Goal: Task Accomplishment & Management: Complete application form

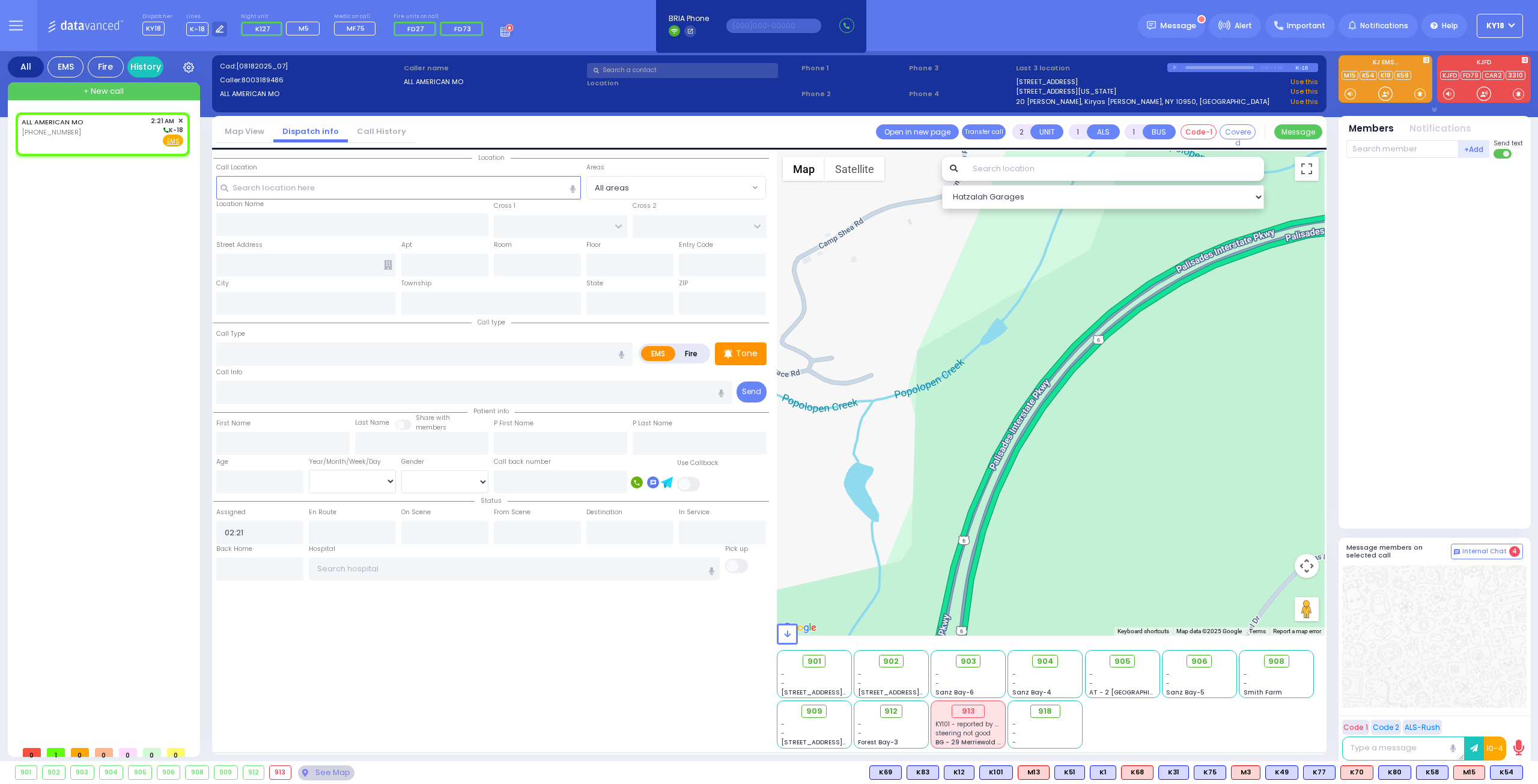
select select
click at [280, 190] on input "text" at bounding box center [399, 188] width 365 height 23
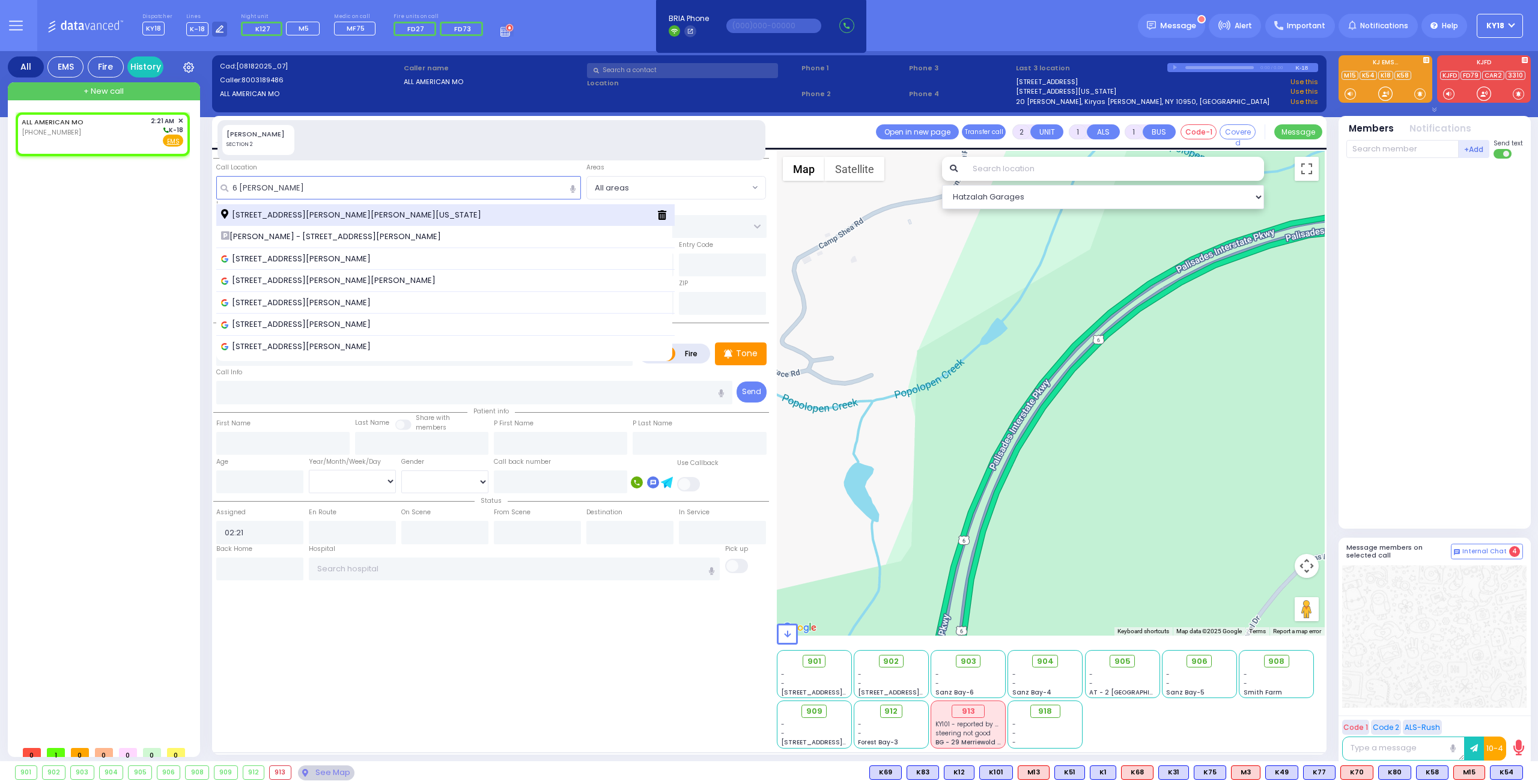
type input "6 [PERSON_NAME]"
click at [265, 220] on div "[STREET_ADDRESS][PERSON_NAME][PERSON_NAME][US_STATE]" at bounding box center [446, 215] width 459 height 22
click at [339, 216] on span "[STREET_ADDRESS][PERSON_NAME][PERSON_NAME][US_STATE]" at bounding box center [353, 215] width 265 height 12
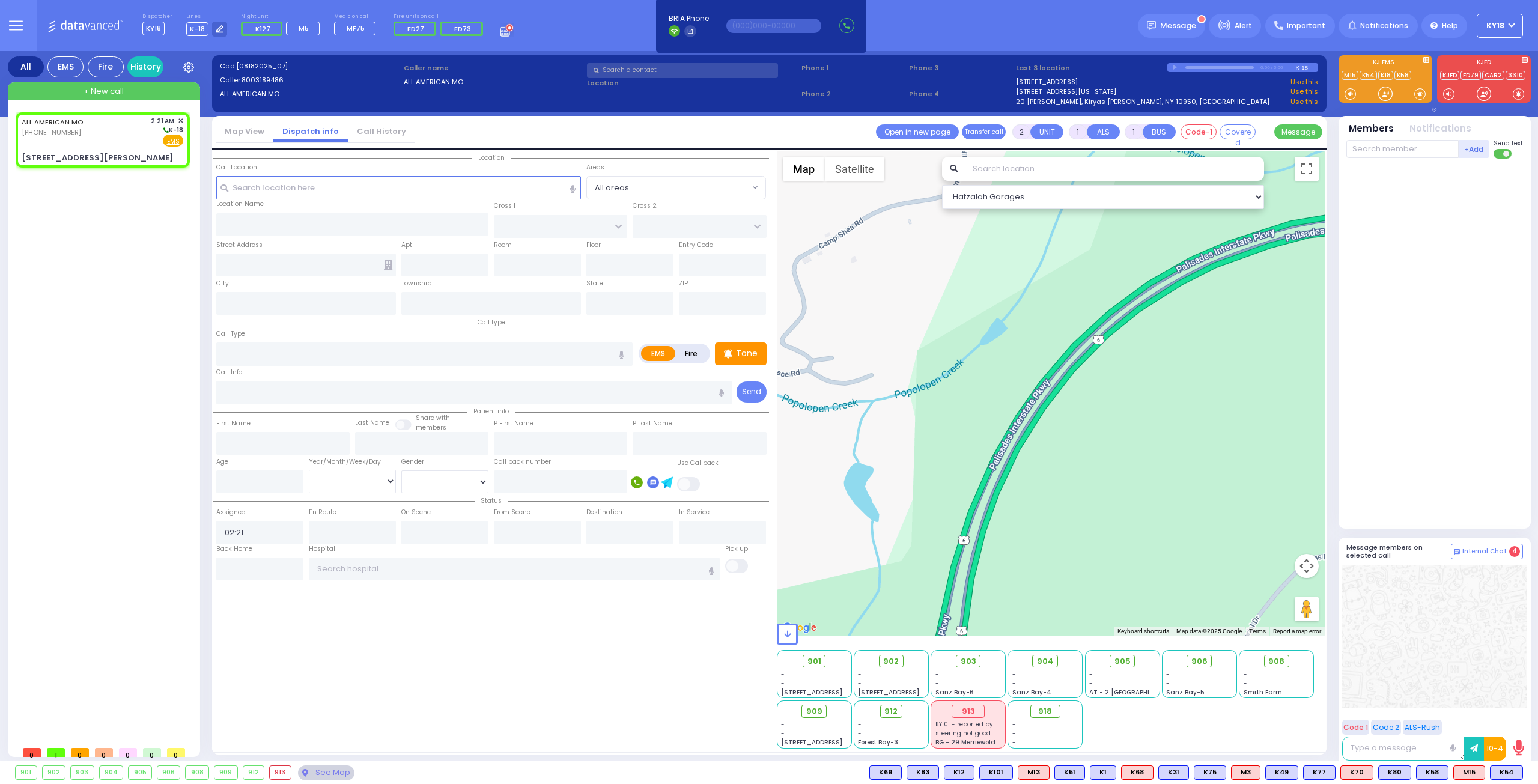
select select
radio input "true"
select select
type input "[PERSON_NAME]"
type input "[PERSON_NAME] DR"
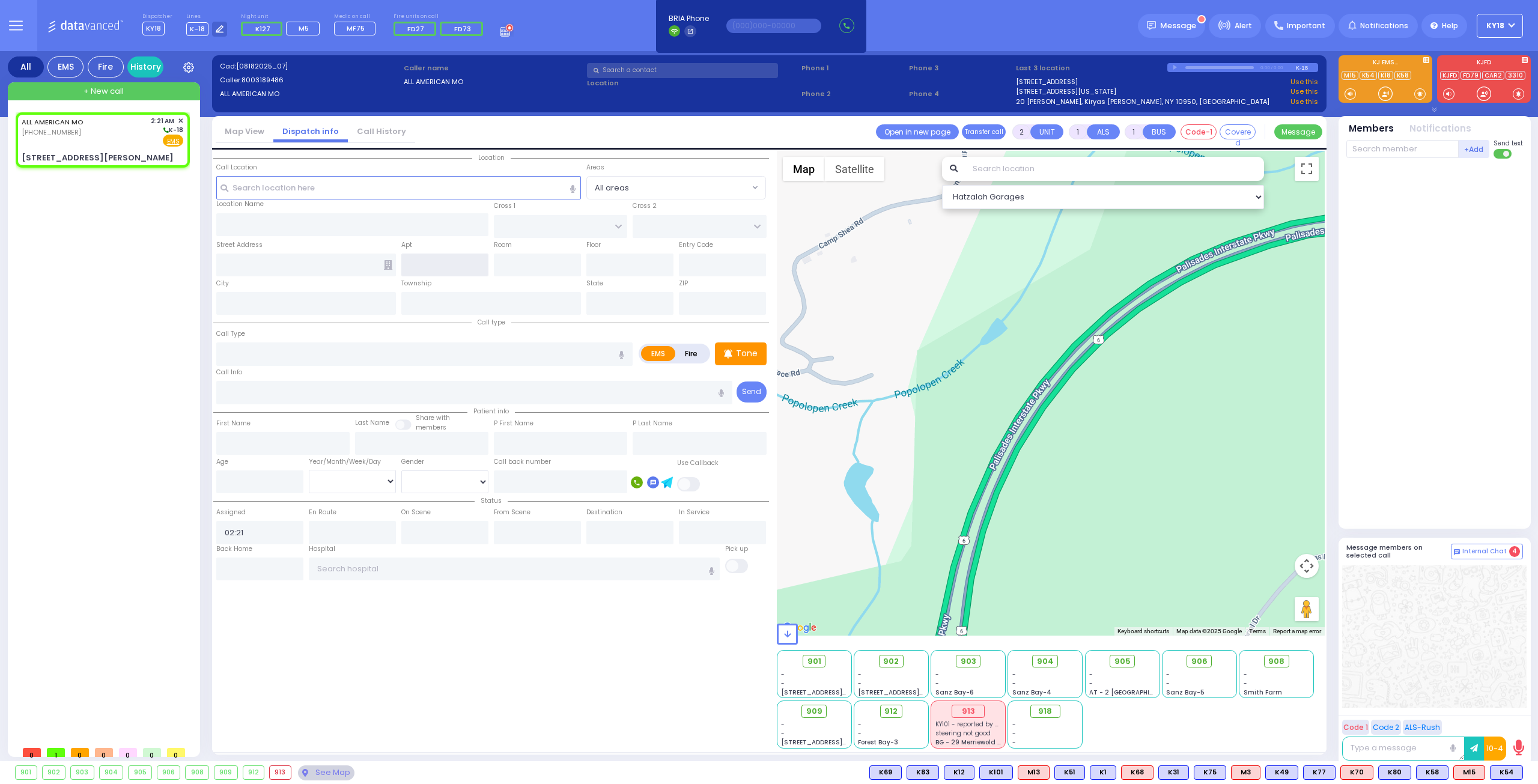
type input "[STREET_ADDRESS][PERSON_NAME]"
type input "Monroe"
type input "[US_STATE]"
type input "10950"
select select "Hatzalah Garages"
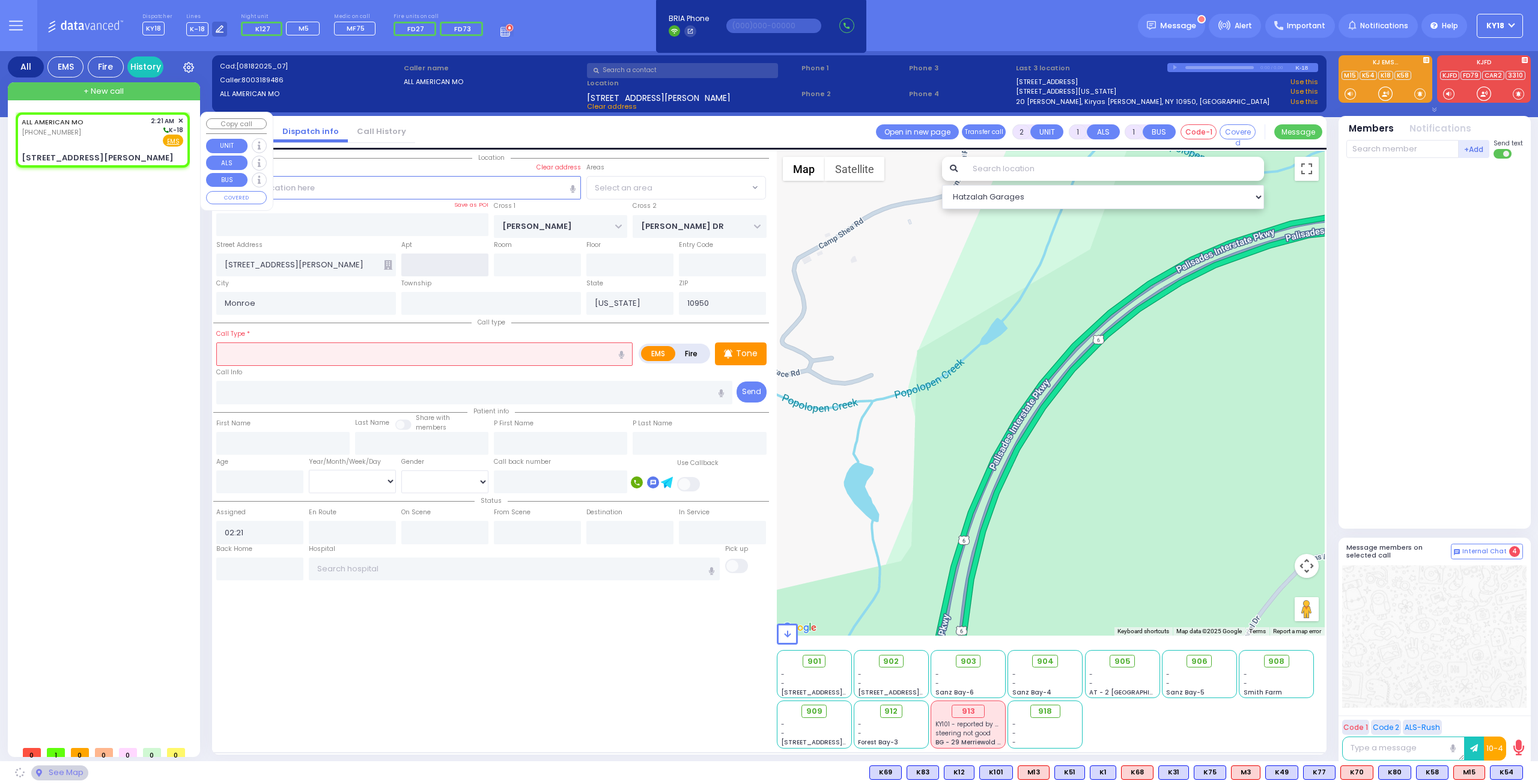
select select "SECTION 2"
click at [151, 137] on span "Fire" at bounding box center [153, 140] width 19 height 12
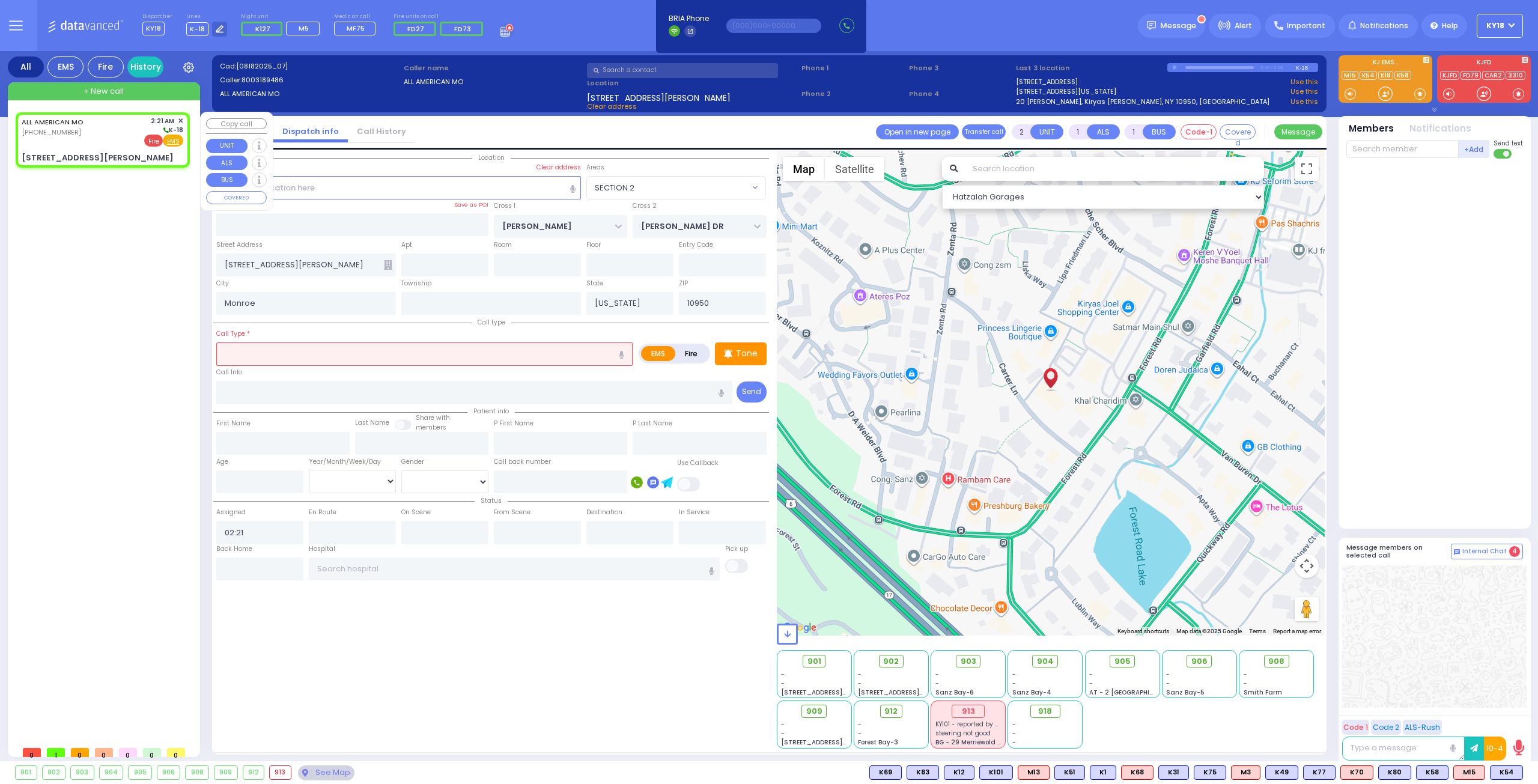
select select
radio input "false"
radio input "true"
select select
select select "Hatzalah Garages"
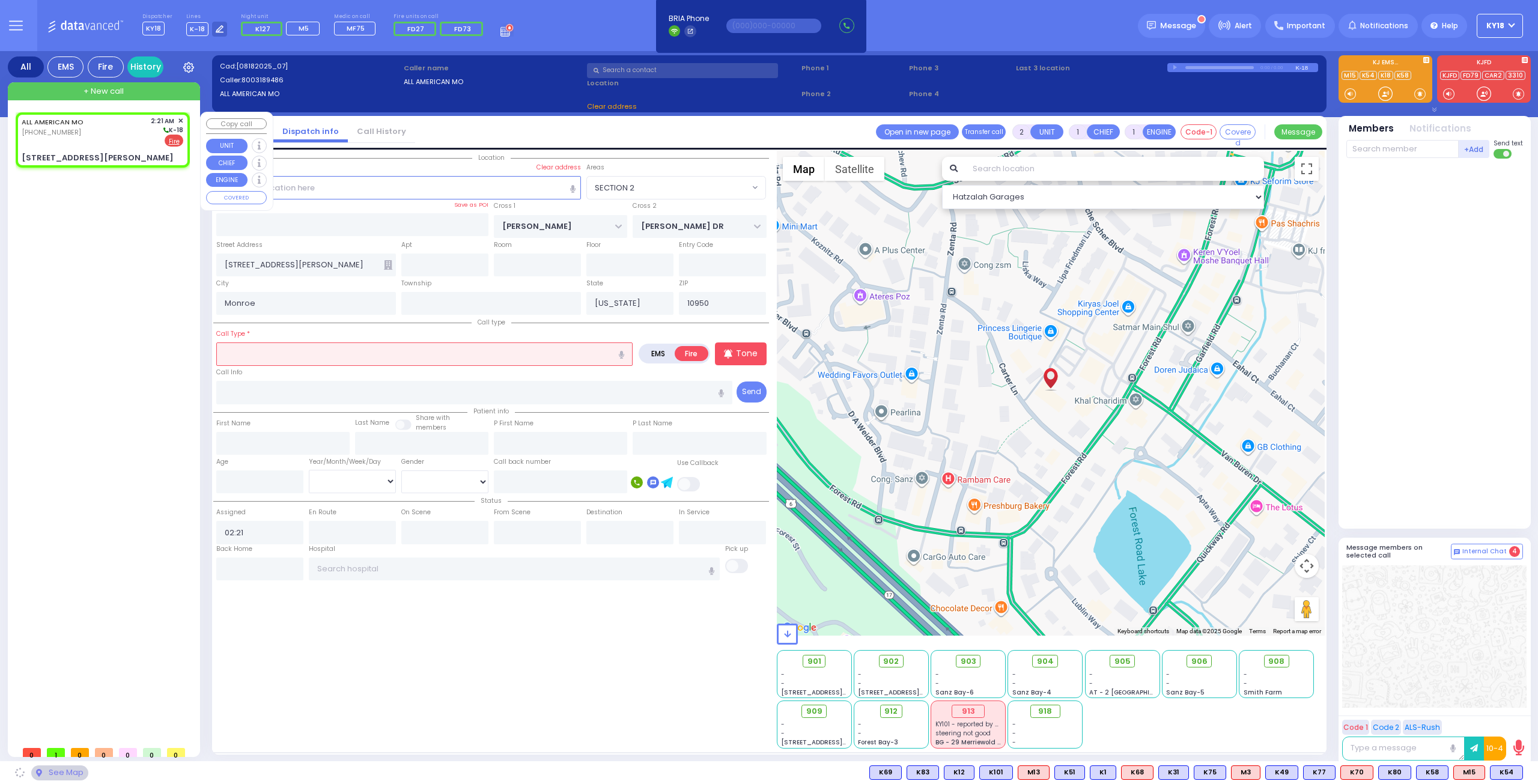
select select "SECTION 2"
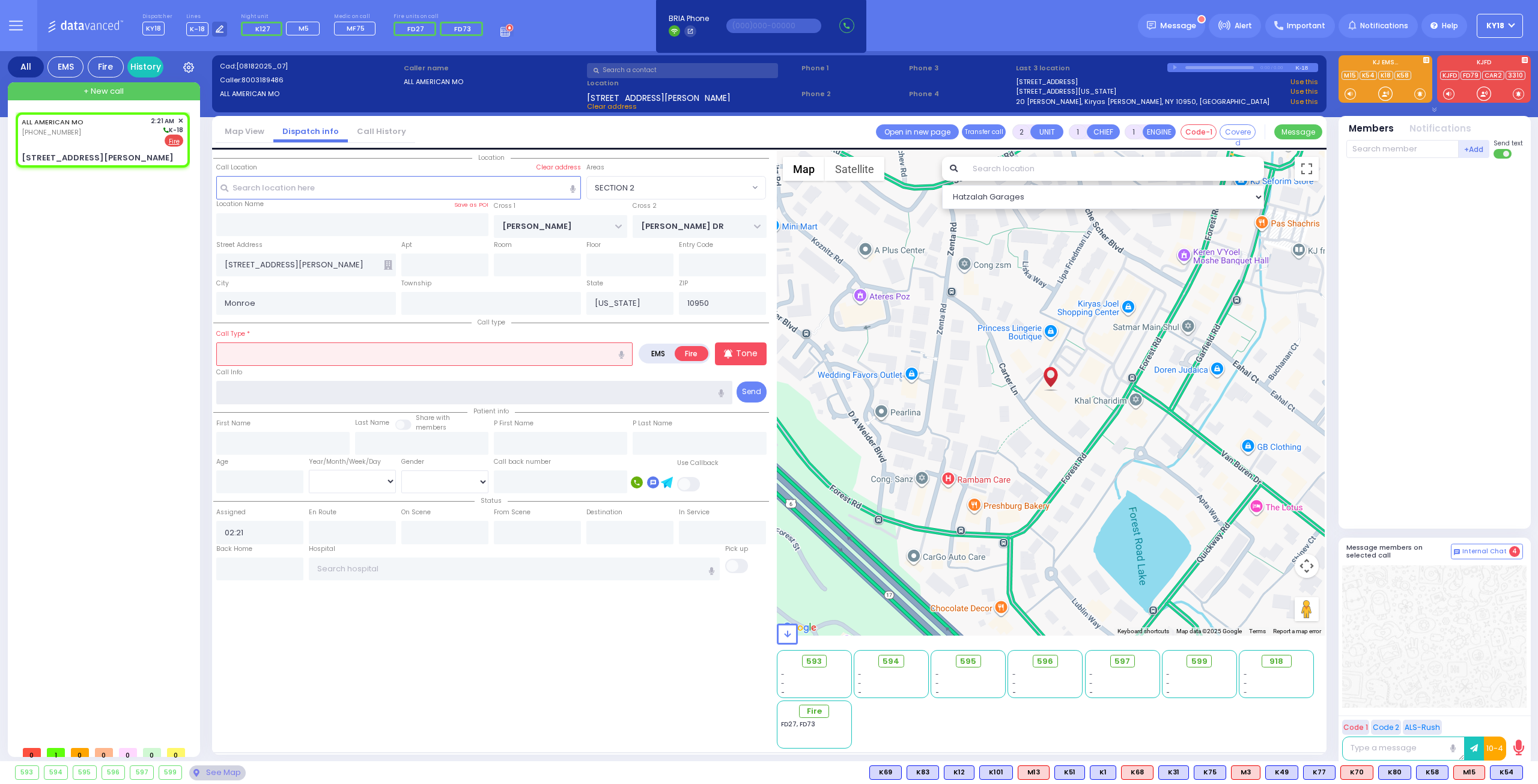
click at [290, 384] on input "text" at bounding box center [475, 393] width 517 height 23
type input "Zone 12"
click at [231, 354] on input "text" at bounding box center [425, 354] width 416 height 23
select select
radio input "true"
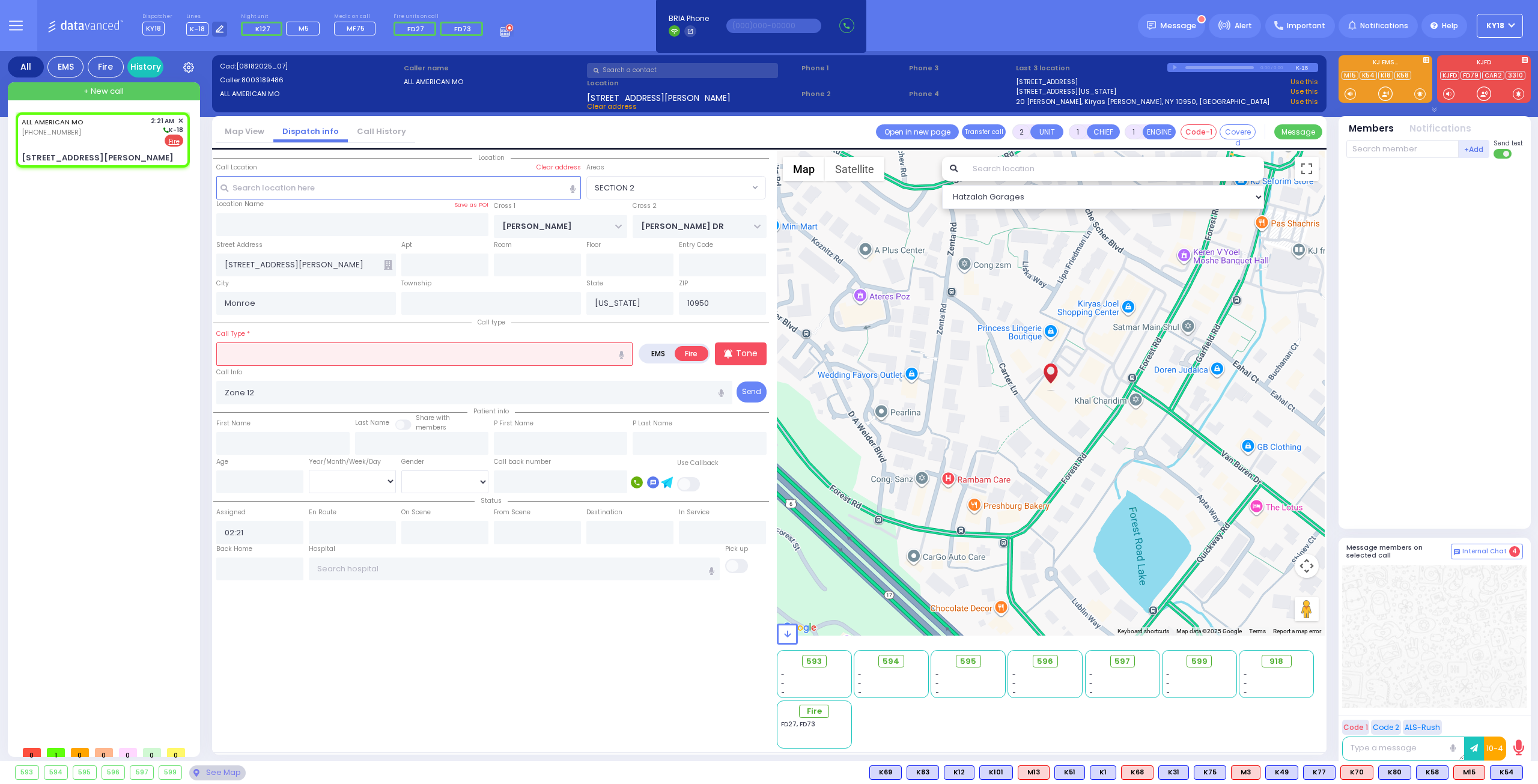
select select
select select "Hatzalah Garages"
select select "SECTION 2"
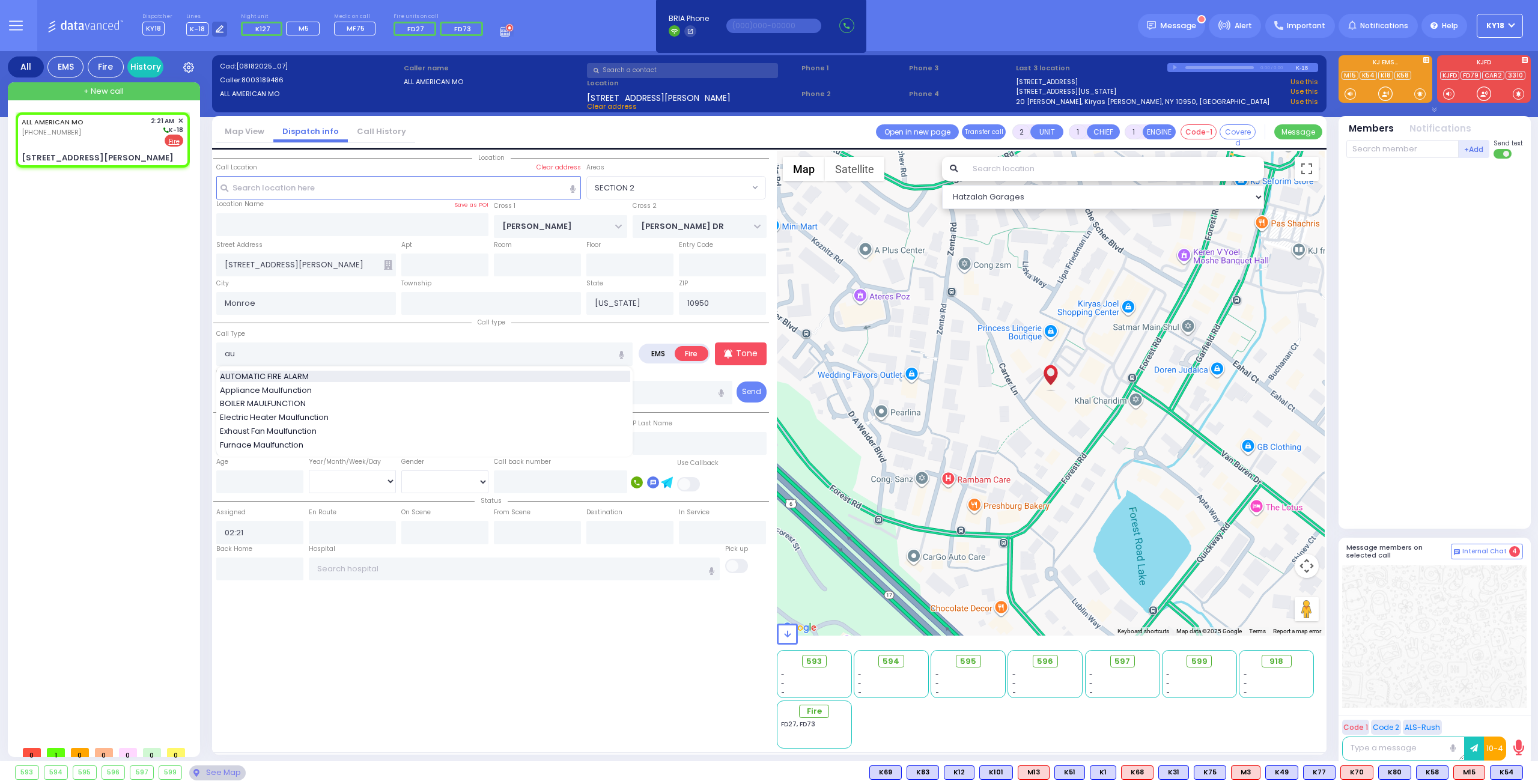
click at [248, 373] on span "AUTOMATIC FIRE ALARM" at bounding box center [266, 377] width 93 height 12
type input "AUTOMATIC FIRE ALARM"
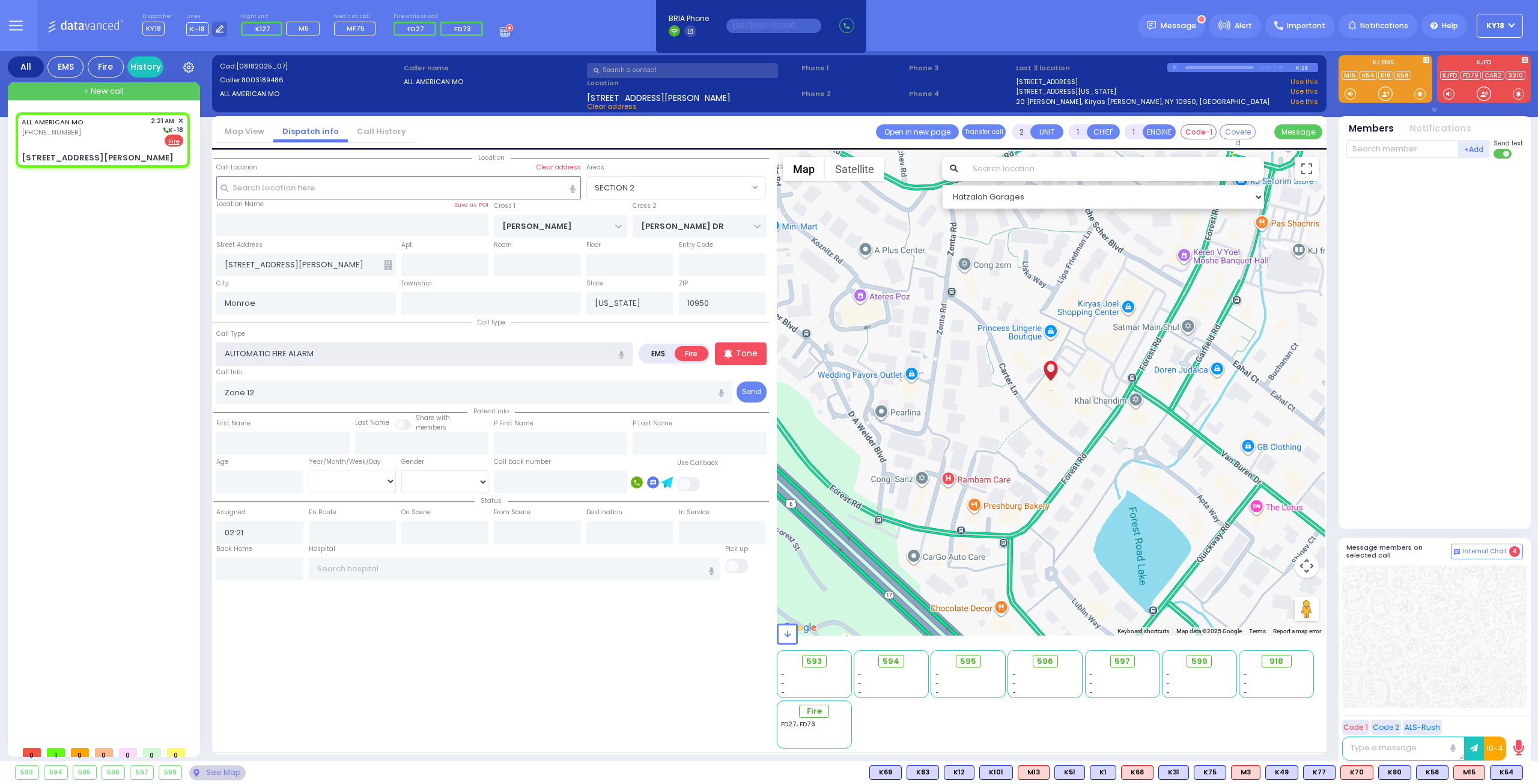
type input "3"
select select
radio input "true"
select select
select select "Hatzalah Garages"
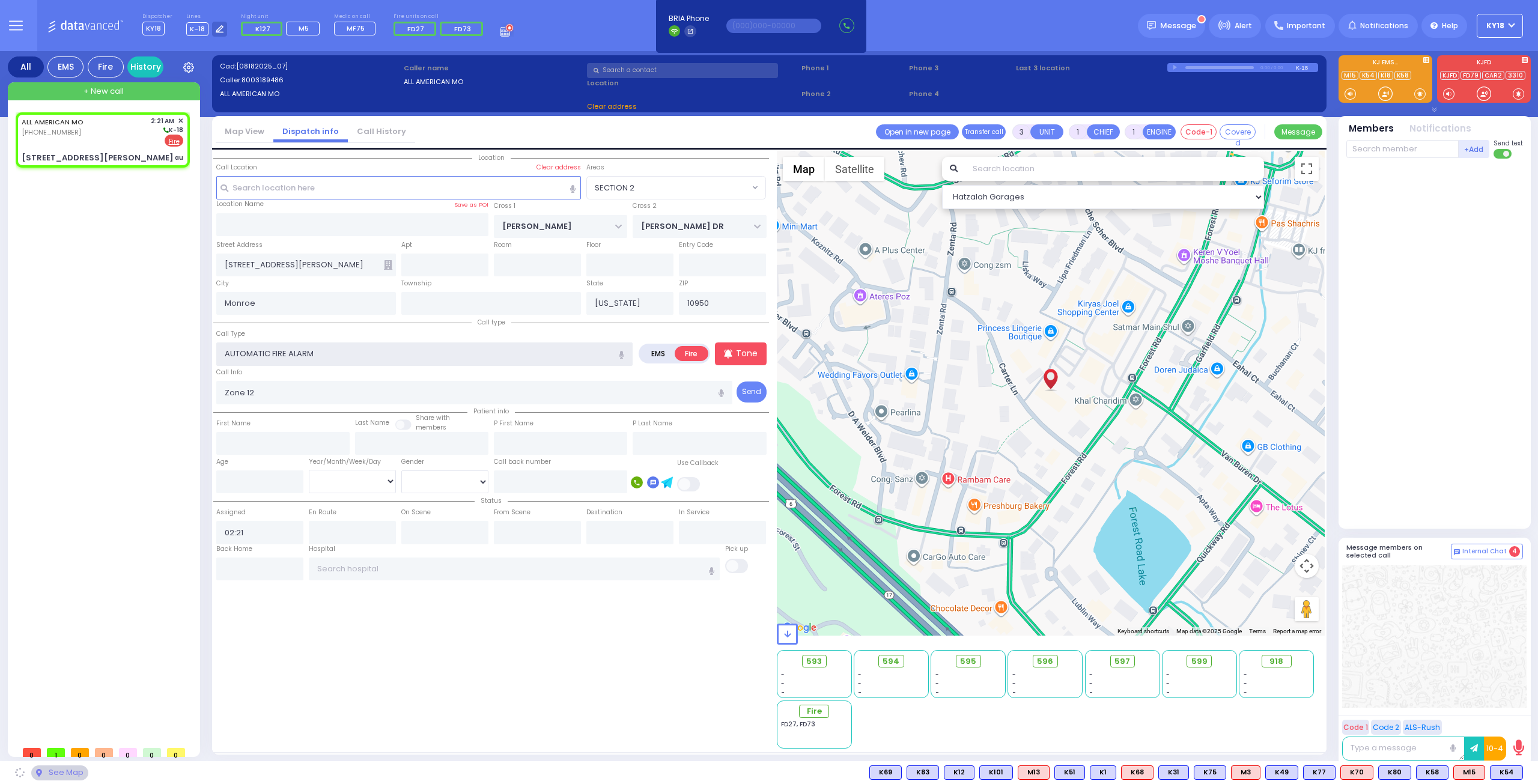
select select "SECTION 2"
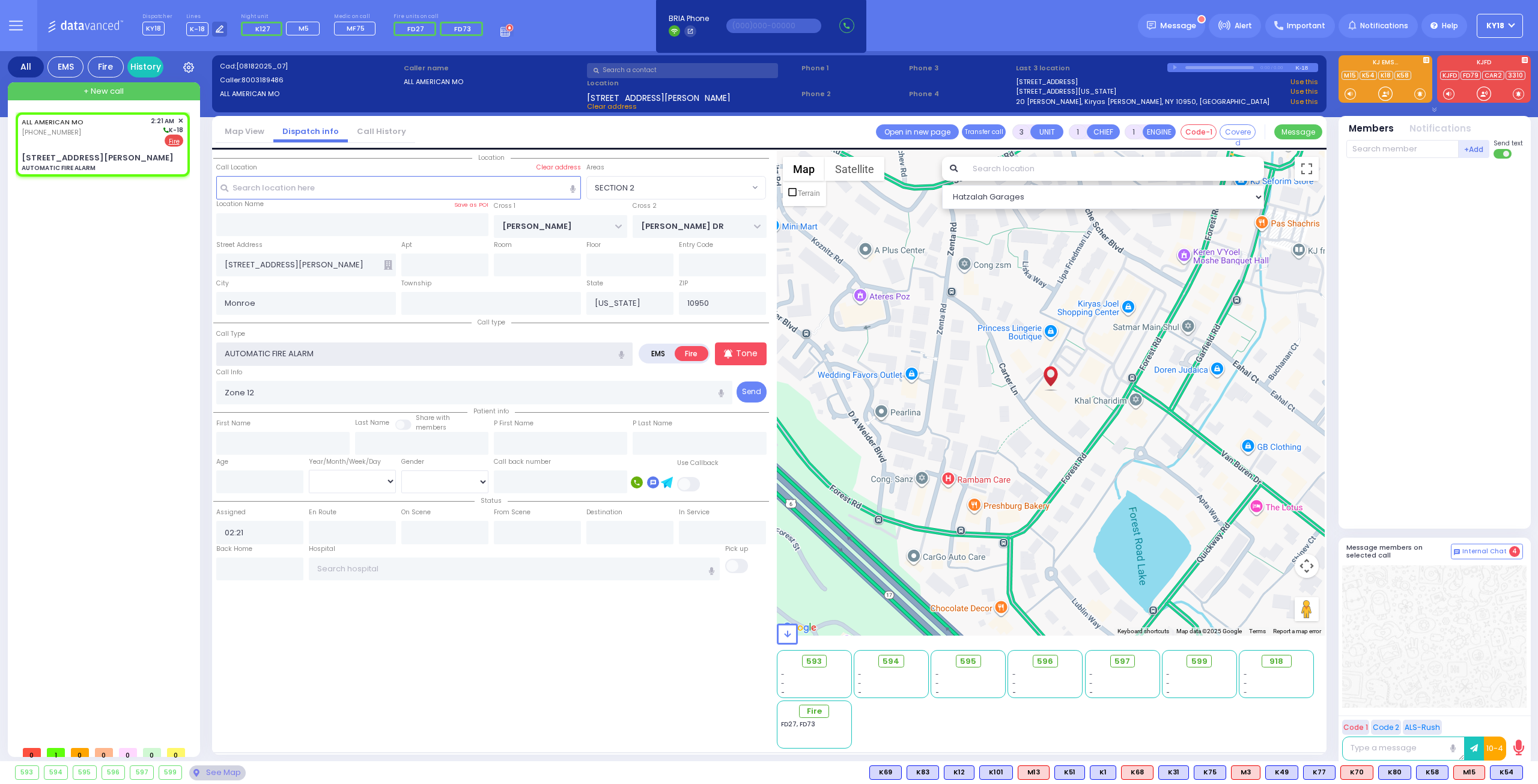
select select
radio input "true"
select select
select select "Hatzalah Garages"
select select "SECTION 2"
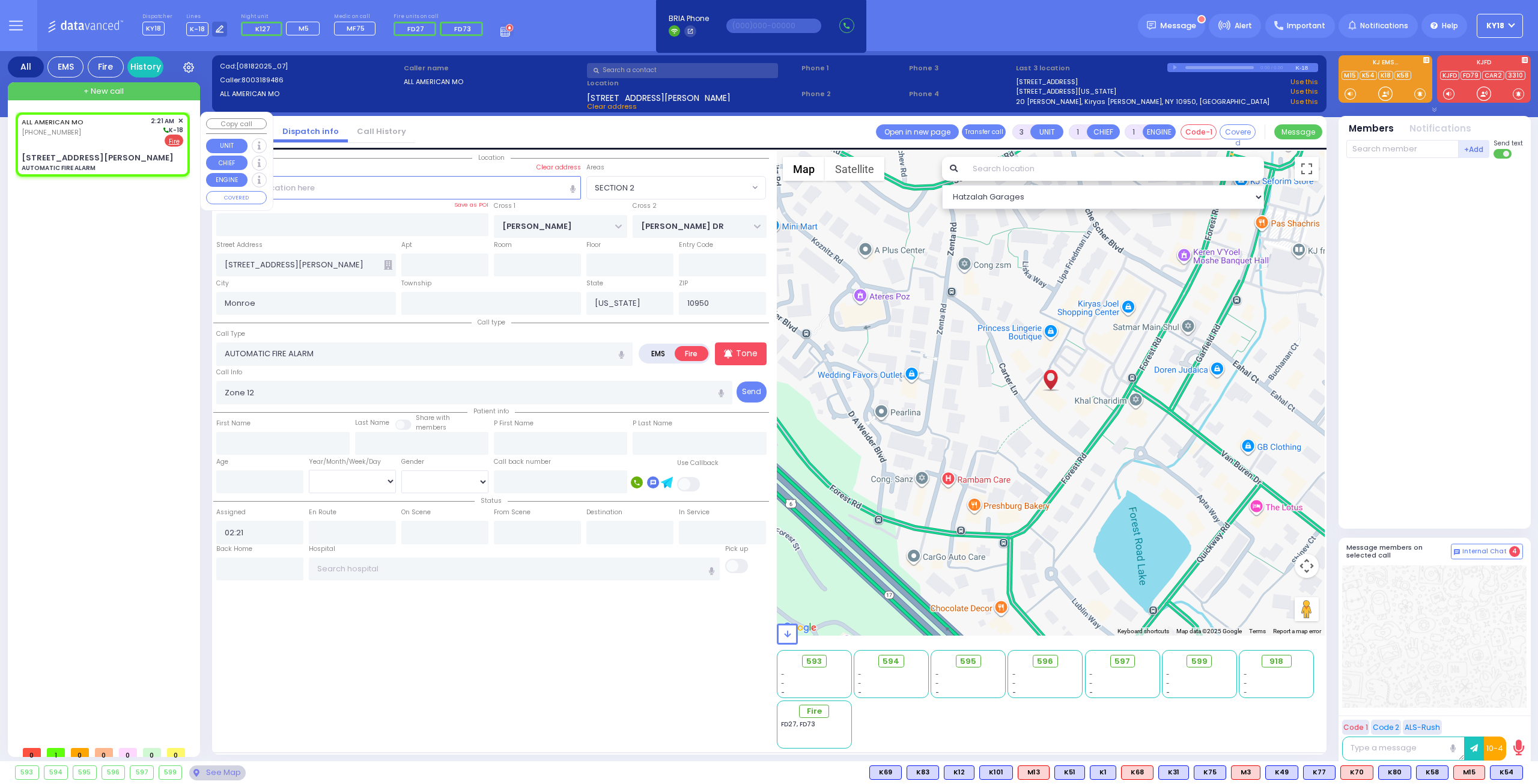
click at [102, 129] on div "ALL AMERICAN MO [PHONE_NUMBER] 2:21 AM ✕ K-18" at bounding box center [102, 131] width 161 height 31
select select
radio input "true"
select select
select select "Hatzalah Garages"
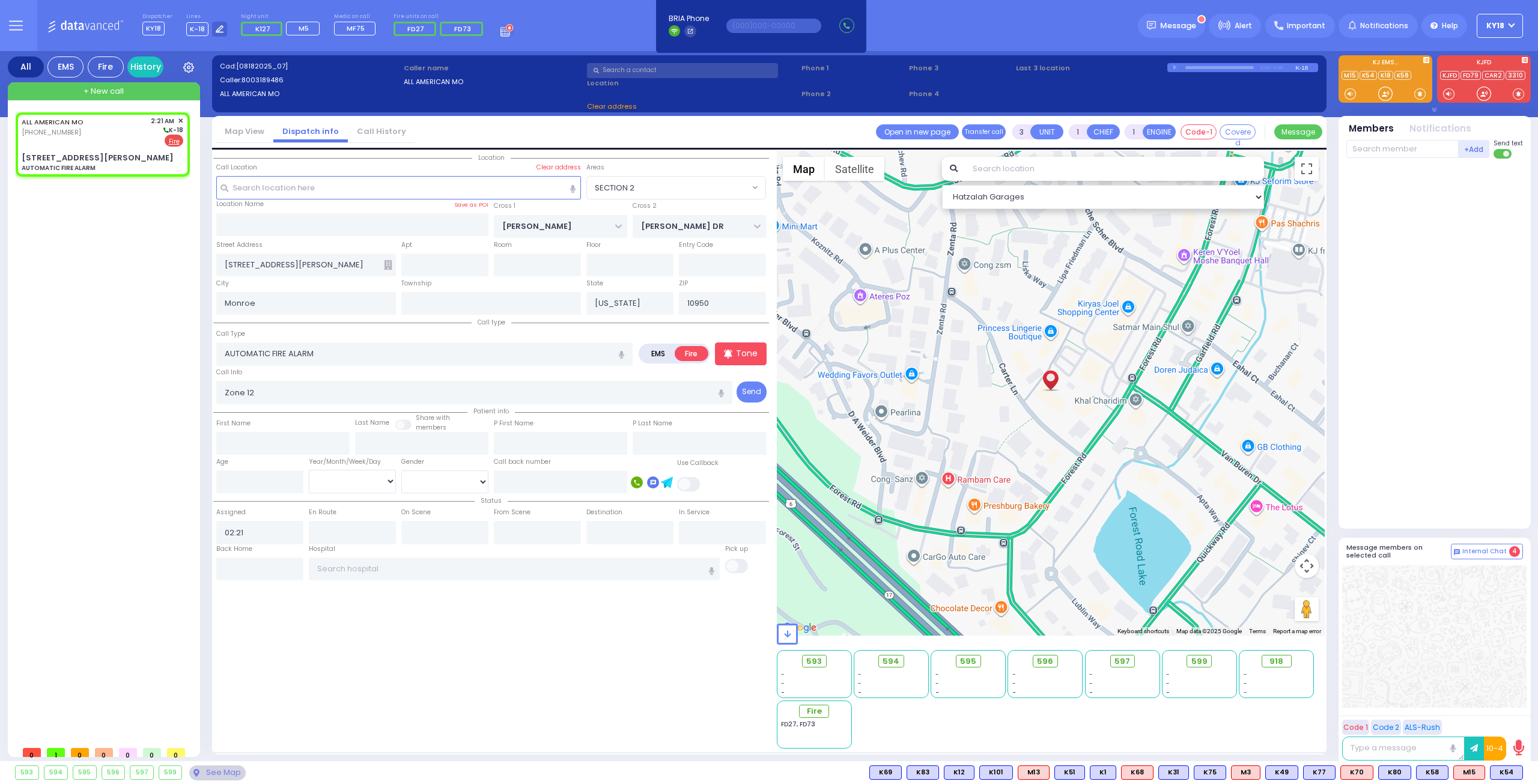
select select "SECTION 2"
select select
radio input "true"
select select
select select "Hatzalah Garages"
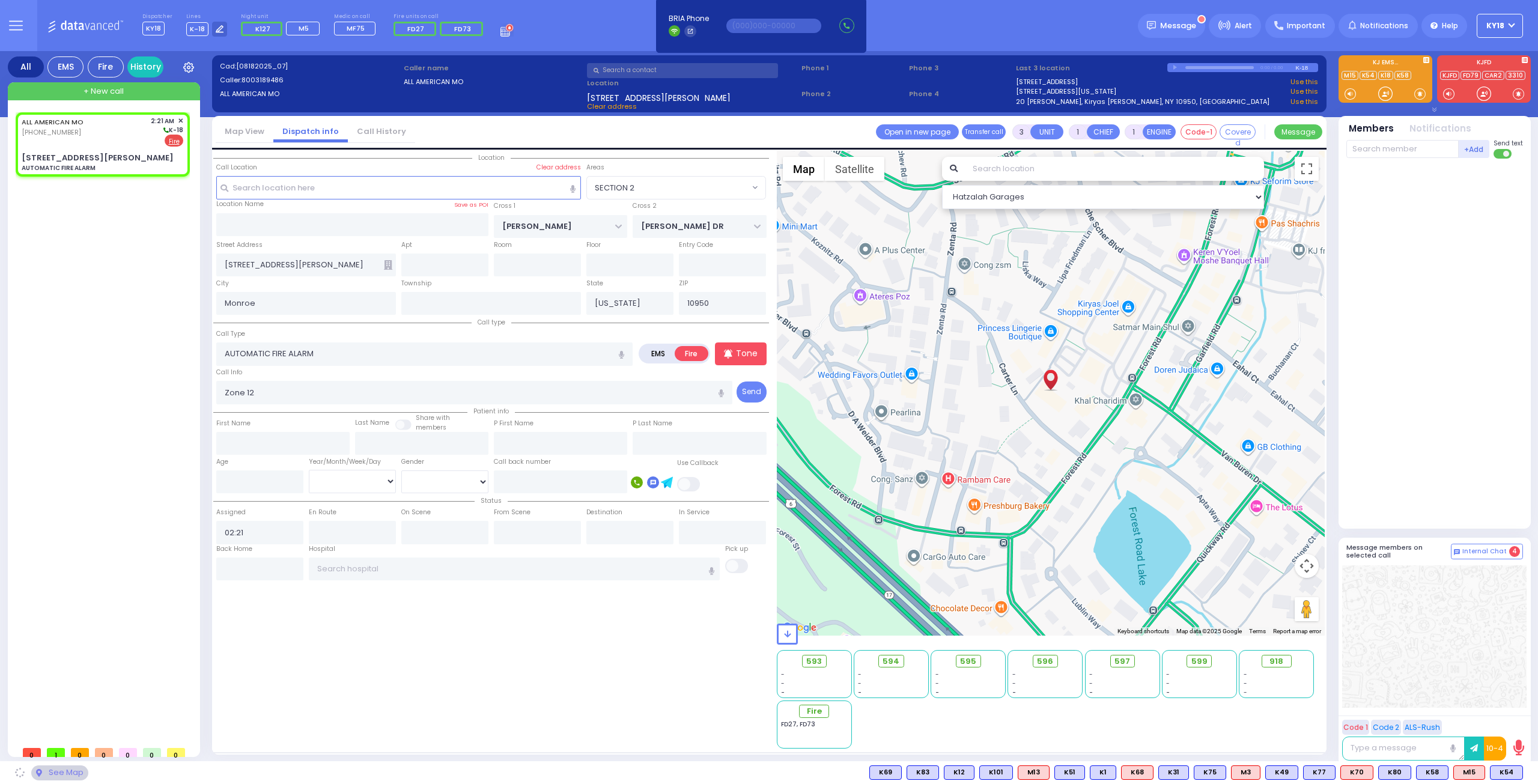
select select "SECTION 2"
click at [1525, 96] on span at bounding box center [1519, 94] width 18 height 18
select select
radio input "true"
select select
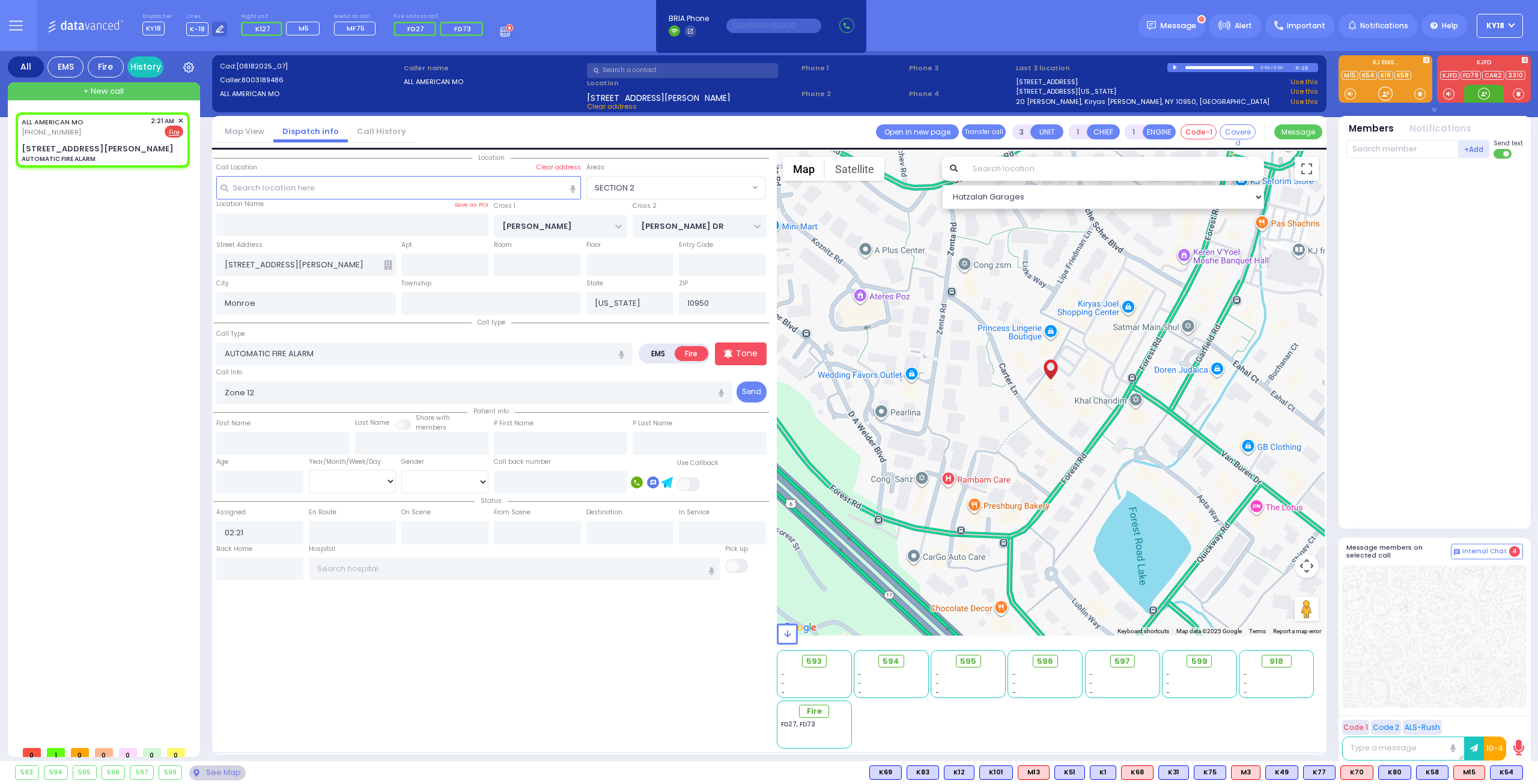
select select "Hatzalah Garages"
select select "SECTION 2"
drag, startPoint x: 1491, startPoint y: 88, endPoint x: 1465, endPoint y: 90, distance: 26.1
click at [1484, 85] on div at bounding box center [1484, 94] width 40 height 18
click at [83, 139] on div "ALL AMERICAN MO [PHONE_NUMBER] 2:21 AM ✕ EMS Fire" at bounding box center [102, 140] width 170 height 52
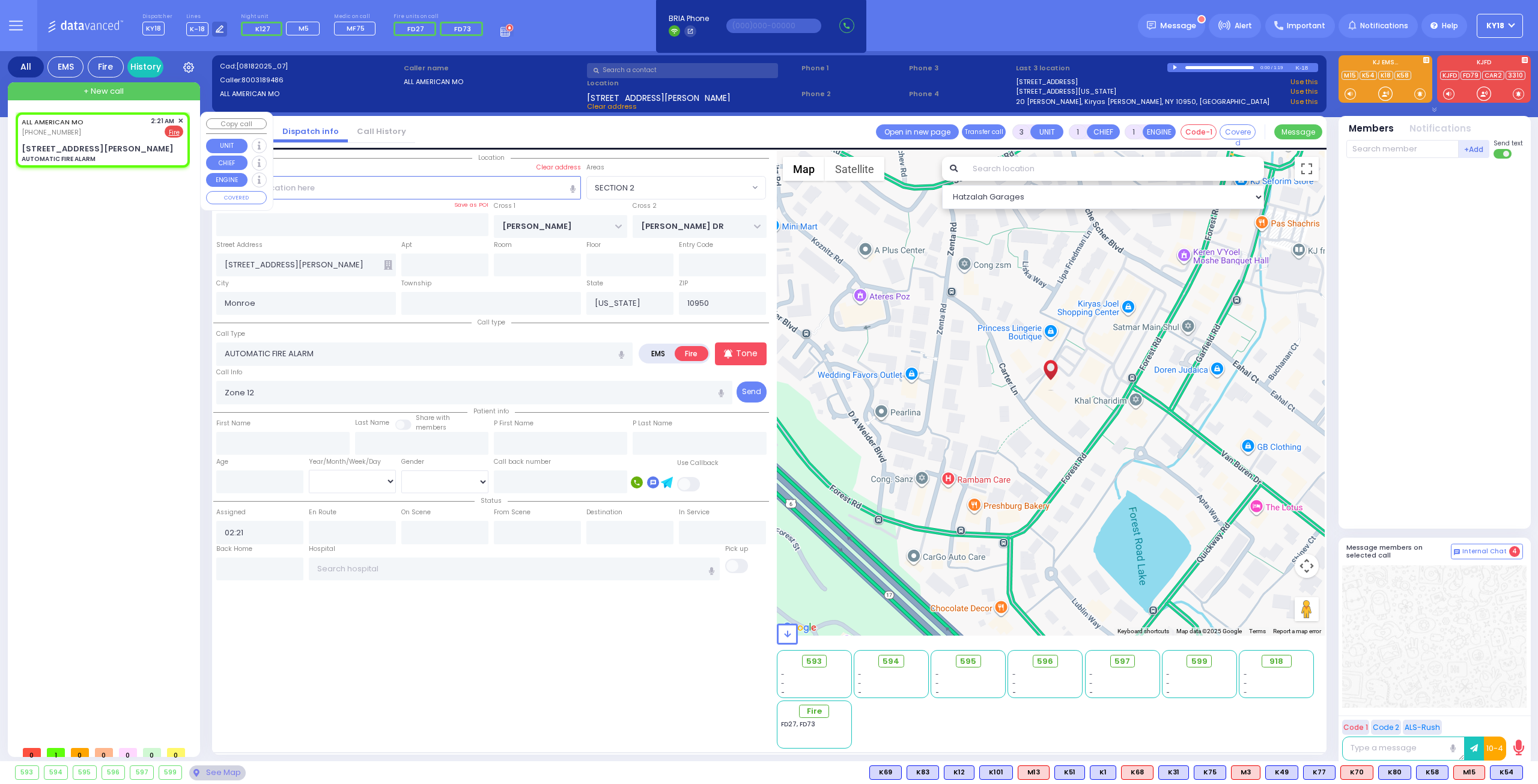
select select
radio input "true"
select select
select select "Hatzalah Garages"
select select "SECTION 2"
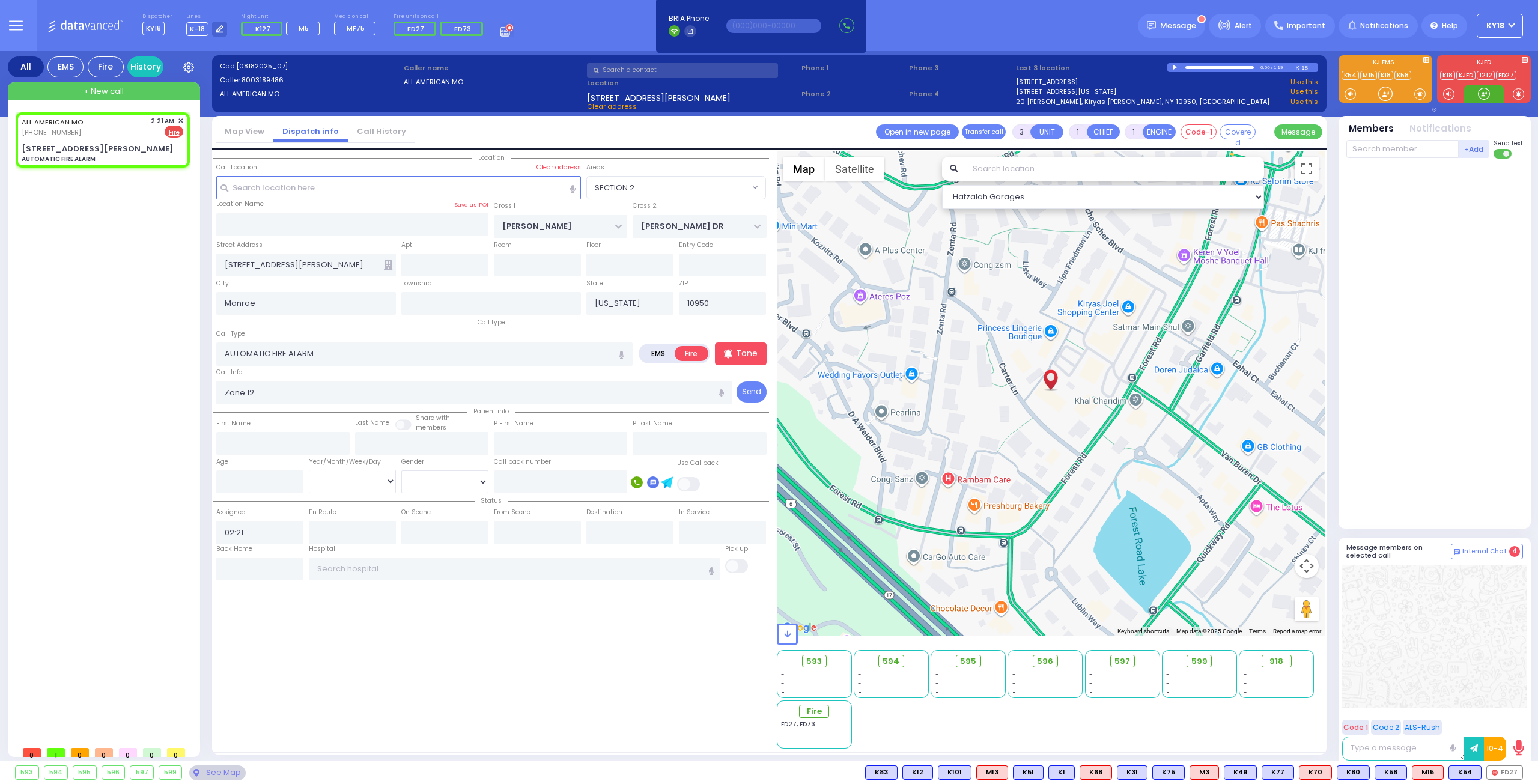
click at [1487, 95] on div at bounding box center [1484, 94] width 12 height 12
click at [1406, 405] on div at bounding box center [1436, 341] width 179 height 355
click at [1496, 771] on span "FD27" at bounding box center [1505, 772] width 35 height 13
click at [98, 137] on div "ALL AMERICAN MO [PHONE_NUMBER] 2:21 AM ✕ EMS Fire" at bounding box center [102, 127] width 161 height 22
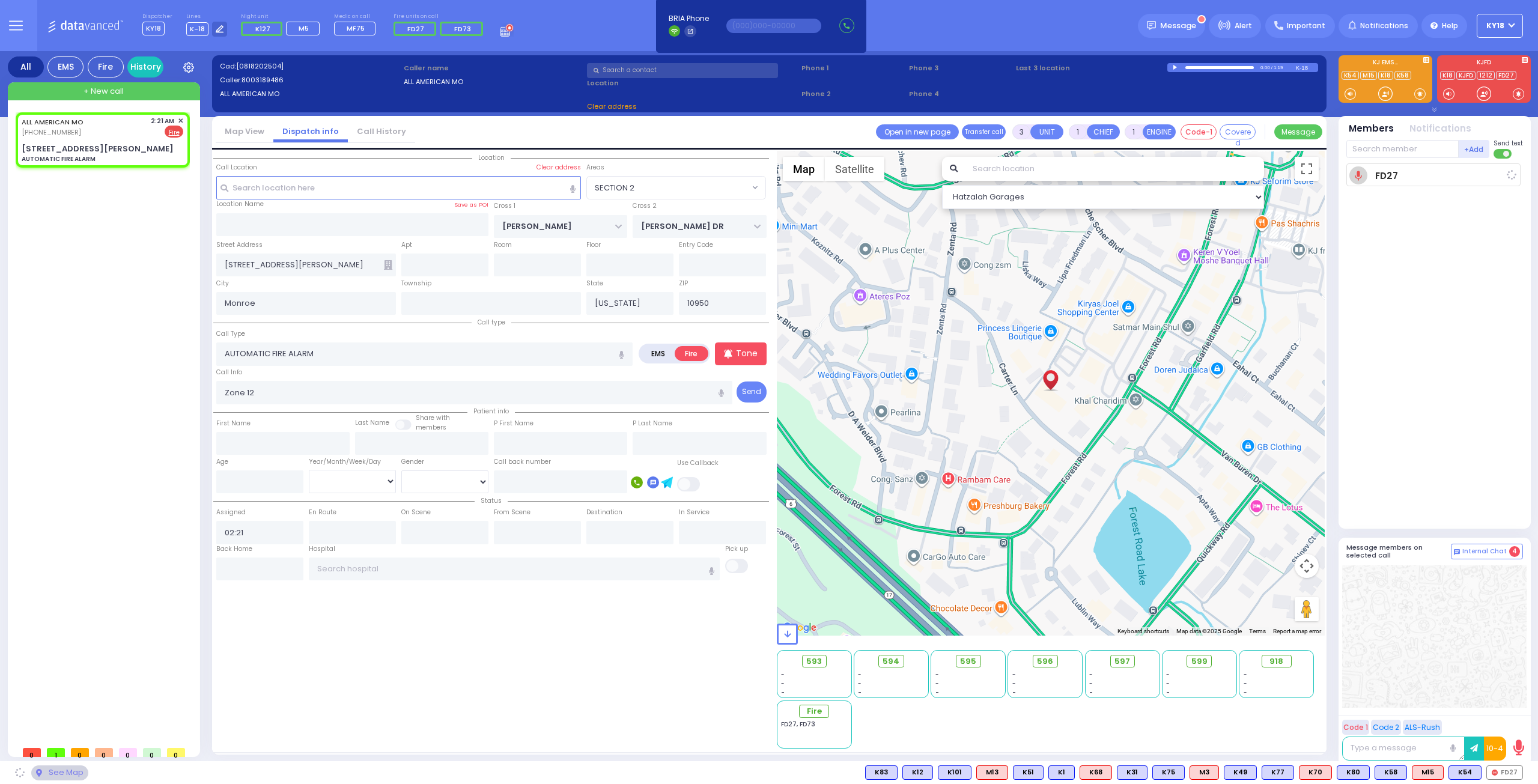
select select
radio input "true"
select select
type input "02:23"
select select "Hatzalah Garages"
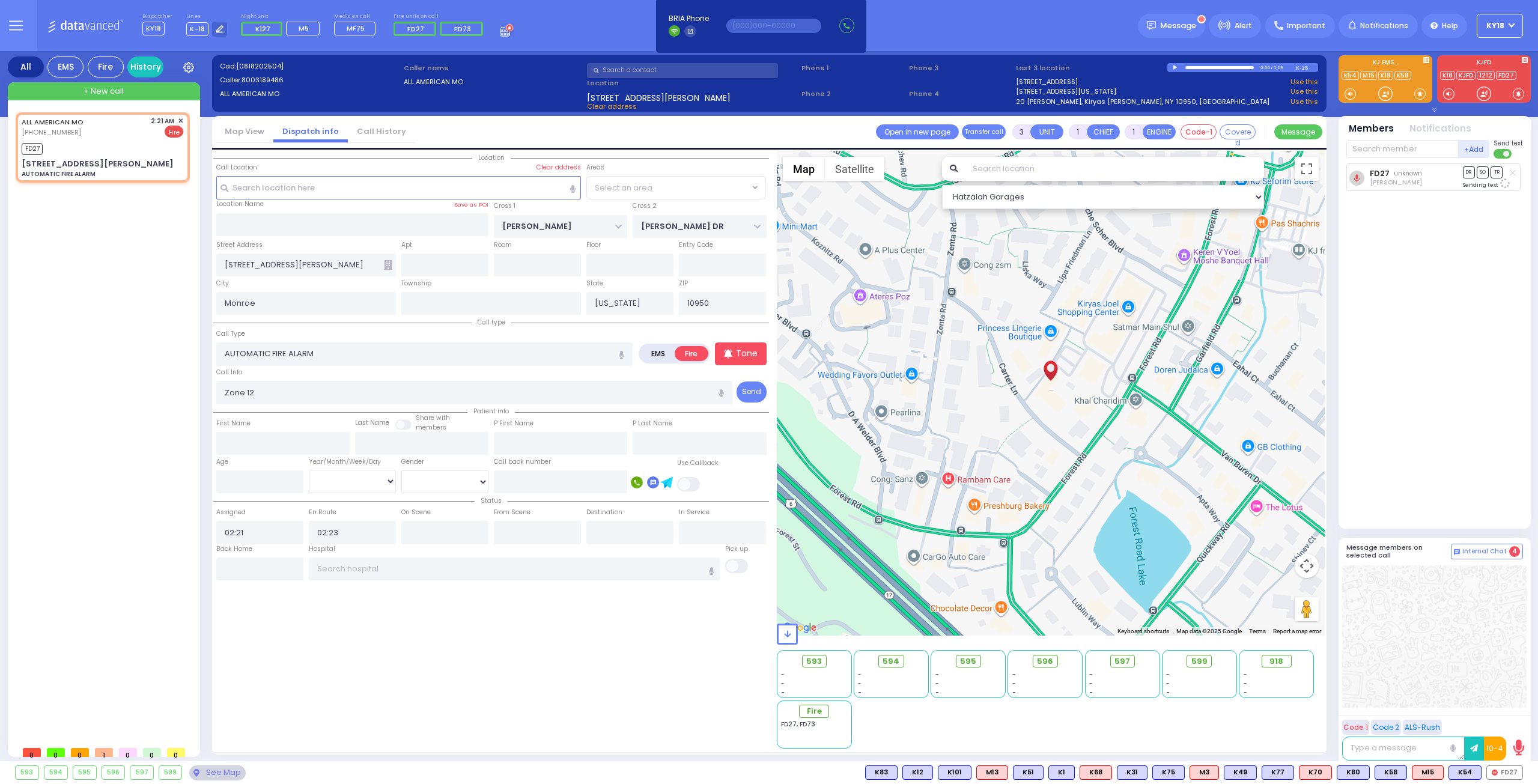
select select "SECTION 2"
select select
radio input "true"
select select
select select "Hatzalah Garages"
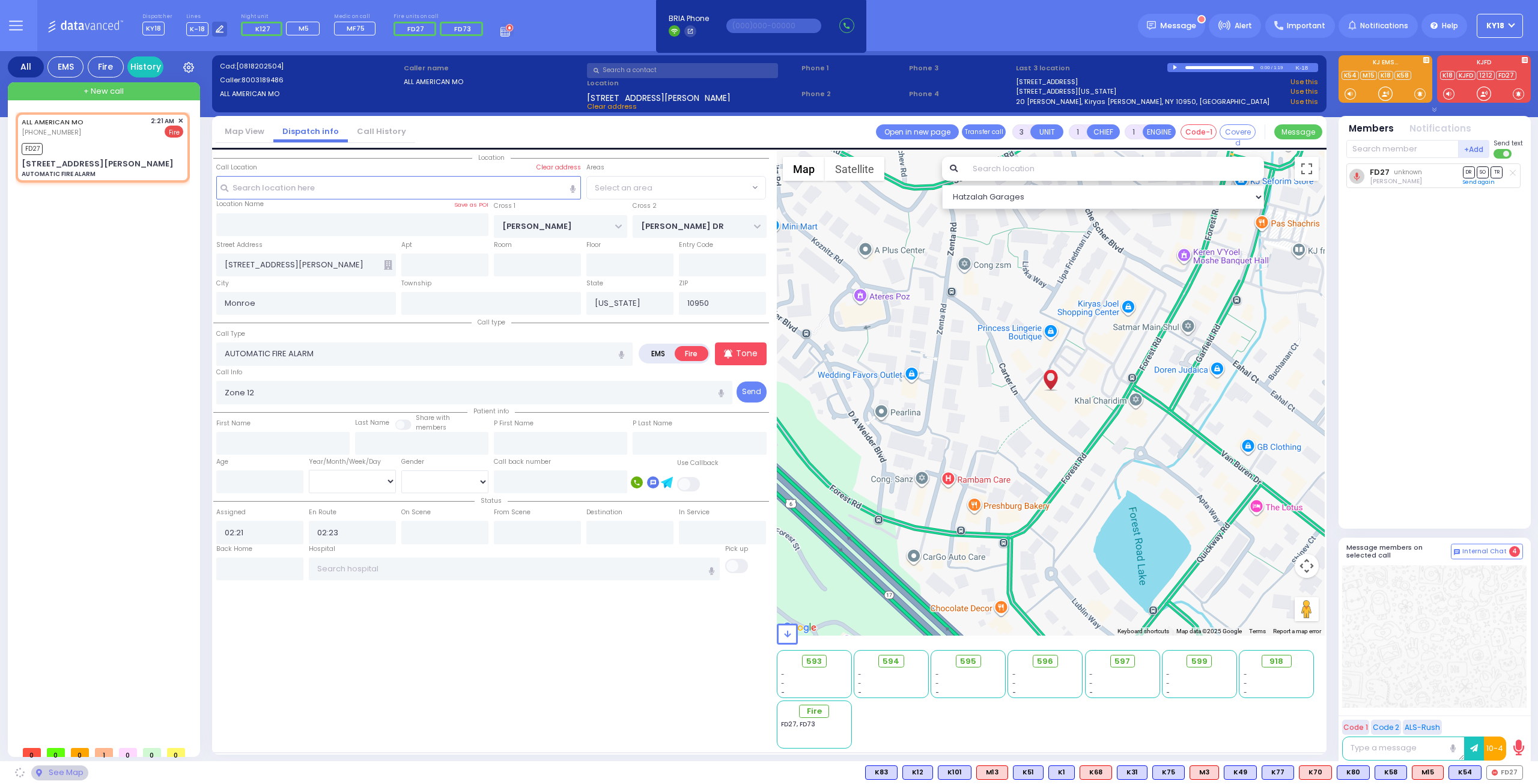
select select "SECTION 2"
click at [384, 264] on icon at bounding box center [388, 265] width 8 height 10
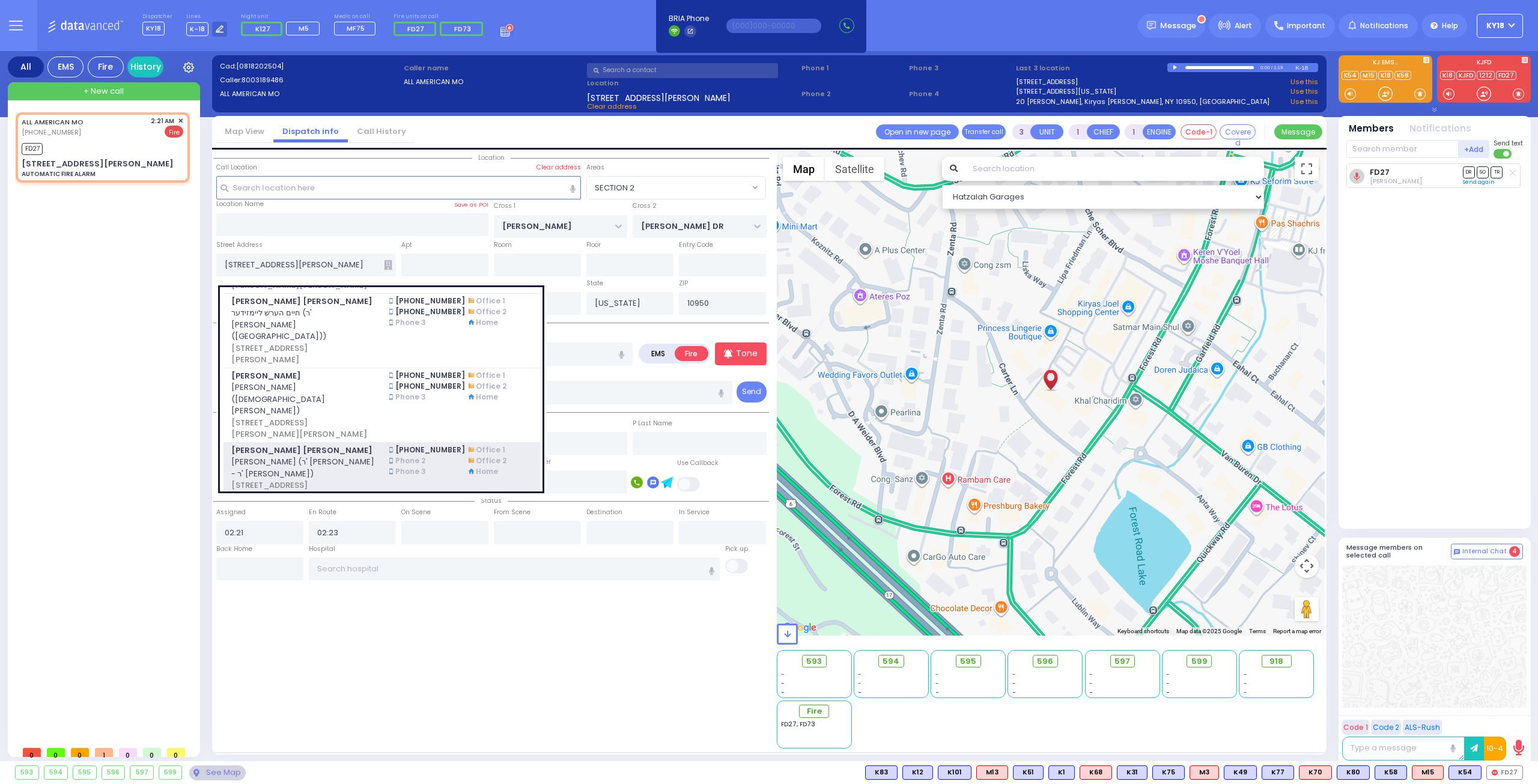
scroll to position [410, 0]
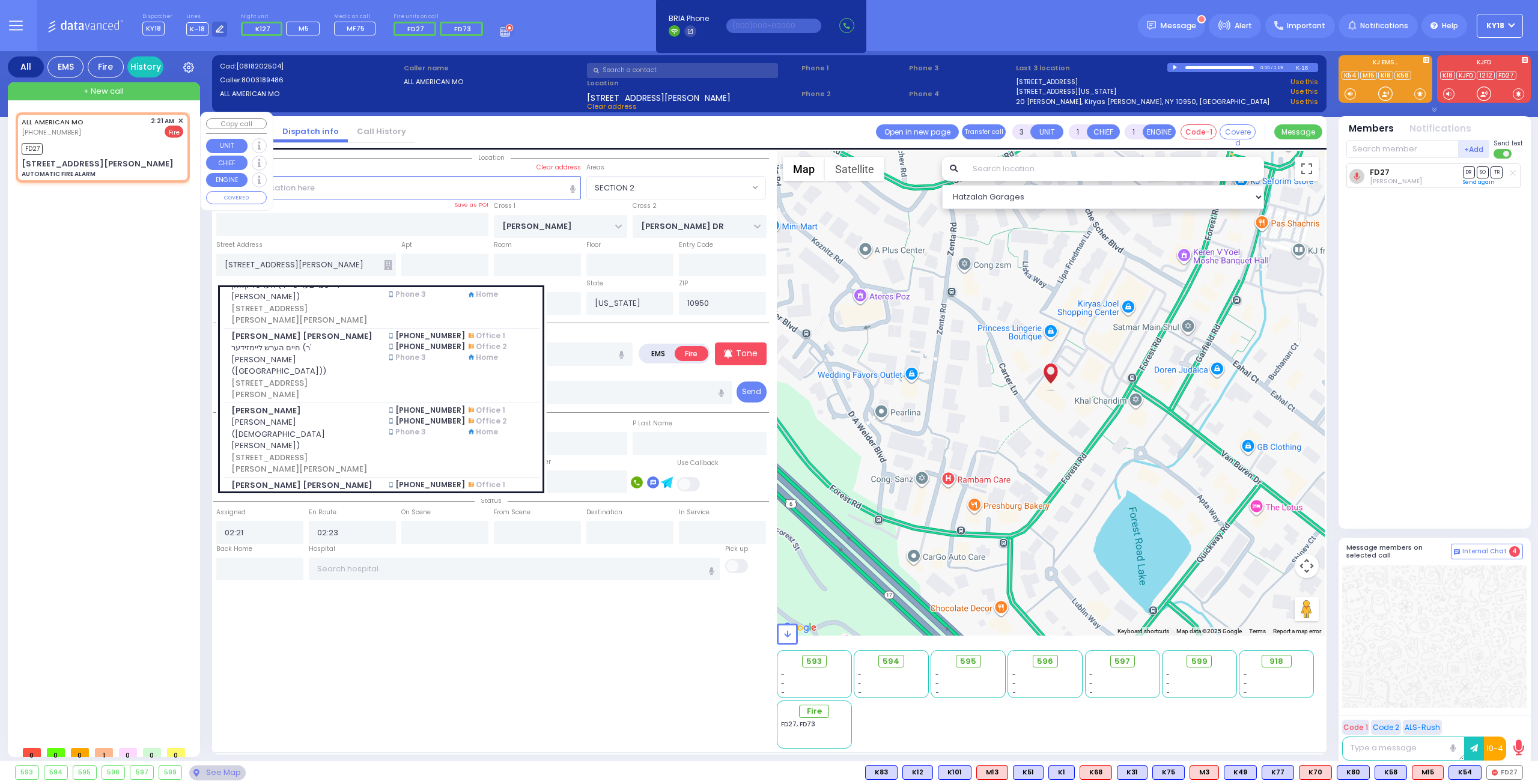
click at [95, 170] on div "AUTOMATIC FIRE ALARM" at bounding box center [58, 174] width 74 height 9
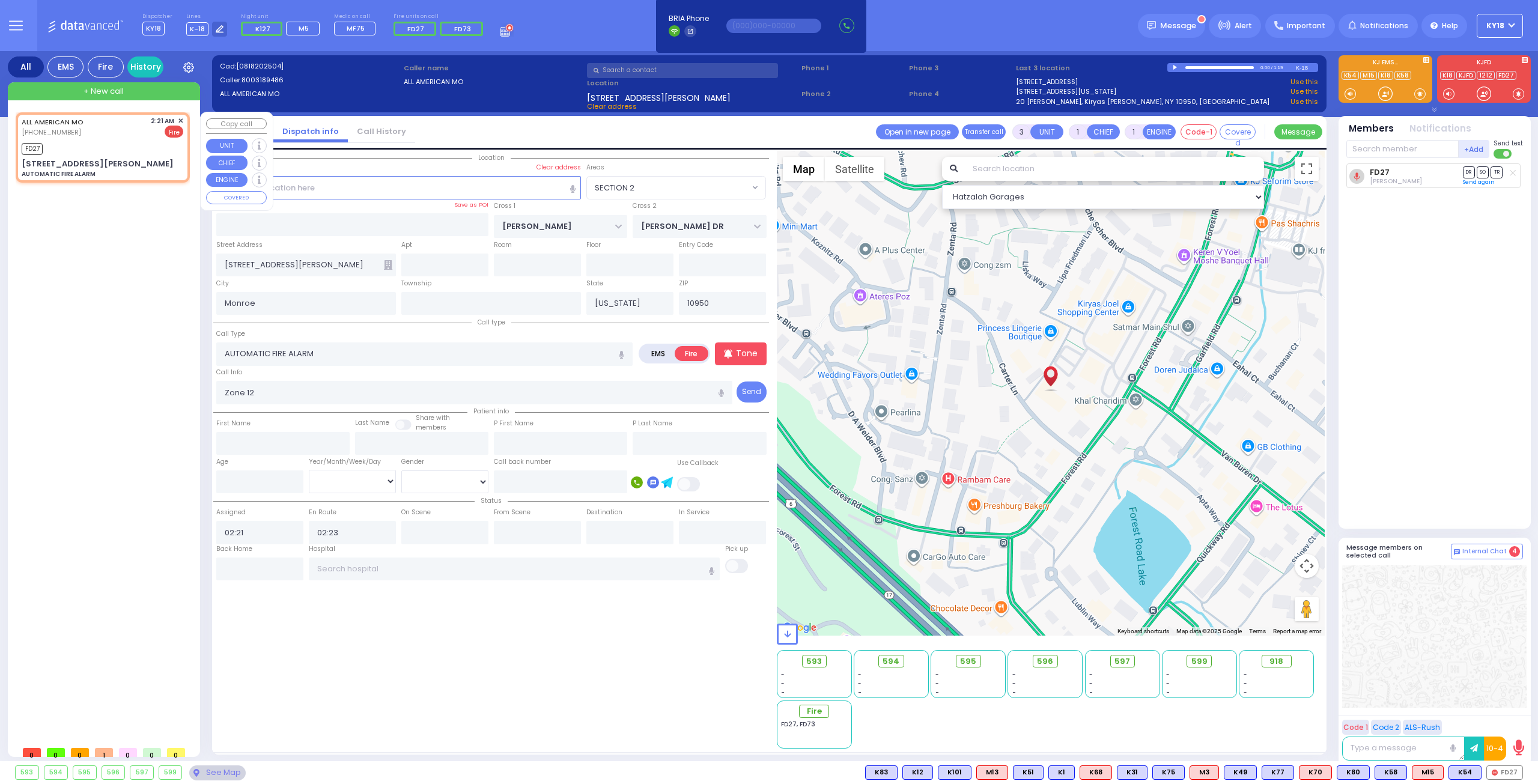
select select
radio input "true"
select select
select select "Hatzalah Garages"
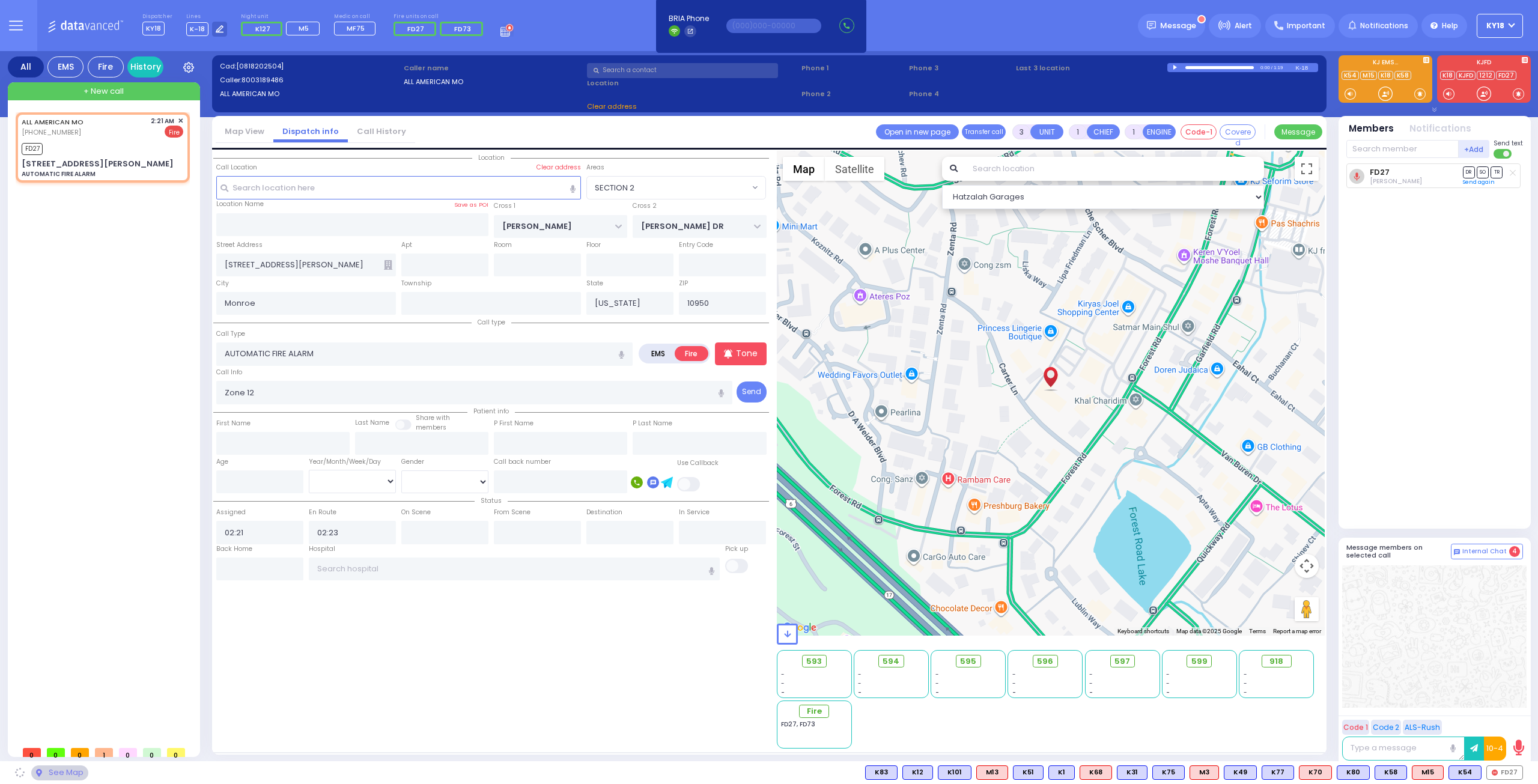
select select "SECTION 2"
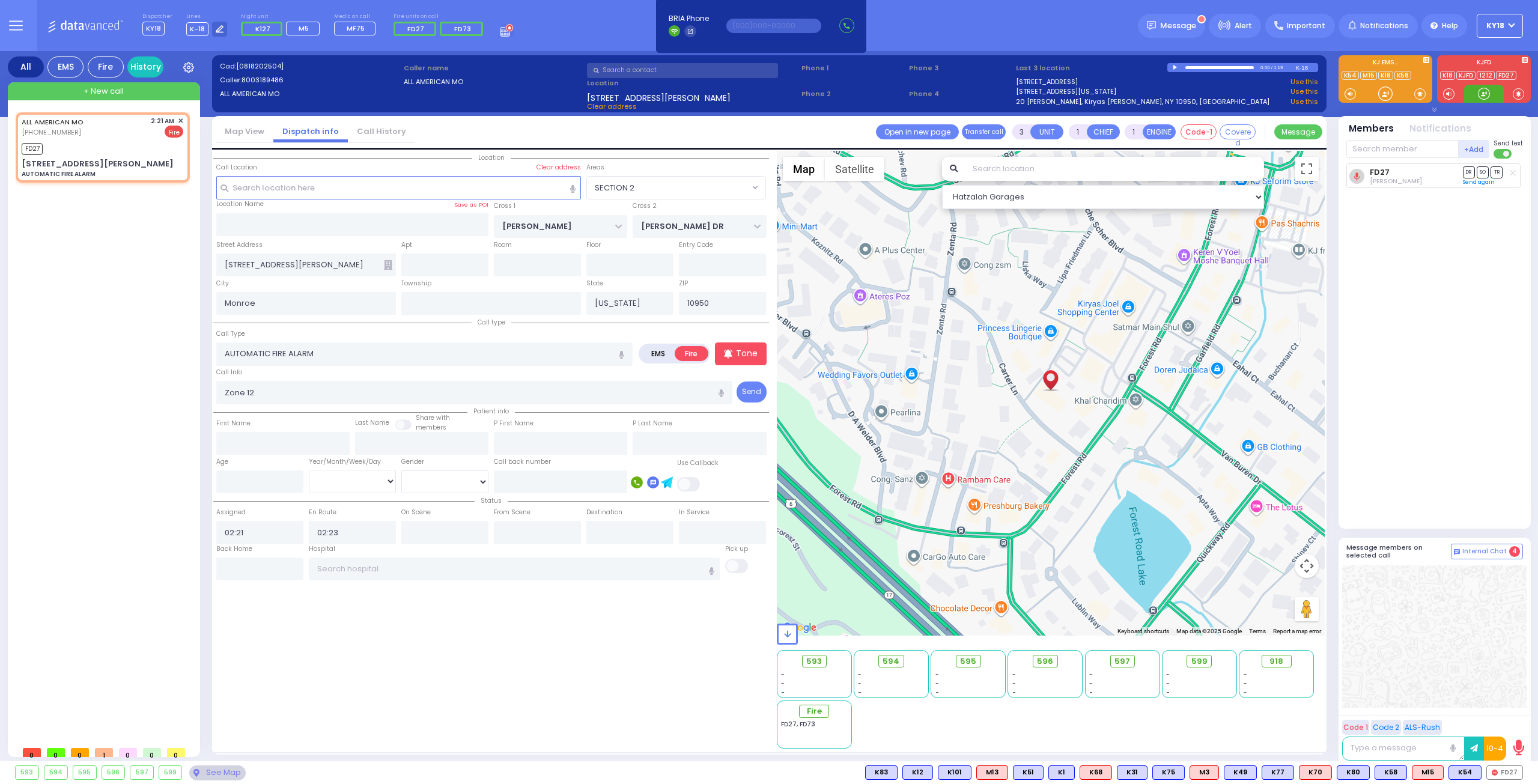
click at [1482, 93] on div at bounding box center [1484, 94] width 12 height 12
click at [461, 267] on input "text" at bounding box center [445, 265] width 87 height 23
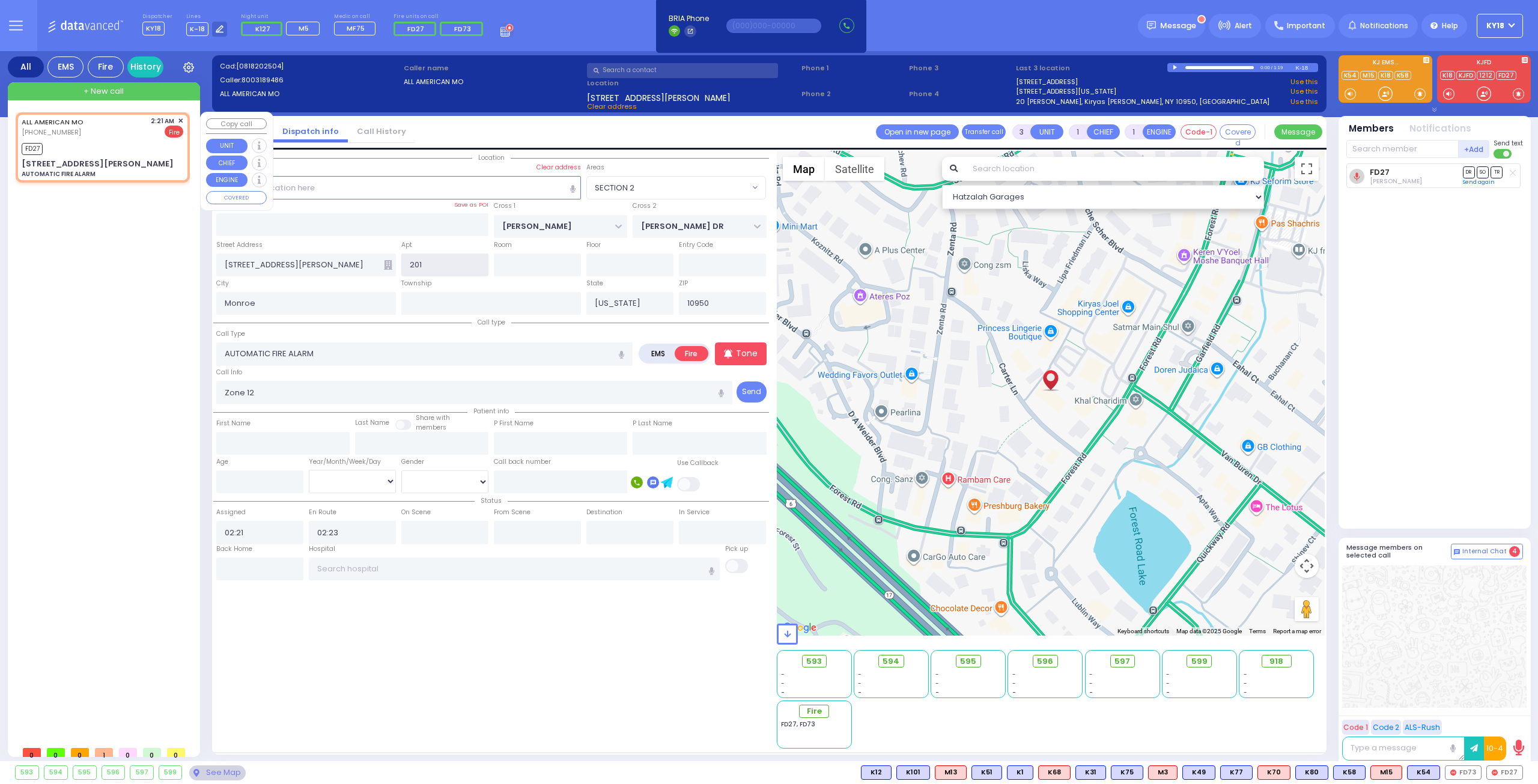
type input "201"
click at [72, 147] on div "FD27" at bounding box center [102, 147] width 161 height 15
select select
radio input "true"
select select
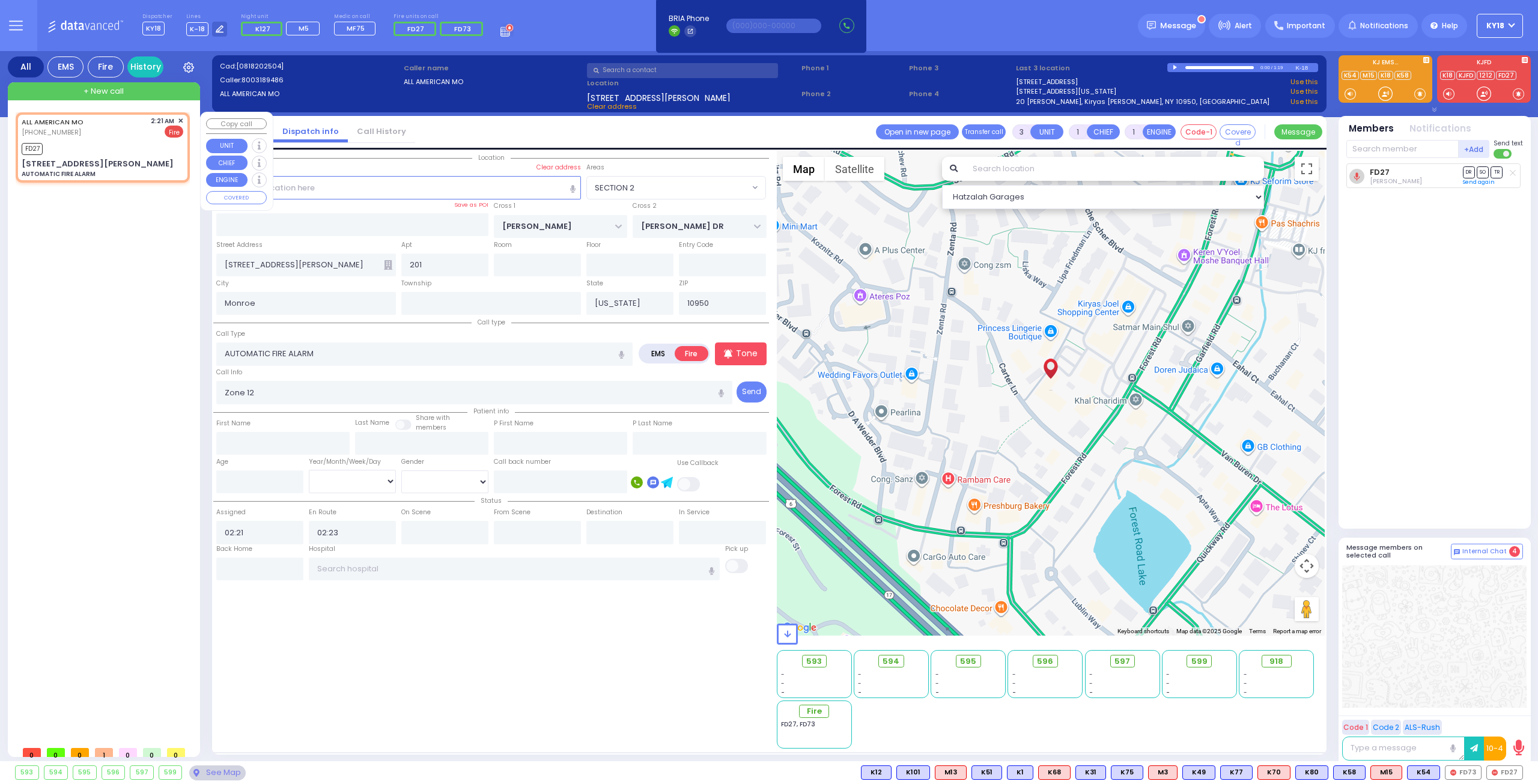
select select "Hatzalah Garages"
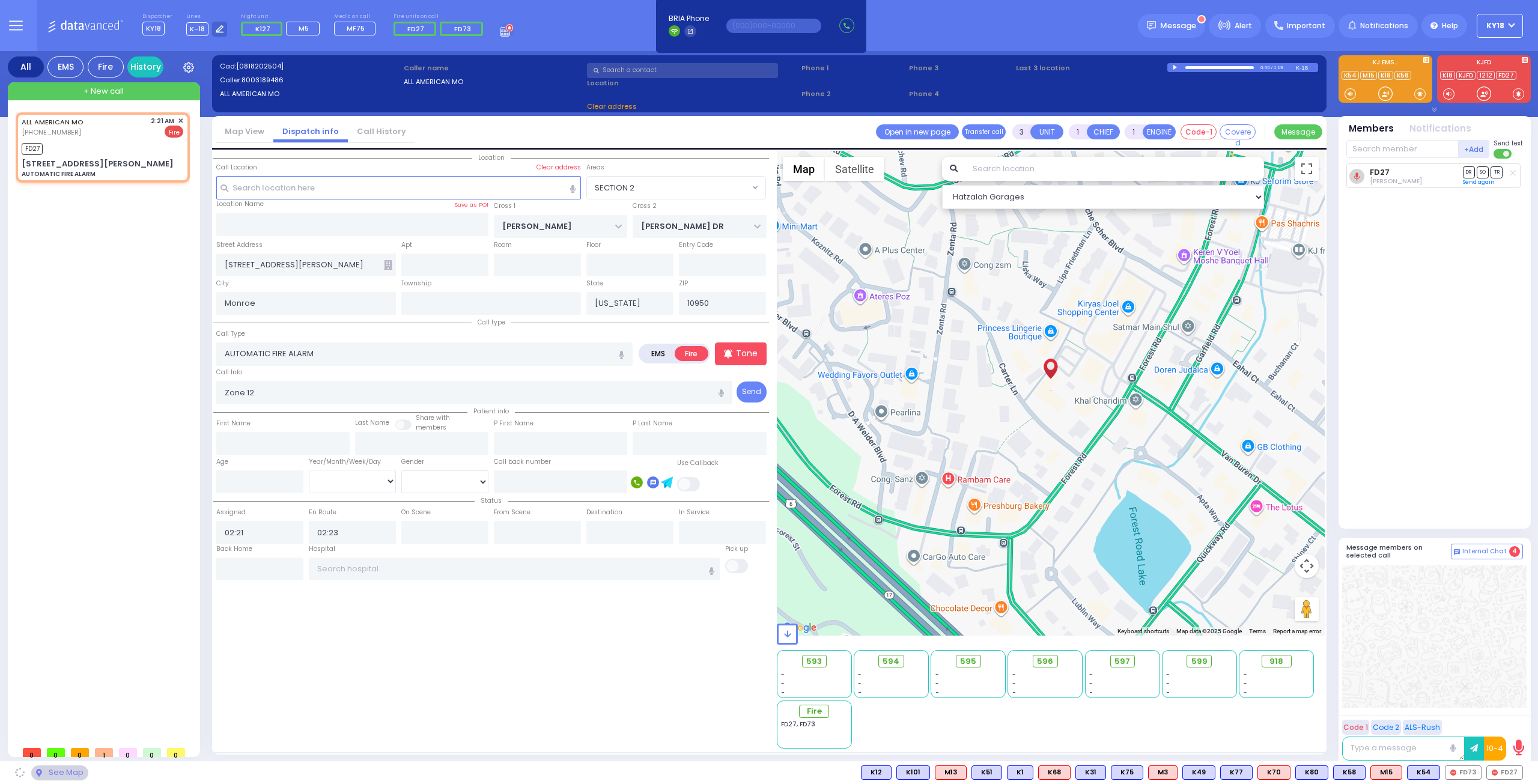
select select "SECTION 2"
select select
radio input "true"
select select
select select "Hatzalah Garages"
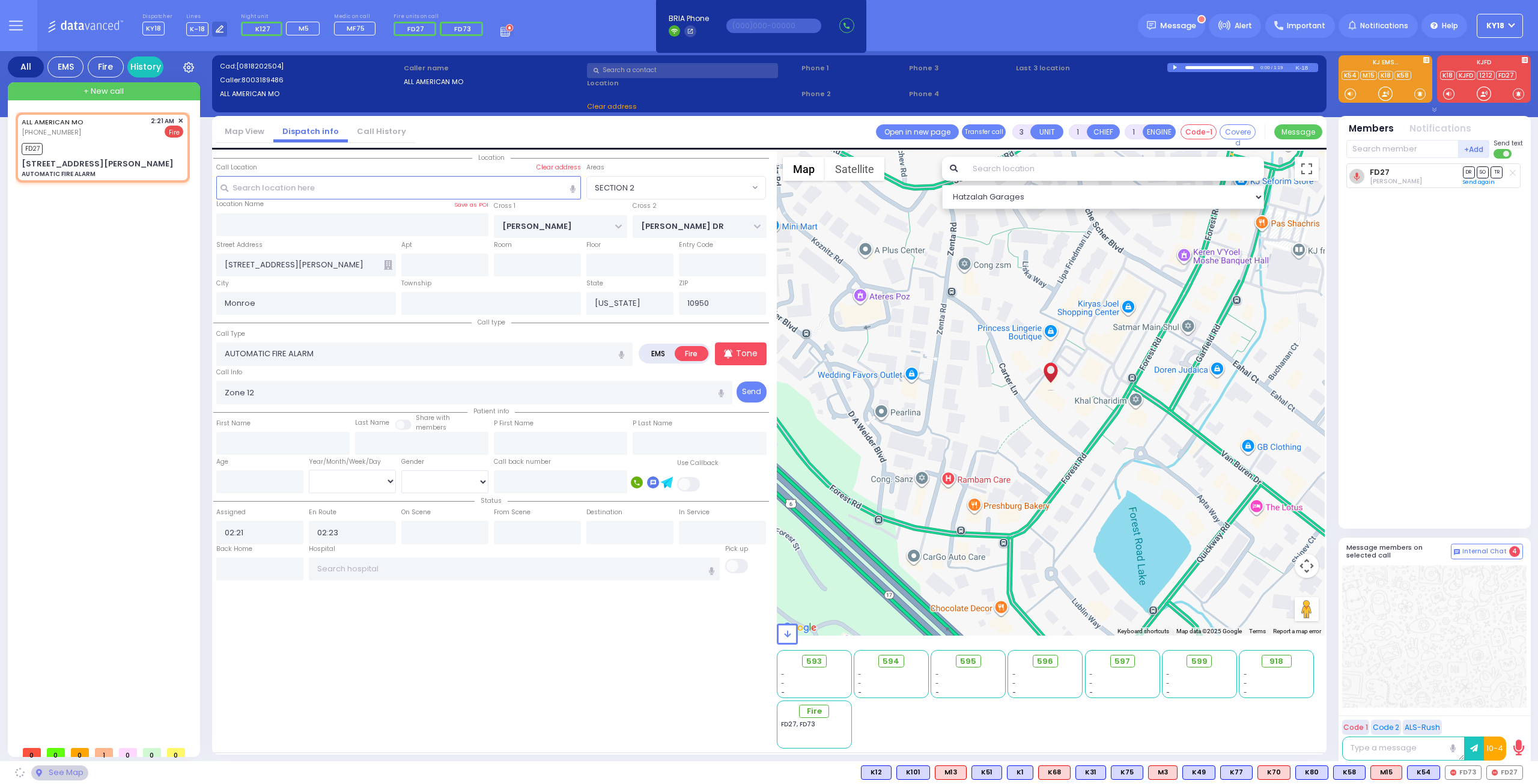
select select "SECTION 2"
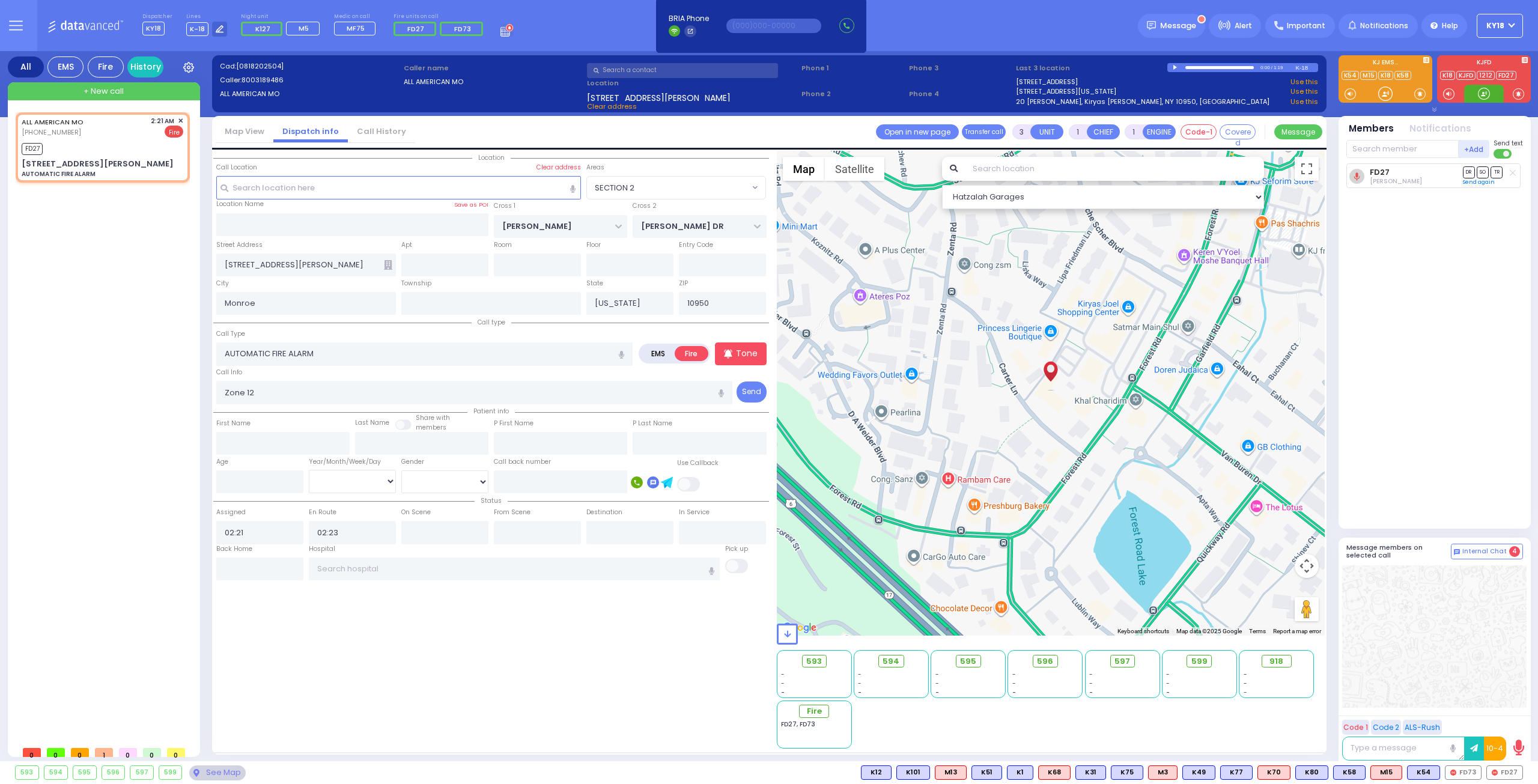
click at [1488, 95] on div at bounding box center [1484, 94] width 12 height 12
click at [459, 24] on span "FD73" at bounding box center [462, 29] width 17 height 10
select select
radio input "true"
select select
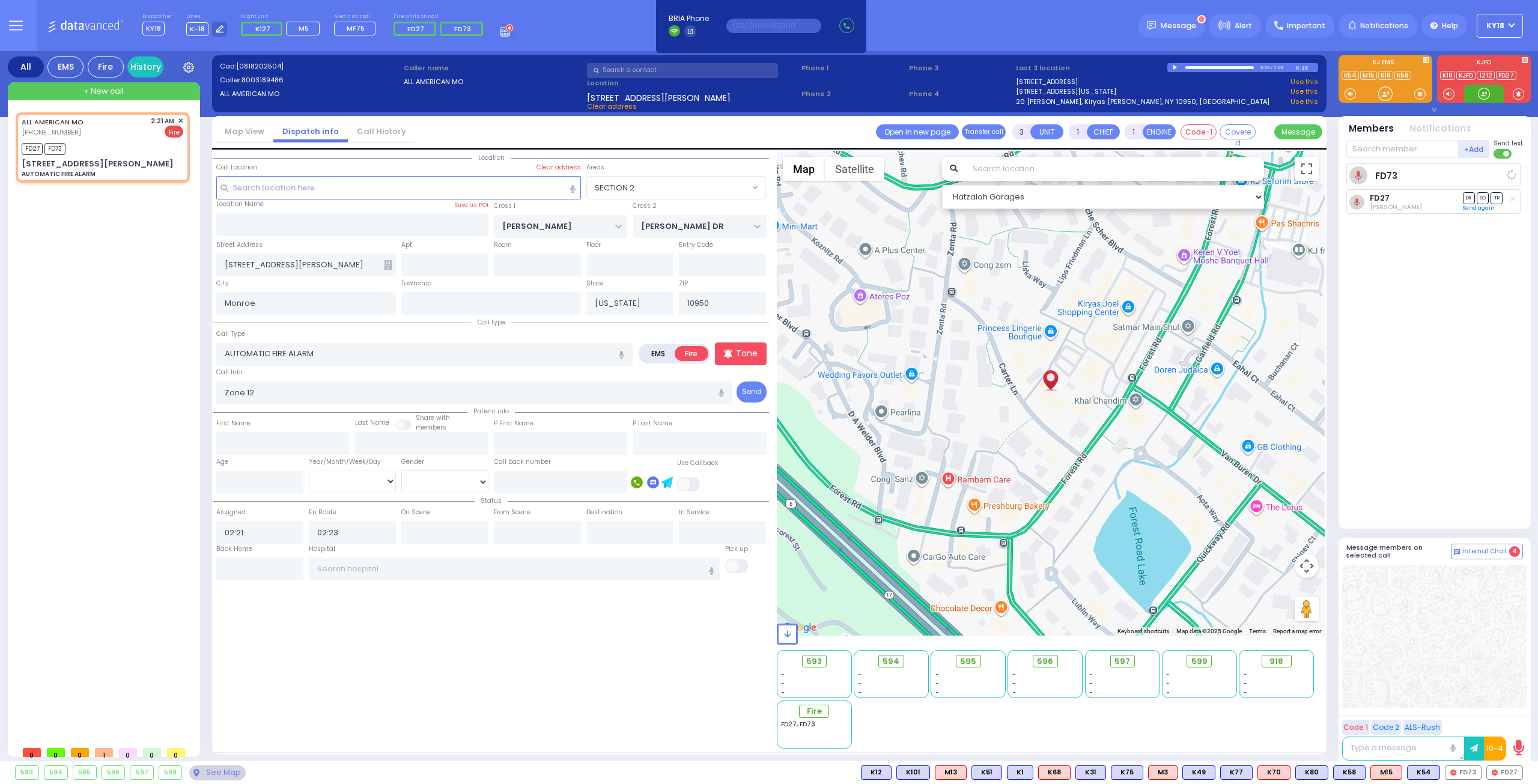
select select "Hatzalah Garages"
select select "SECTION 2"
click at [1484, 85] on div at bounding box center [1484, 94] width 40 height 18
click at [116, 149] on div "FD27 FD73" at bounding box center [102, 147] width 161 height 15
select select
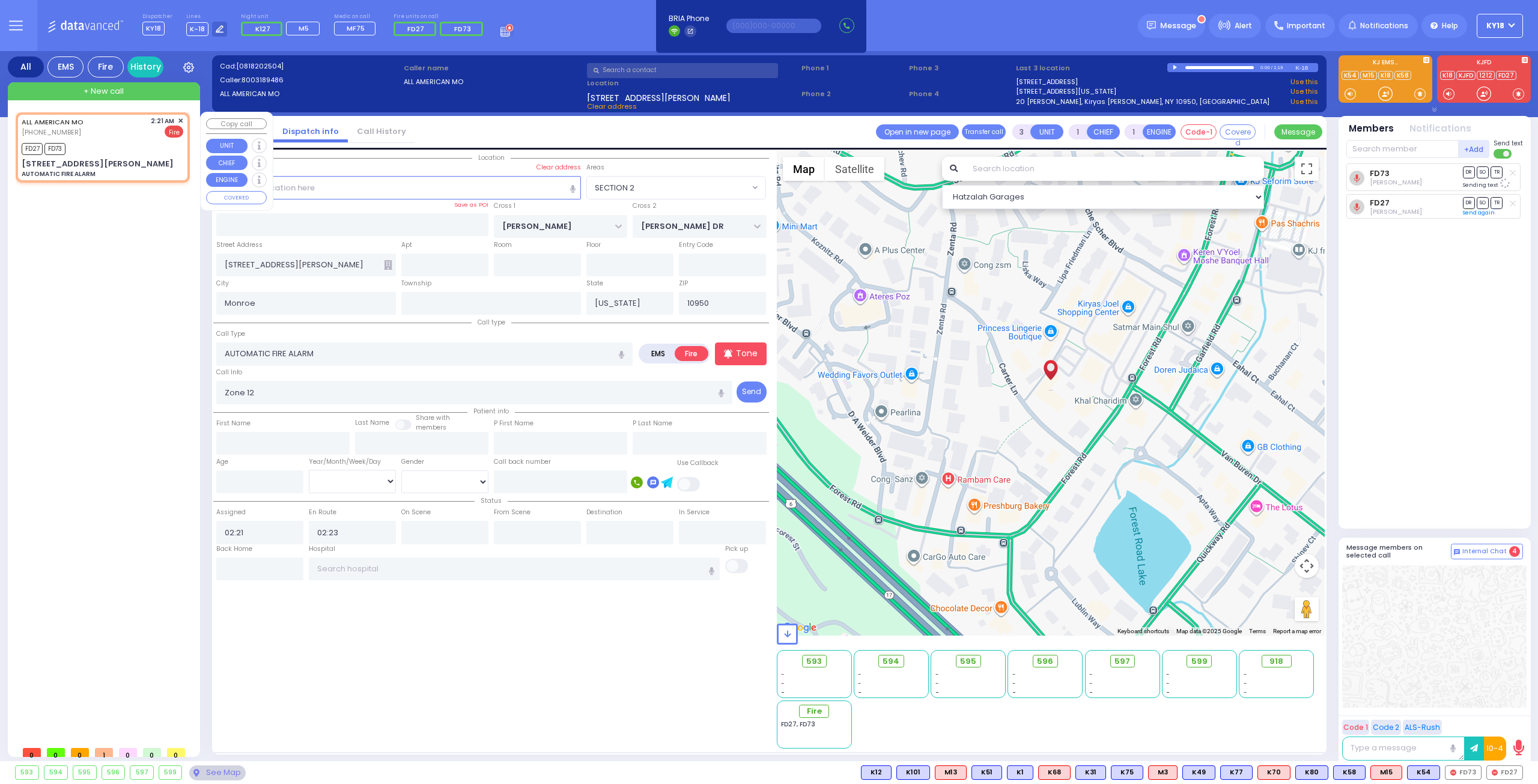
radio input "true"
select select
select select "Hatzalah Garages"
select select "SECTION 2"
click at [1490, 92] on div at bounding box center [1484, 94] width 12 height 12
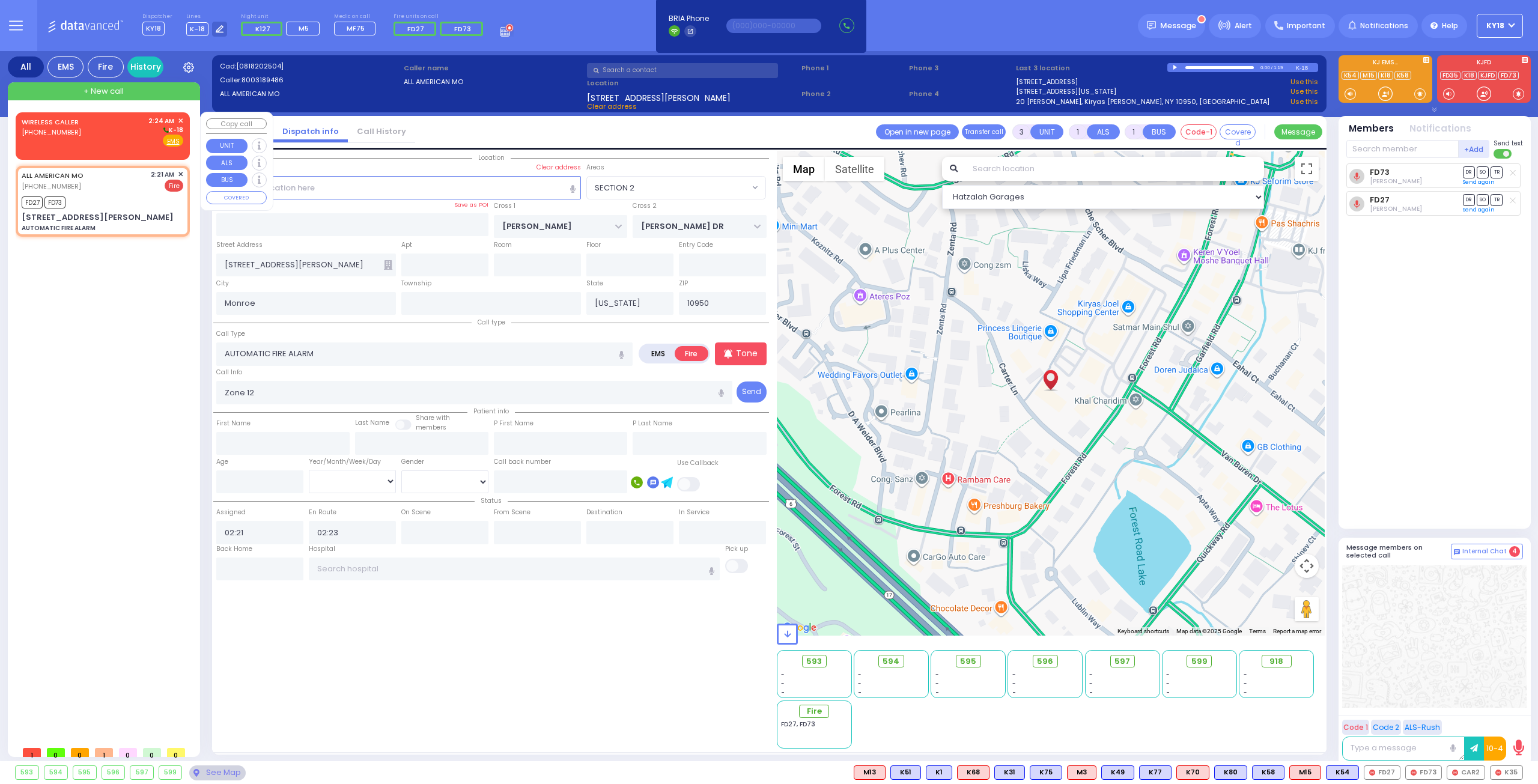
click at [110, 131] on div "WIRELESS CALLER [PHONE_NUMBER] 2:24 AM ✕ K-18" at bounding box center [102, 131] width 161 height 31
type input "2"
select select
radio input "true"
select select
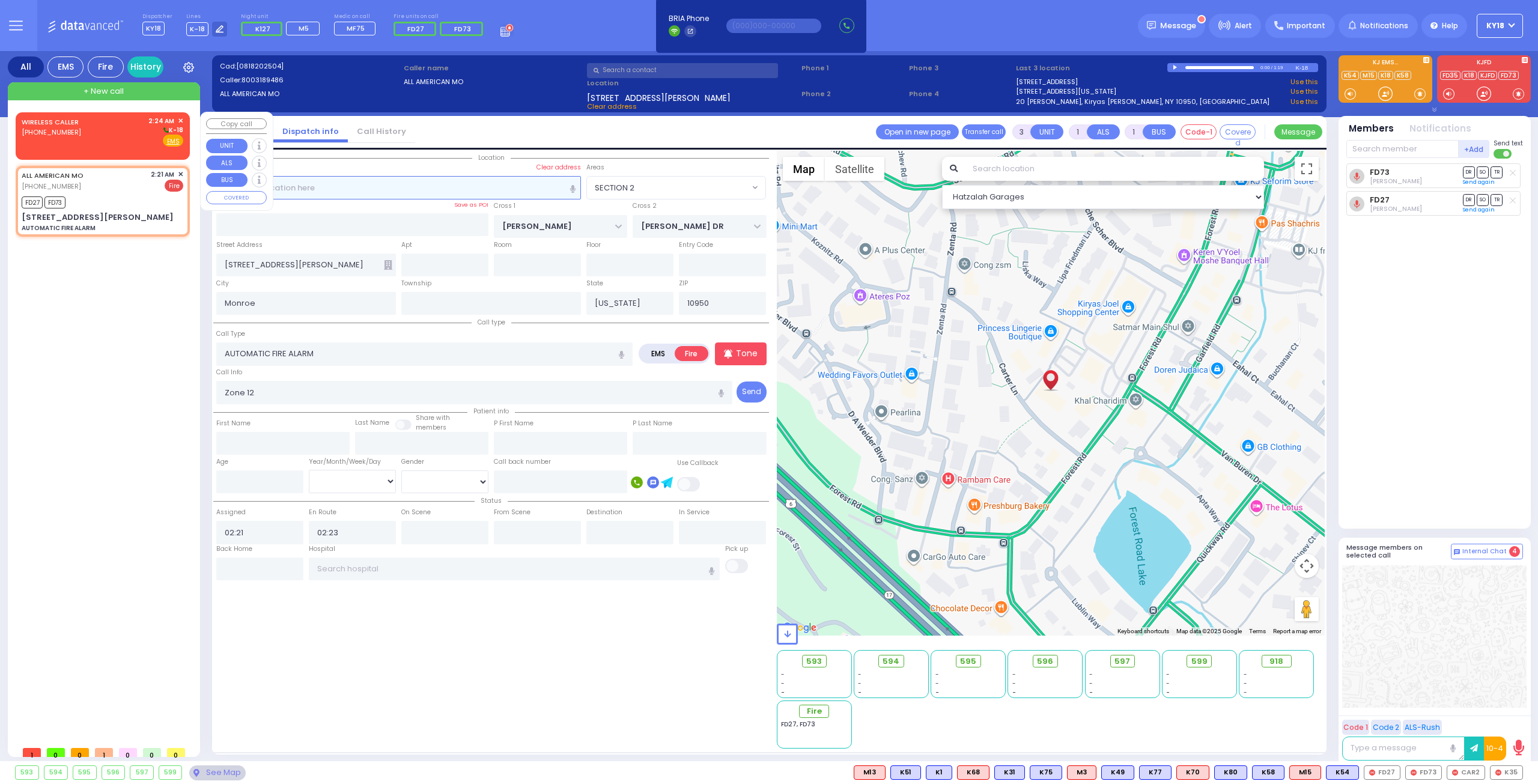
type input "02:24"
select select "Hatzalah Garages"
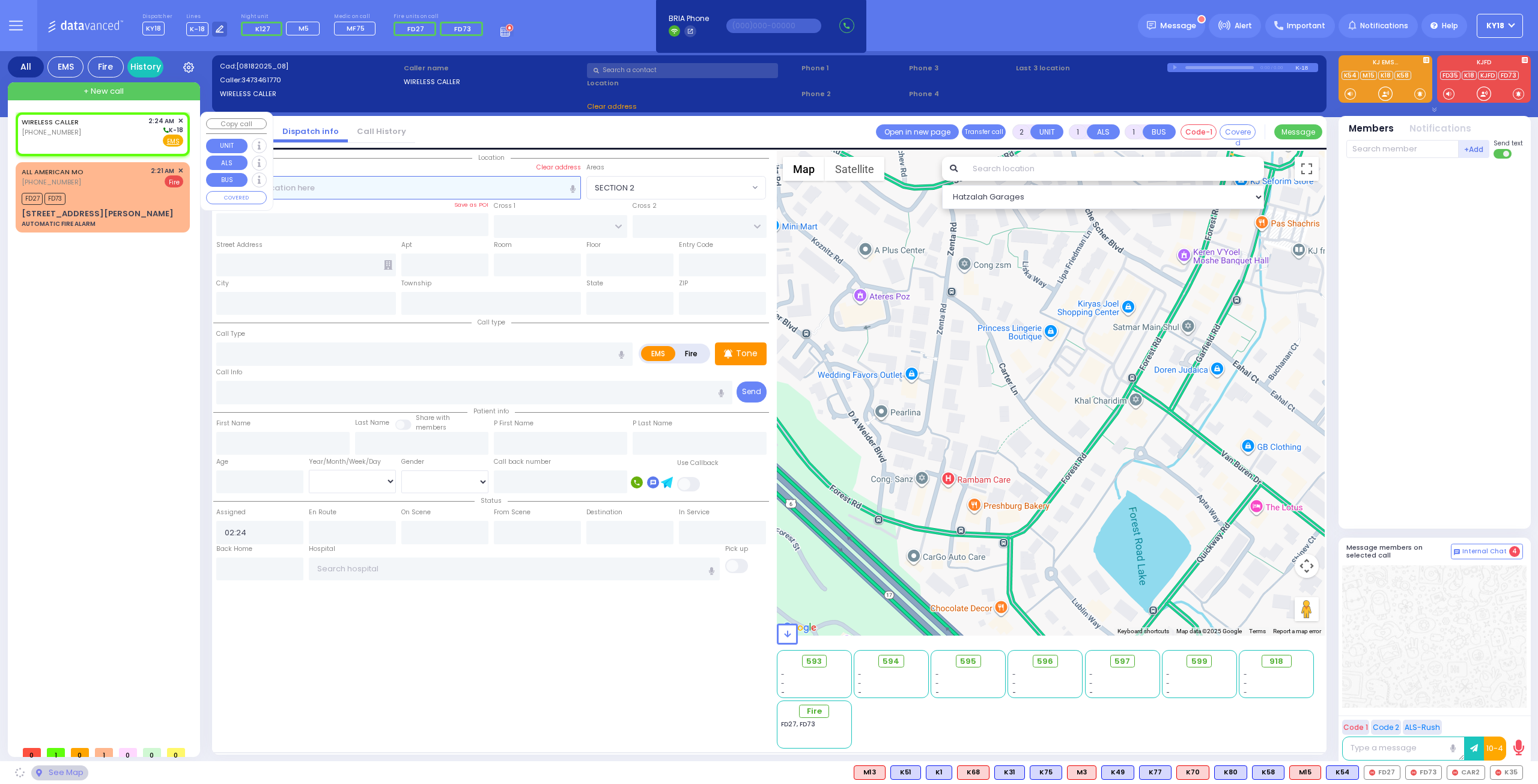
select select
radio input "true"
select select
select select "Hatzalah Garages"
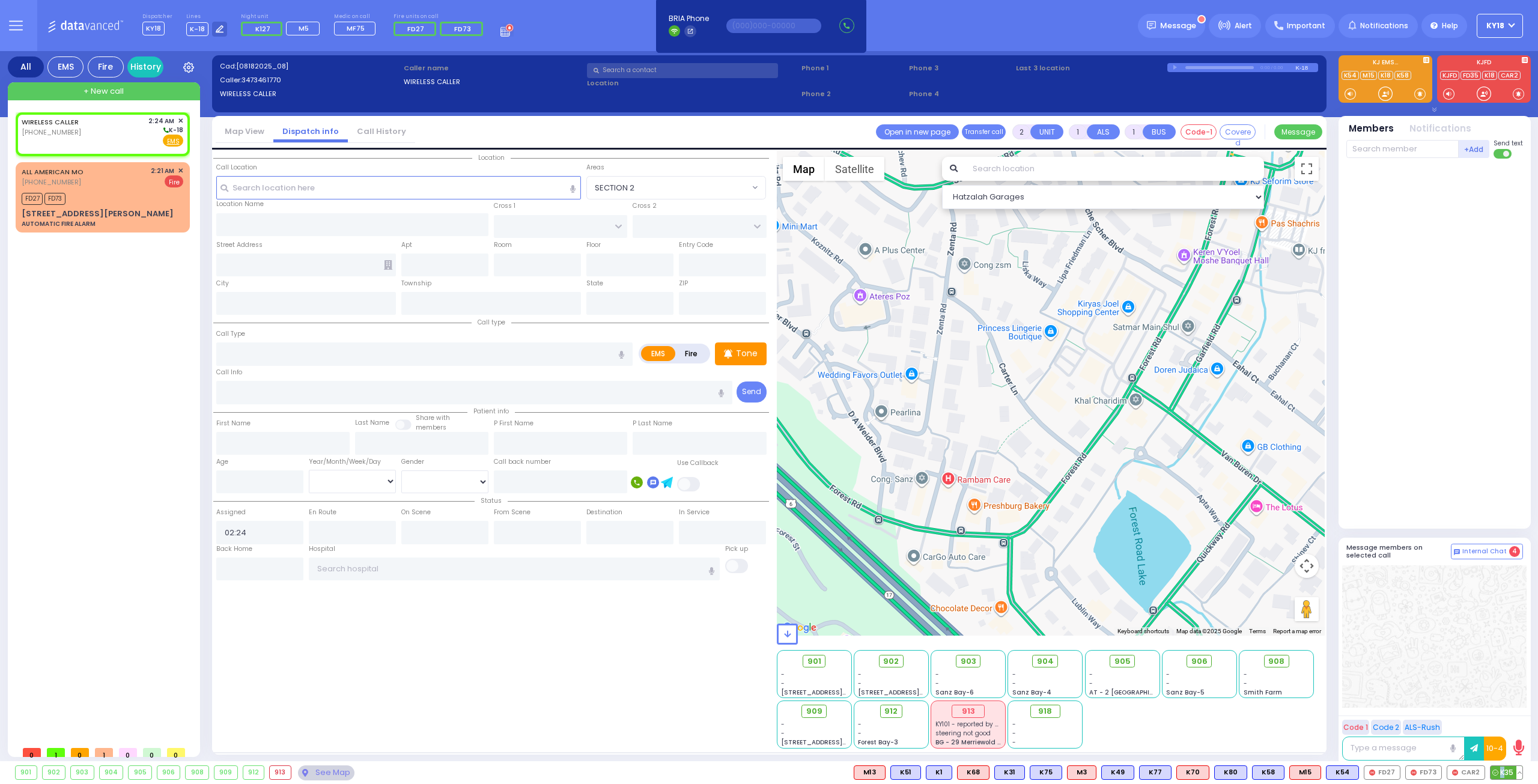
click at [1505, 771] on span "K35" at bounding box center [1507, 772] width 32 height 13
click at [1469, 770] on span "CAR2" at bounding box center [1466, 772] width 37 height 13
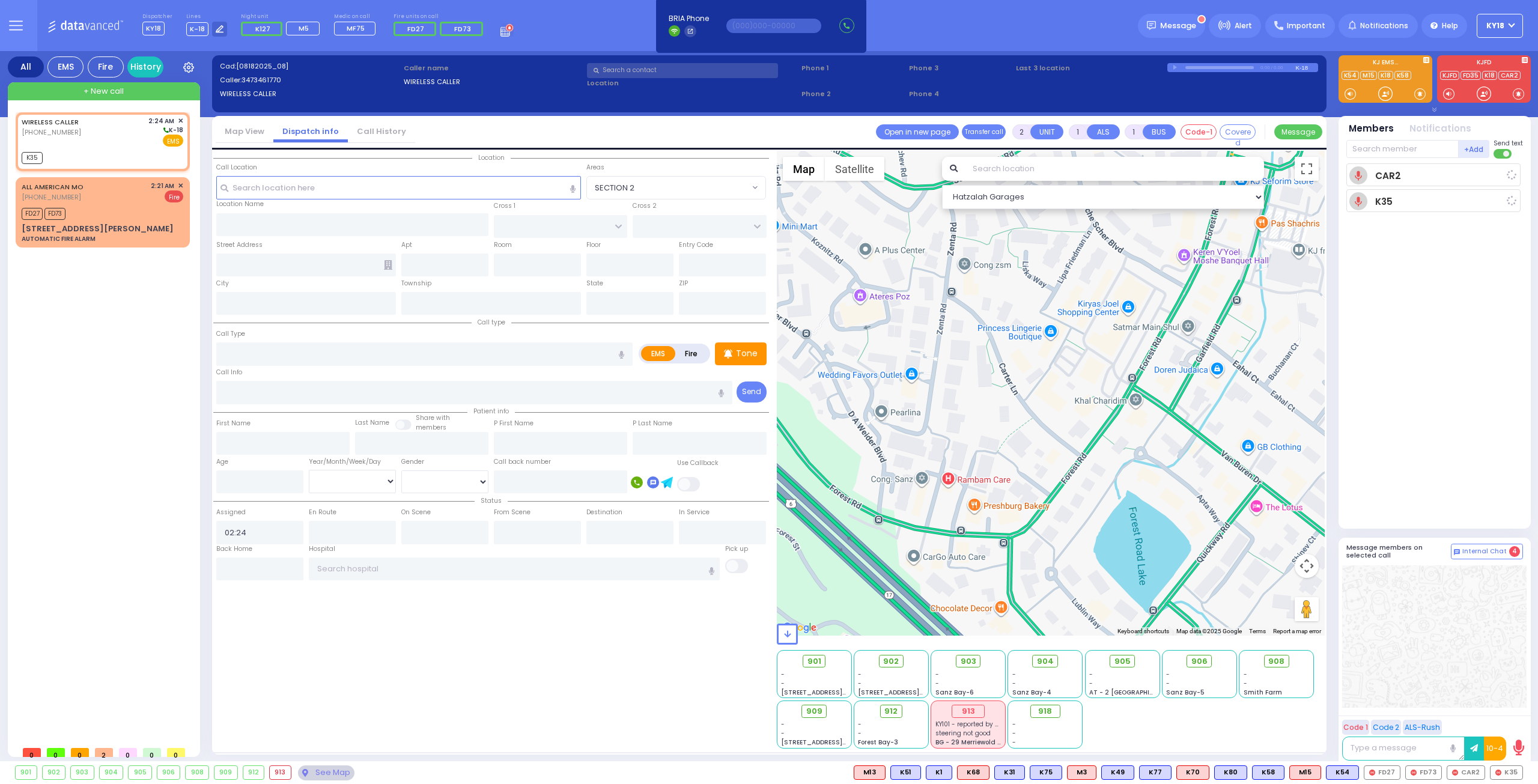
select select
radio input "true"
select select
type input "02:24"
select select "Hatzalah Garages"
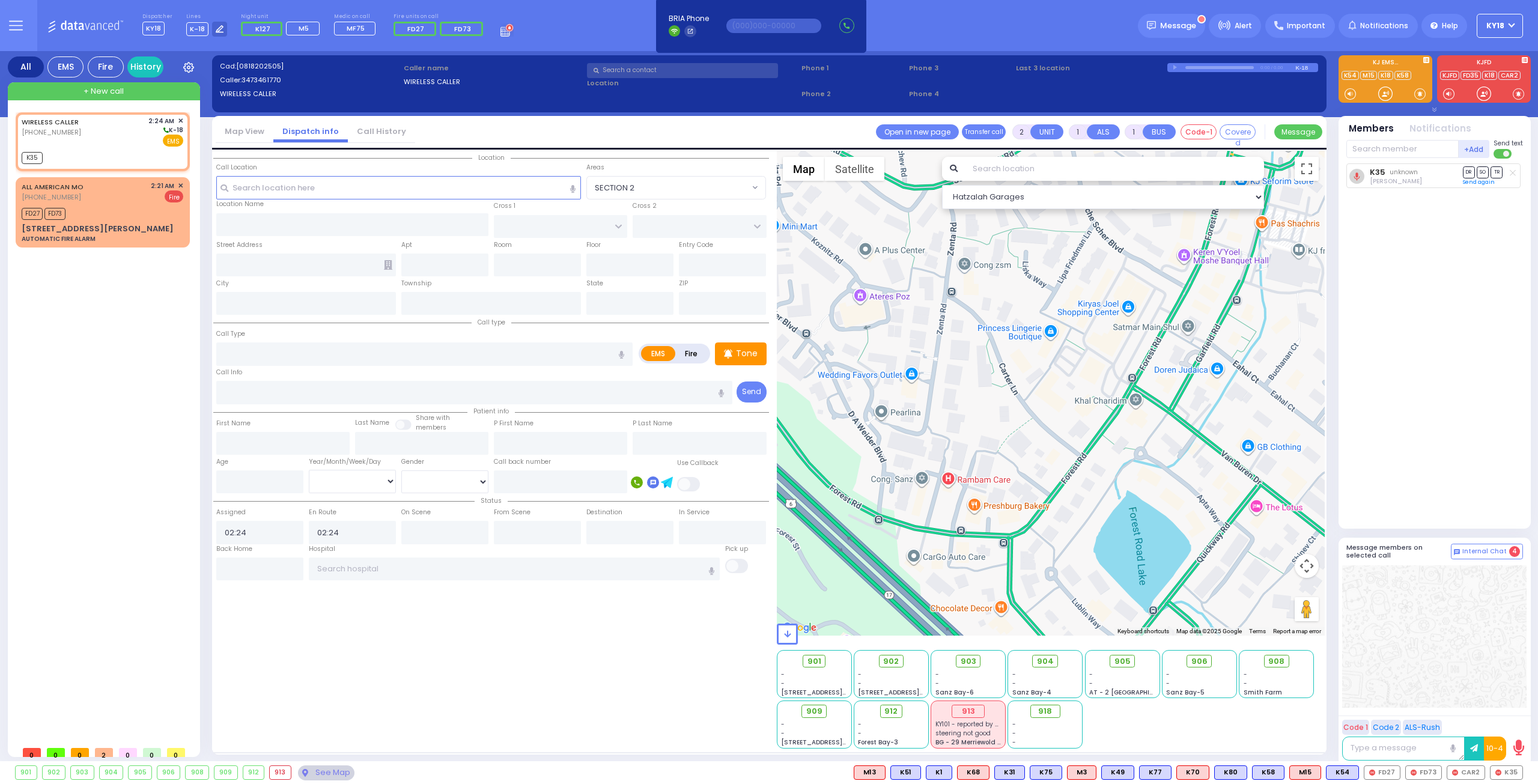
select select
radio input "true"
select select
select select "Hatzalah Garages"
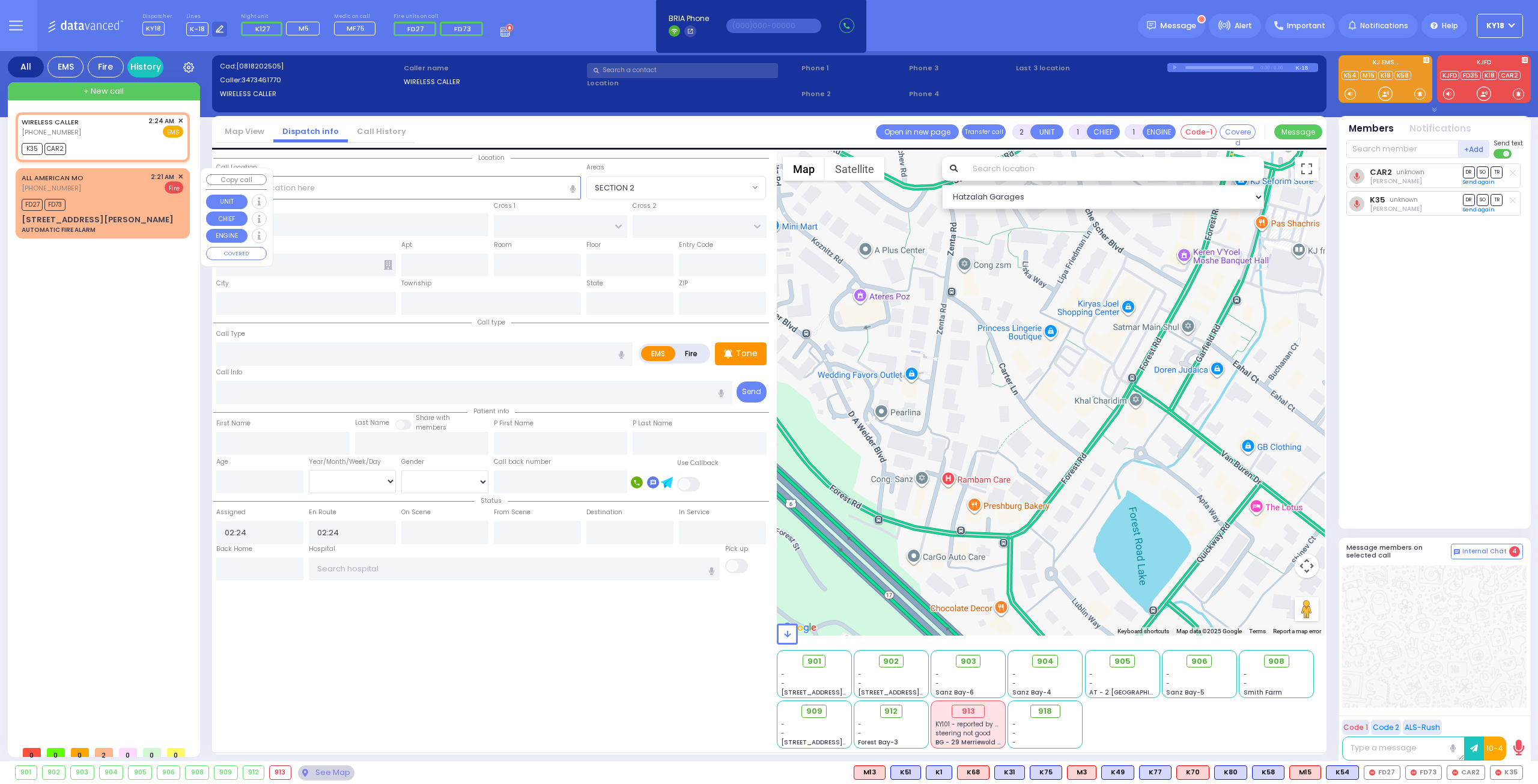
select select
radio input "true"
select select
select select "Hatzalah Garages"
drag, startPoint x: 1387, startPoint y: 572, endPoint x: 1362, endPoint y: 659, distance: 90.5
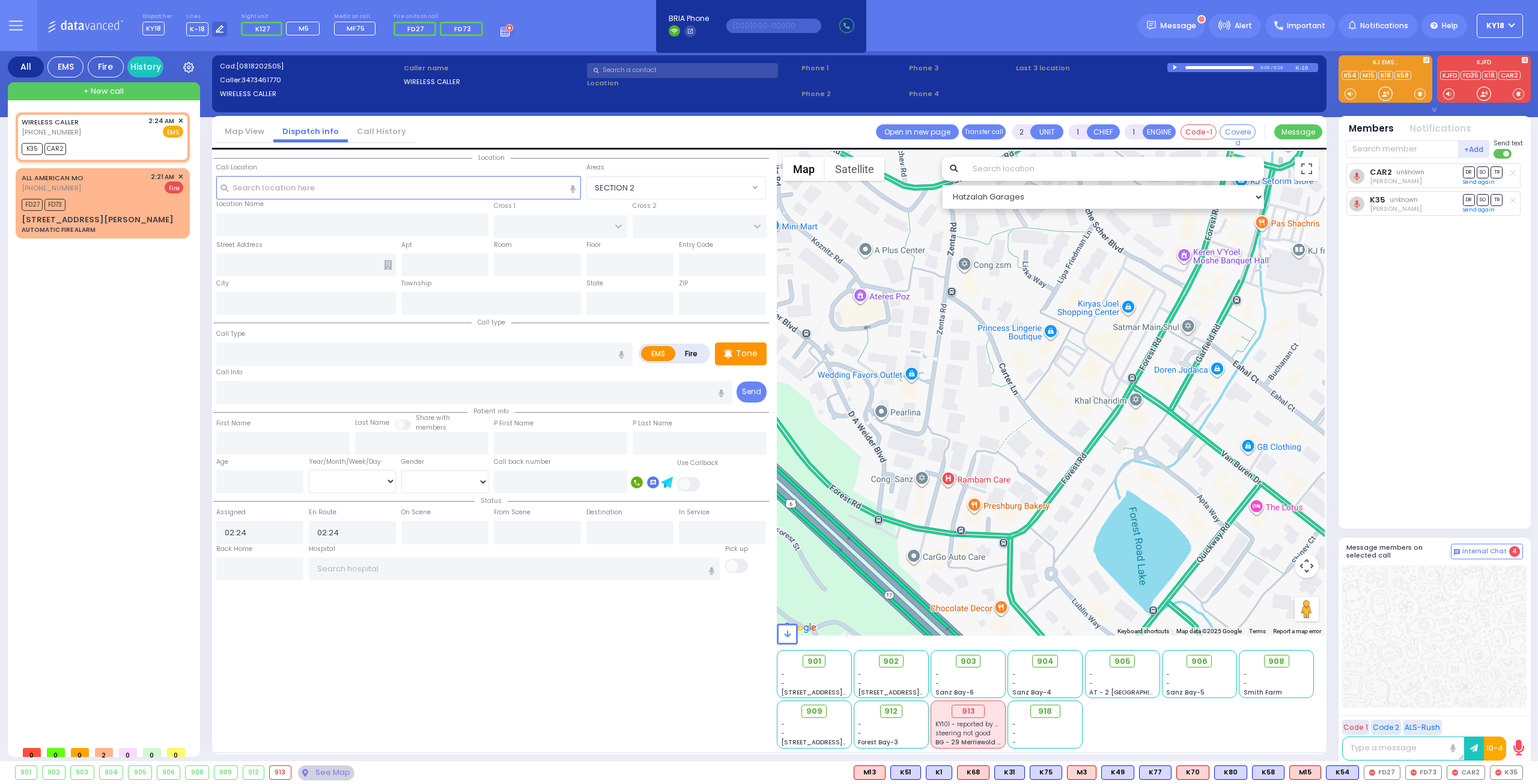
click at [1371, 651] on div "Message members on selected call Internal Chat 4 Code 1 Code 2 ALS-Rush 00 : 00" at bounding box center [1435, 652] width 192 height 228
click at [1464, 772] on span "CAR2" at bounding box center [1466, 772] width 37 height 13
drag, startPoint x: 1507, startPoint y: 772, endPoint x: 1493, endPoint y: 623, distance: 149.7
click at [0, 0] on span "K35" at bounding box center [0, 0] width 0 height 0
drag, startPoint x: 1485, startPoint y: 95, endPoint x: 1479, endPoint y: 83, distance: 13.4
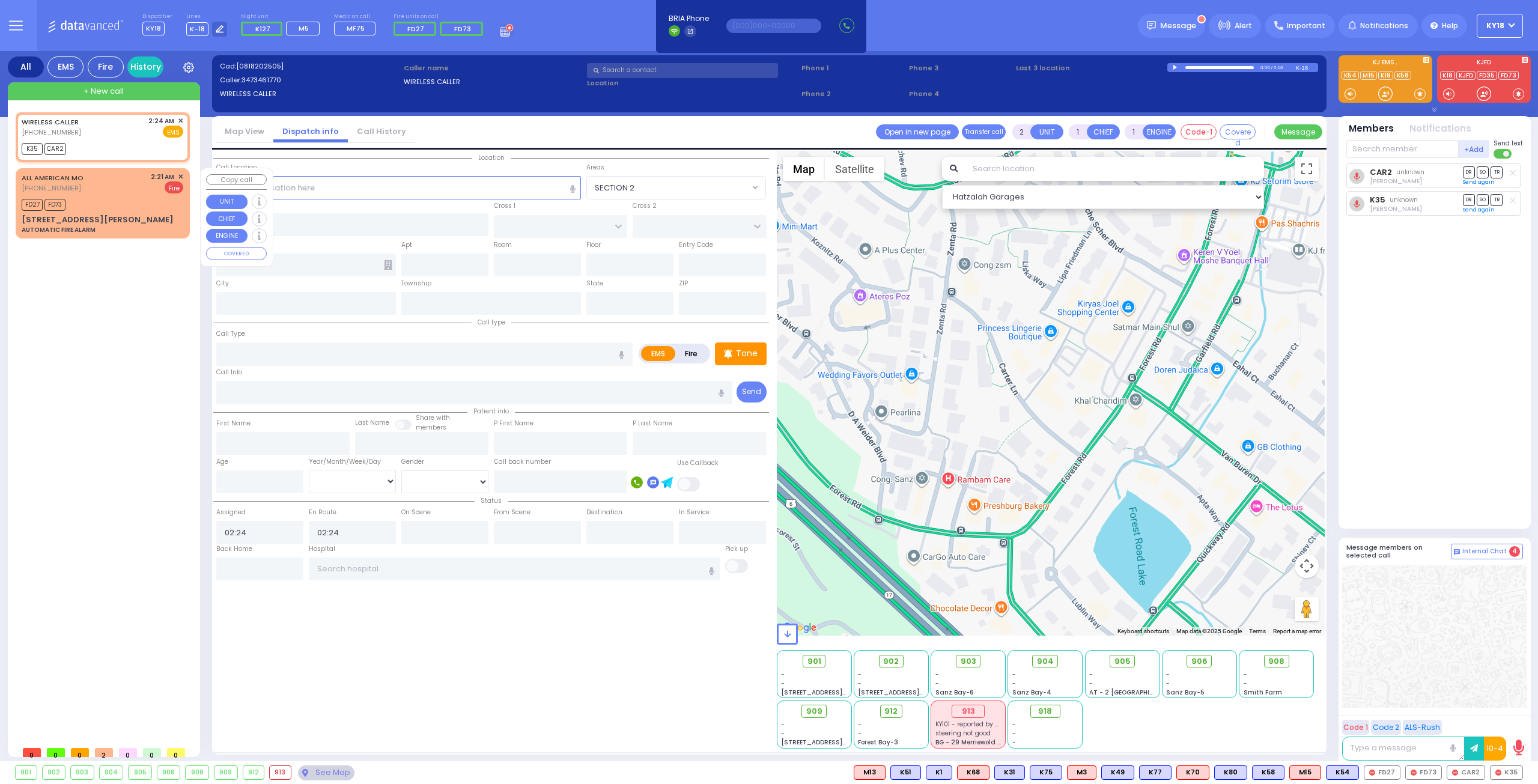
click at [120, 200] on div "FD27 FD73" at bounding box center [102, 203] width 161 height 15
type input "3"
select select
type input "AUTOMATIC FIRE ALARM"
radio input "false"
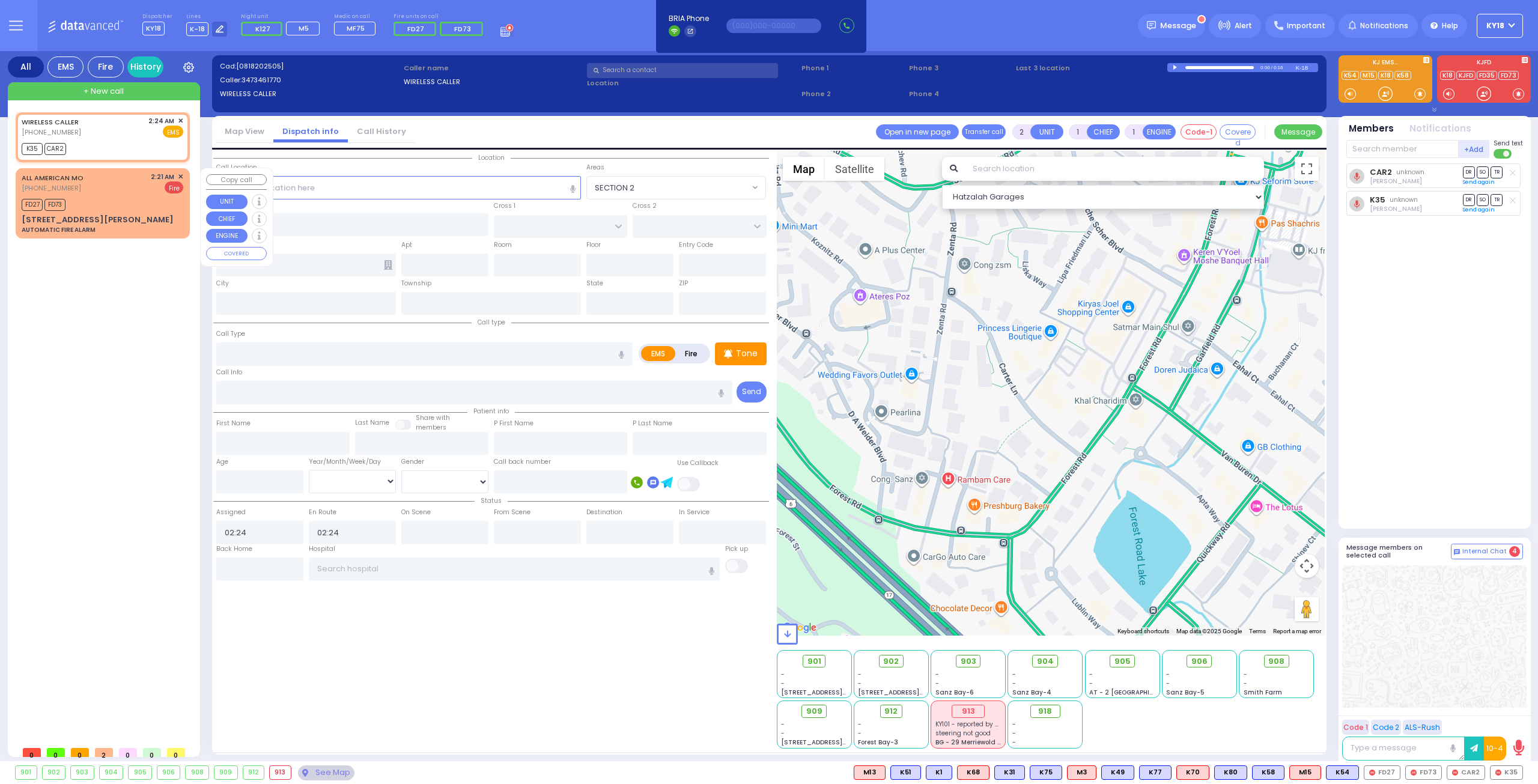
radio input "true"
type input "Zone 12"
select select
type input "02:21"
type input "02:23"
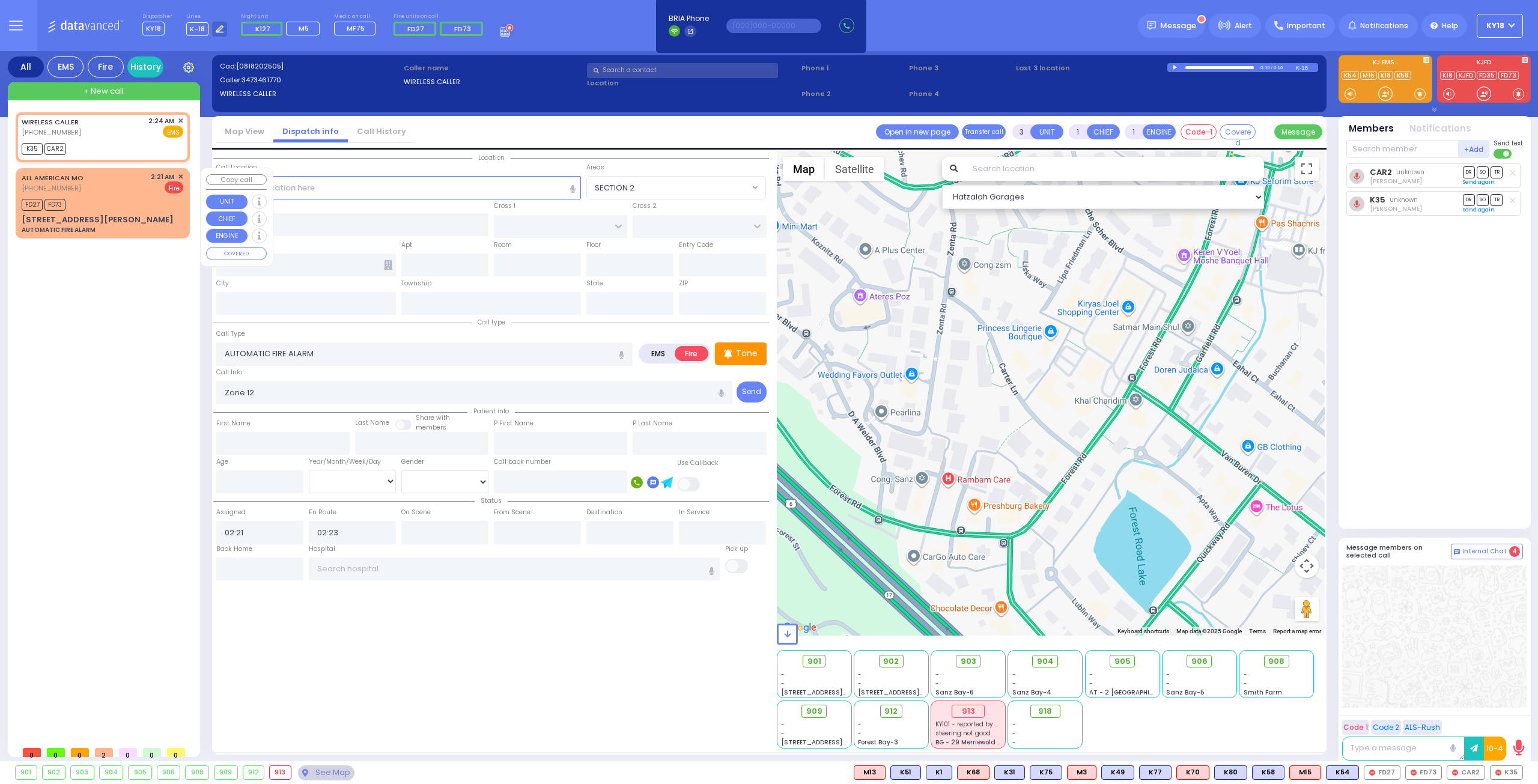
select select "Hatzalah Garages"
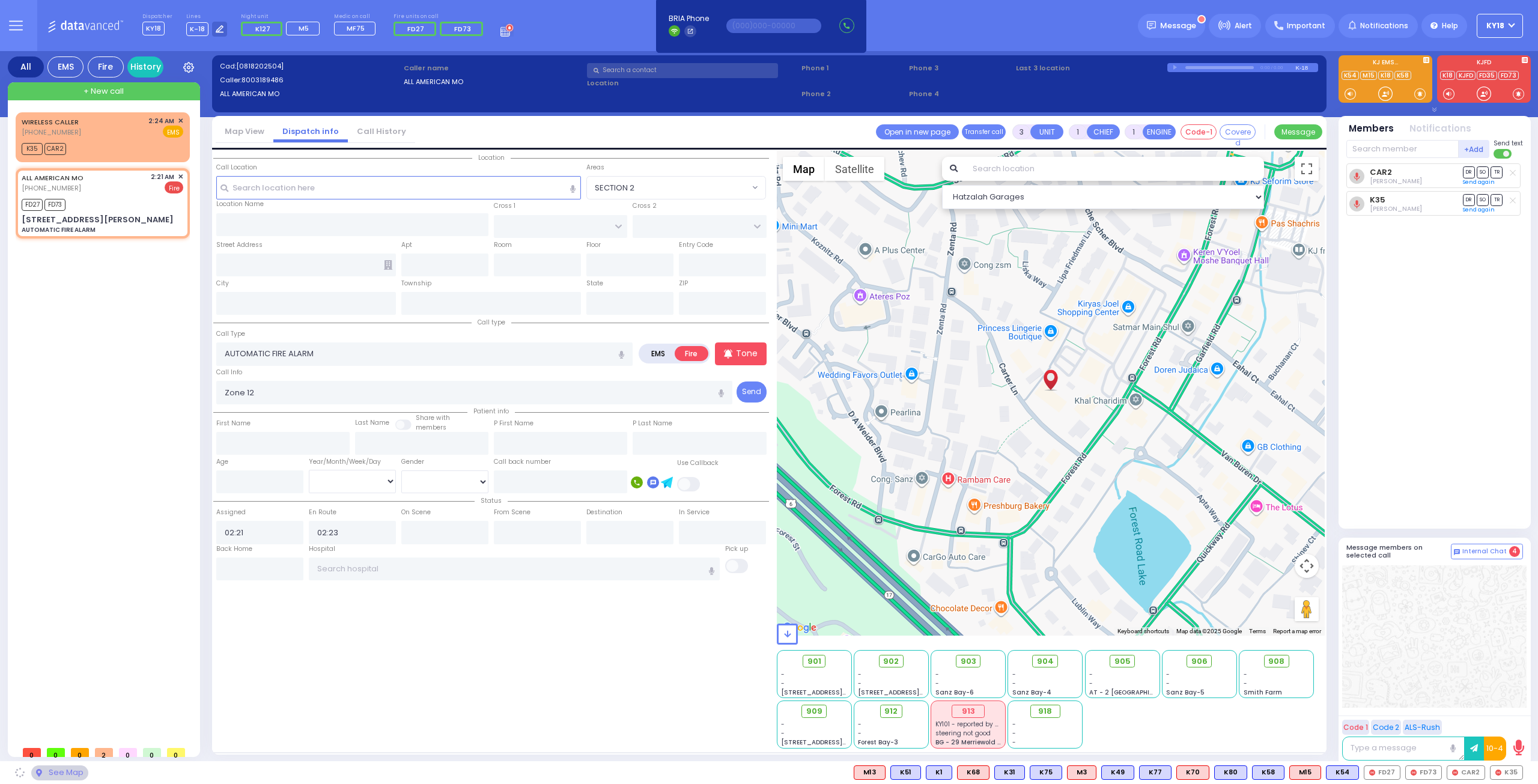
type input "[PERSON_NAME]"
type input "[PERSON_NAME] DR"
type input "[STREET_ADDRESS][PERSON_NAME]"
type input "Monroe"
type input "[US_STATE]"
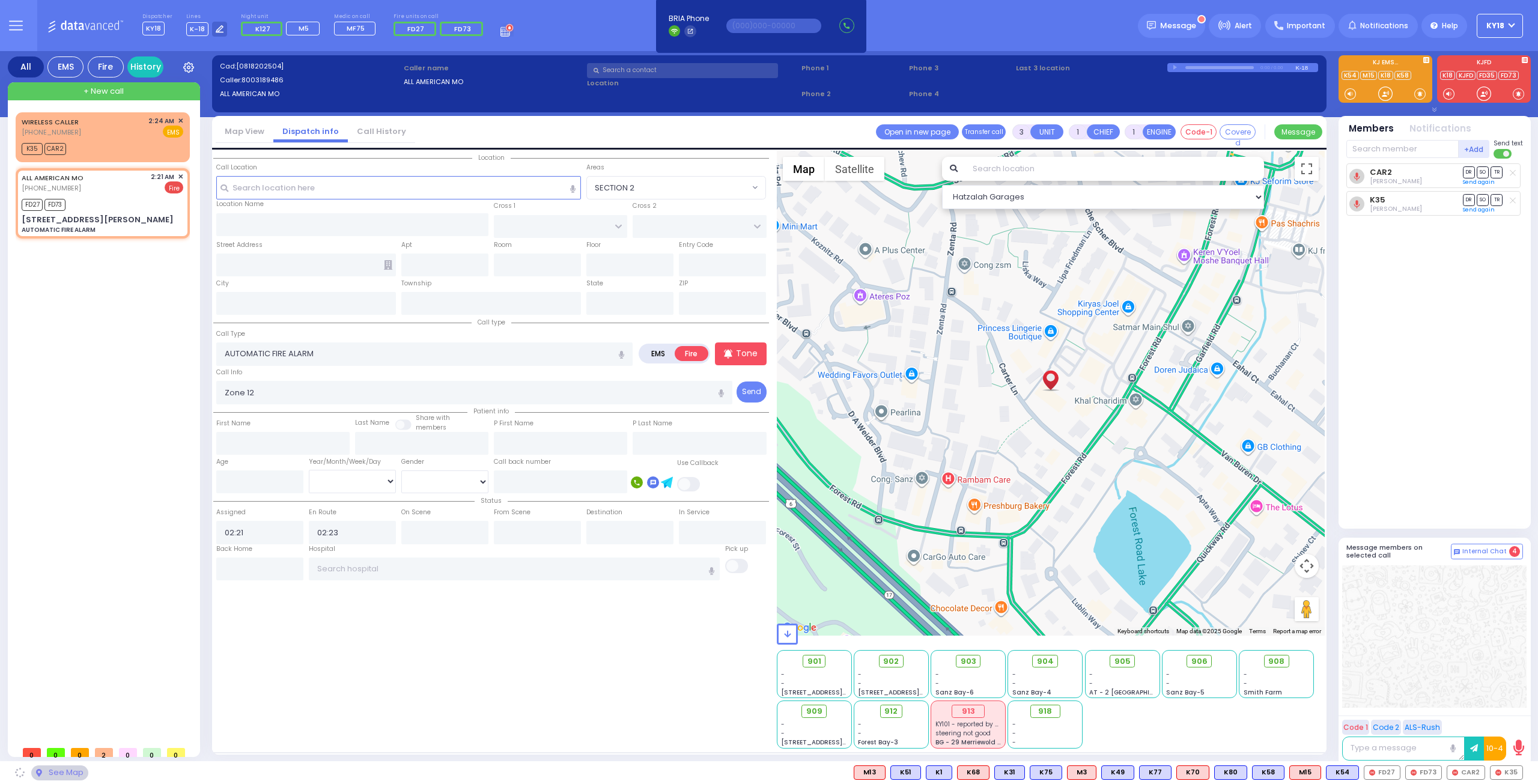
type input "10950"
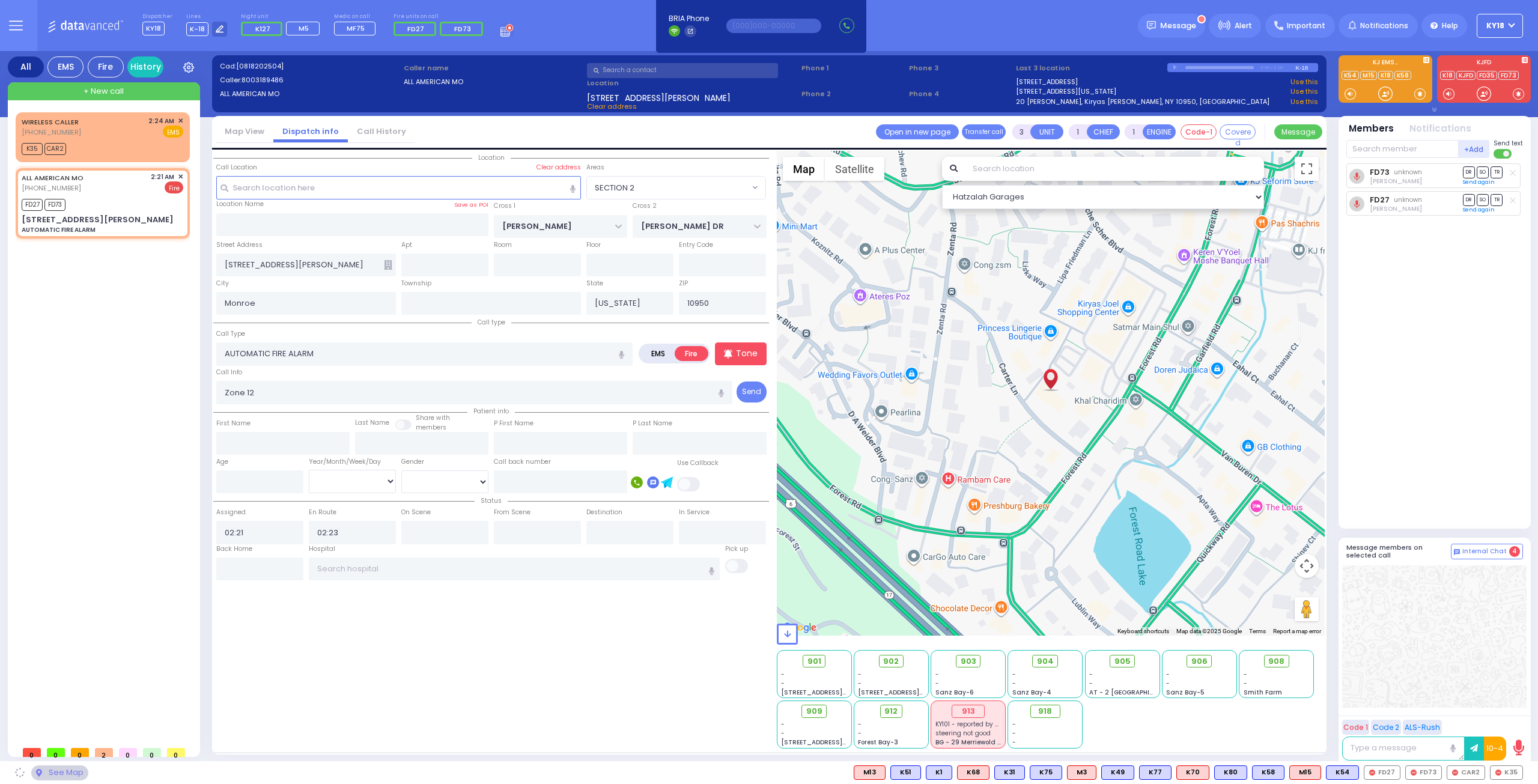
select select "SECTION 2"
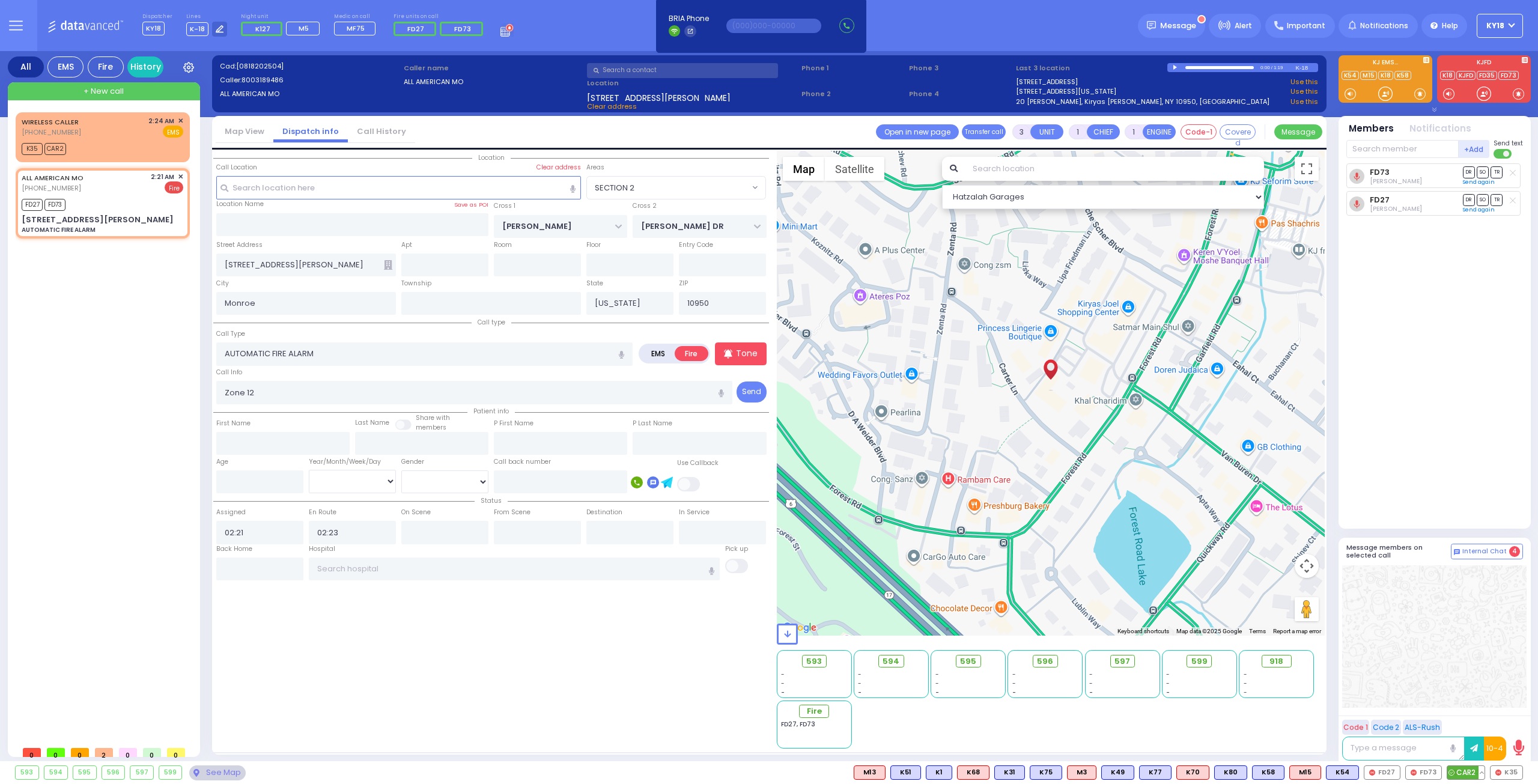
click at [1466, 771] on span "CAR2" at bounding box center [1466, 772] width 37 height 13
click at [1504, 776] on span "K35" at bounding box center [1507, 772] width 32 height 13
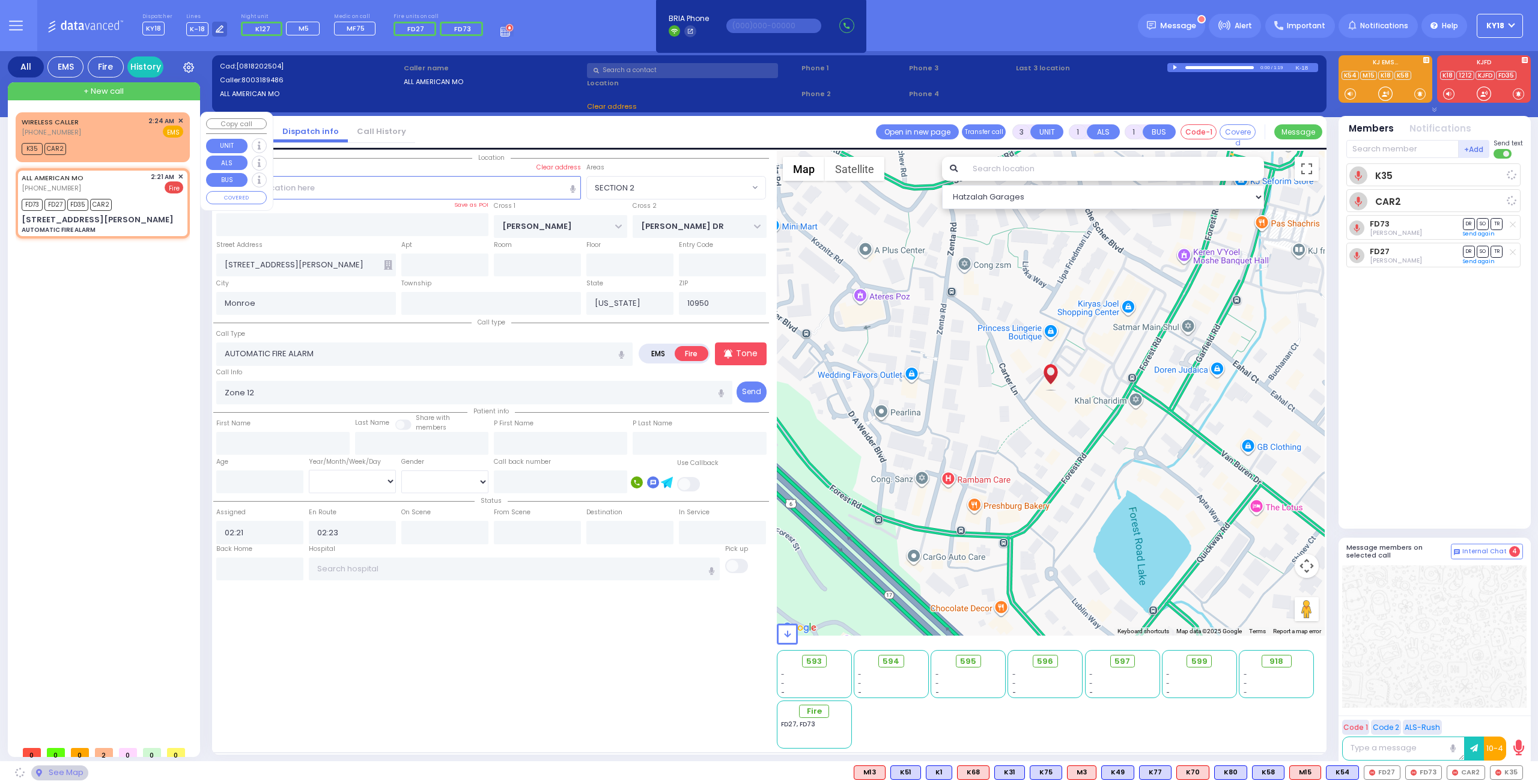
select select
radio input "true"
select select
select select "Hatzalah Garages"
drag, startPoint x: 124, startPoint y: 152, endPoint x: 128, endPoint y: 145, distance: 8.1
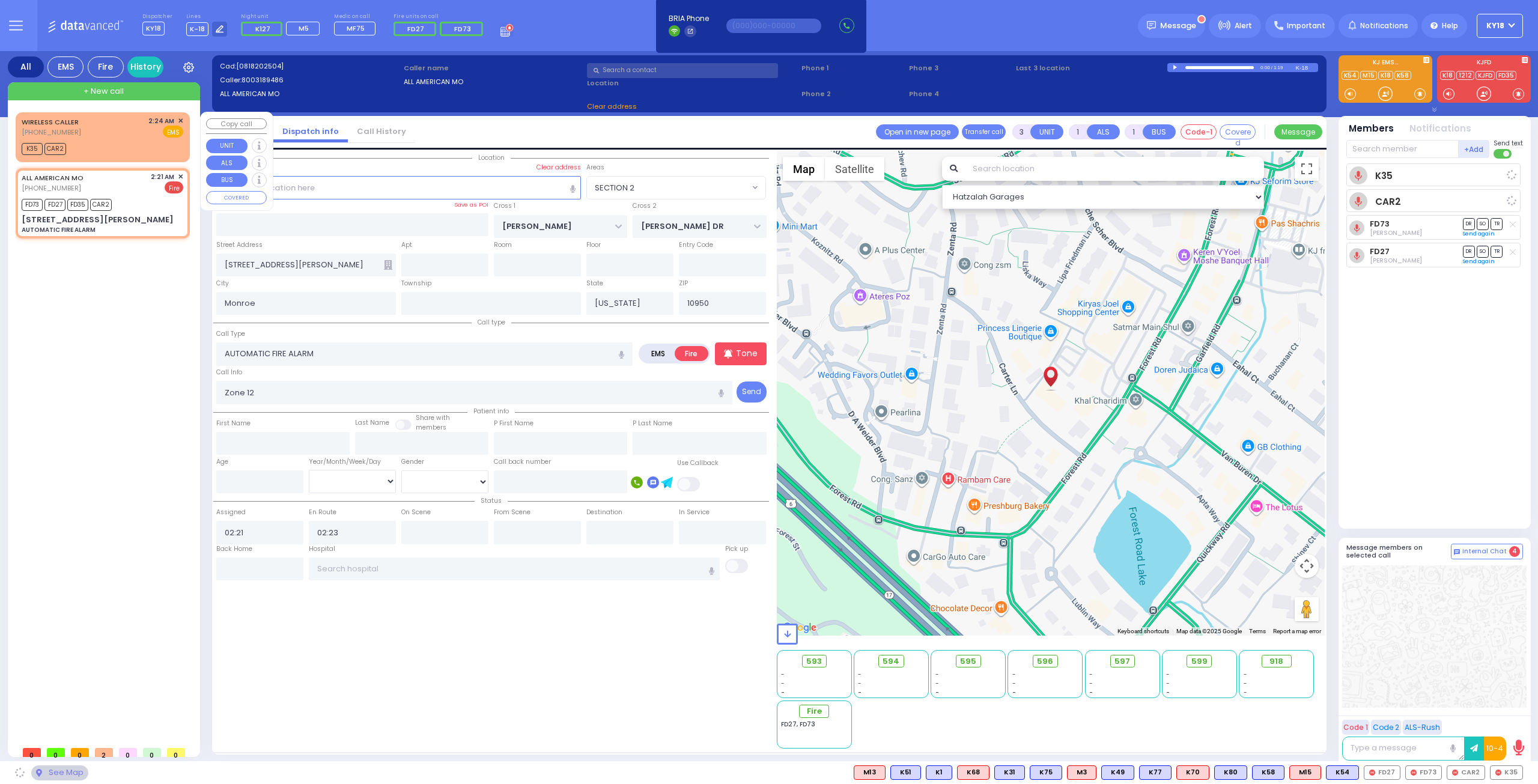
click at [125, 151] on div "K35 CAR2" at bounding box center [102, 147] width 161 height 15
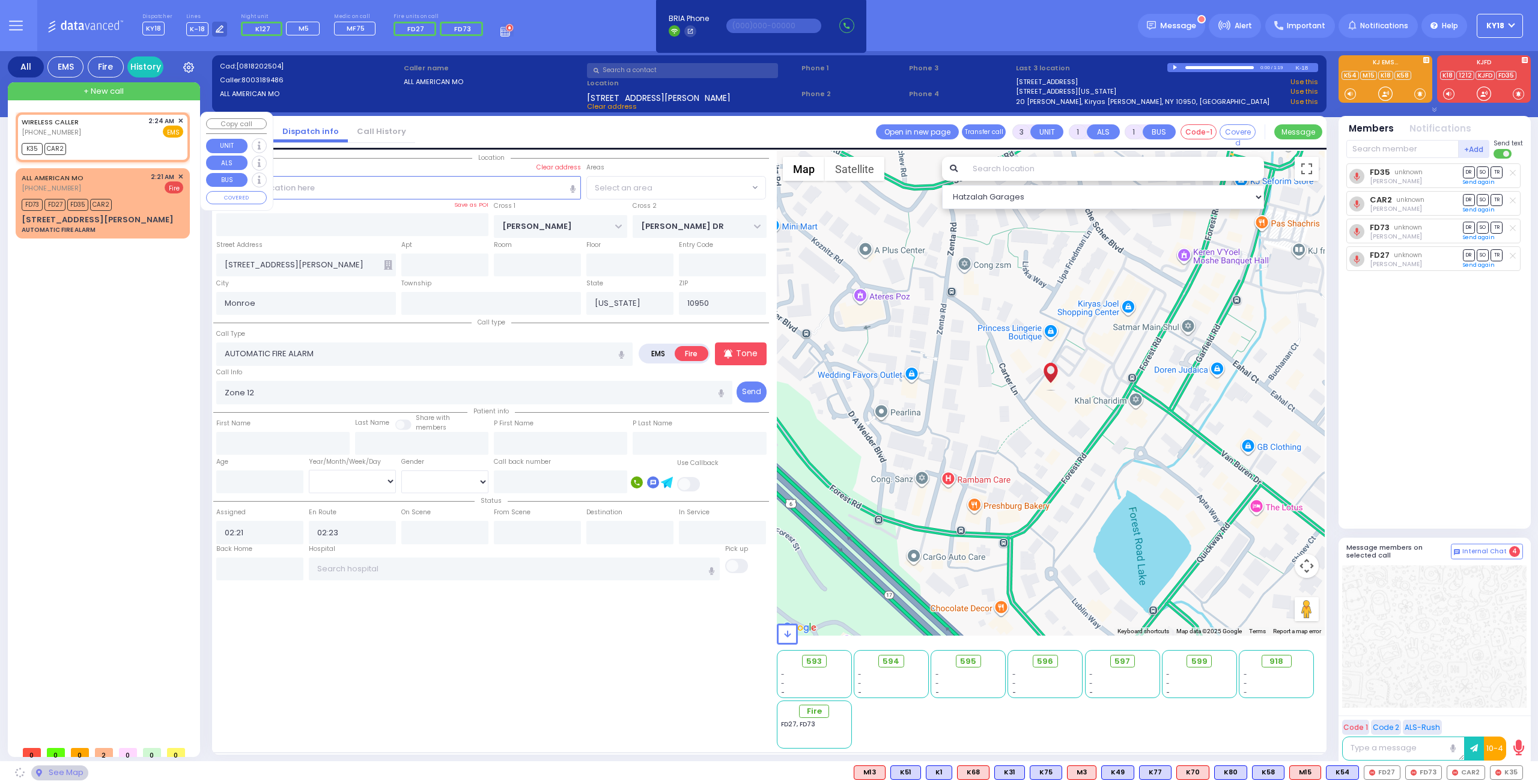
type input "2"
radio input "true"
select select
type input "02:24"
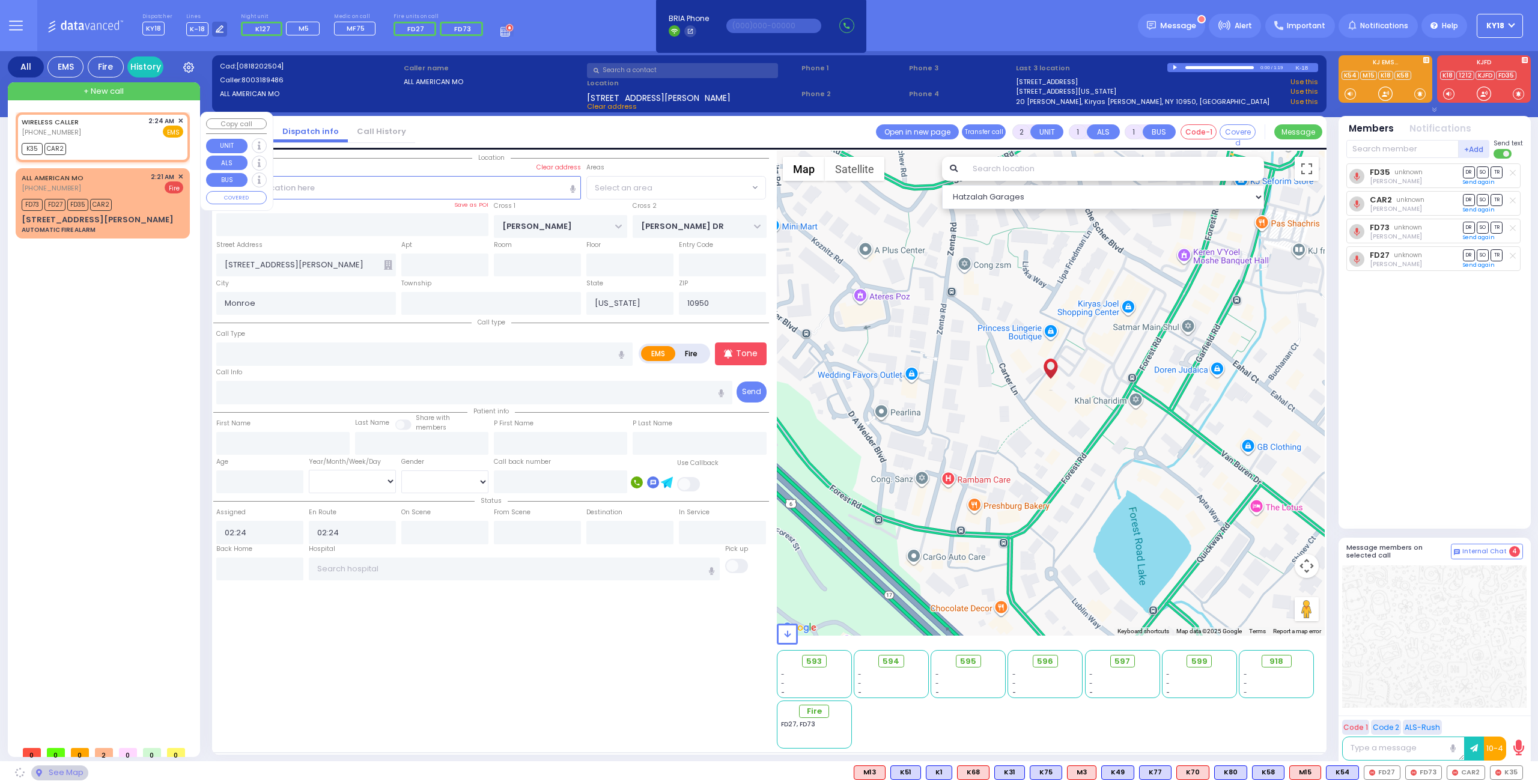
select select
select select "Hatzalah Garages"
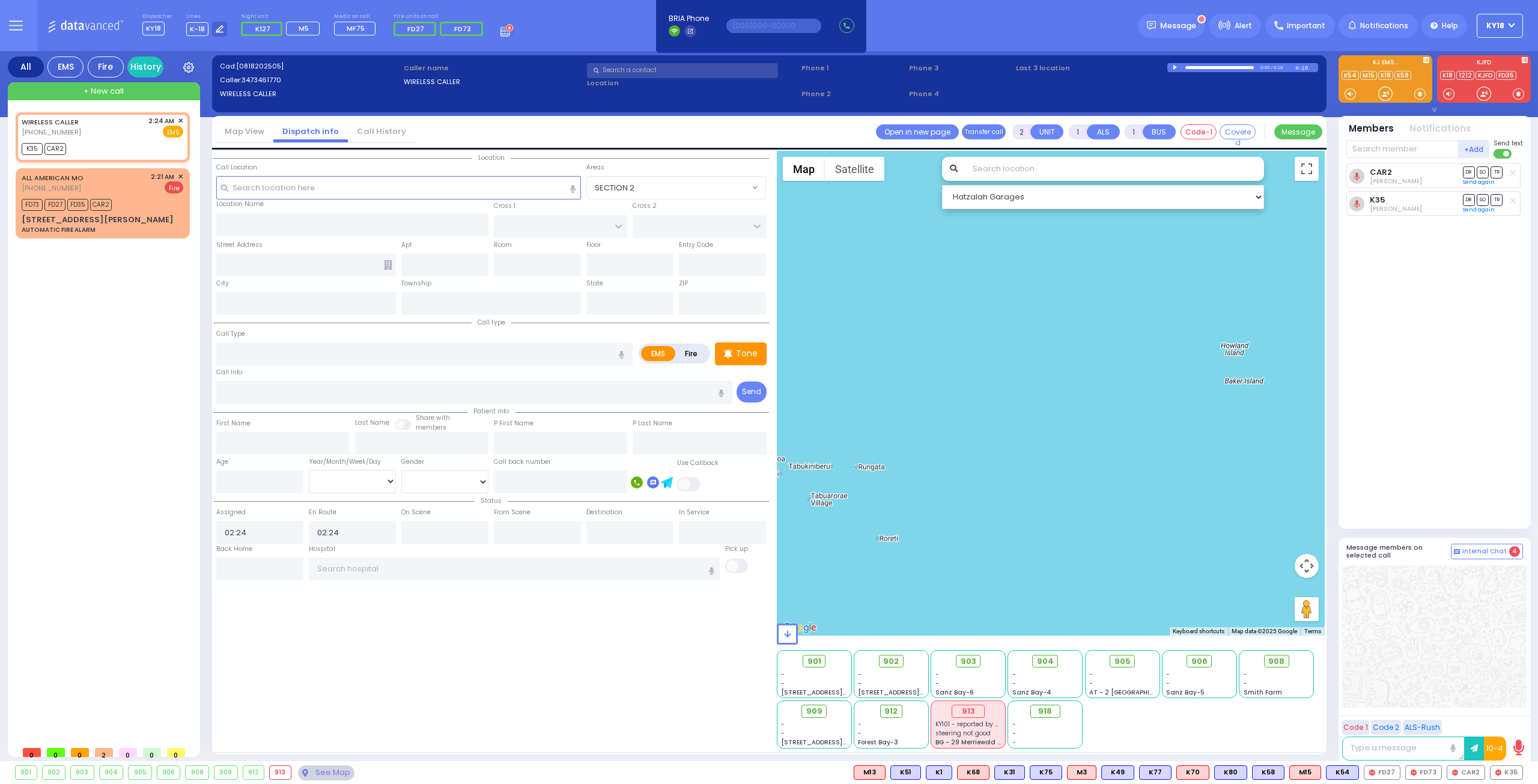
click at [1512, 173] on line at bounding box center [1512, 172] width 5 height 5
select select
radio input "true"
select select
select select "Hatzalah Garages"
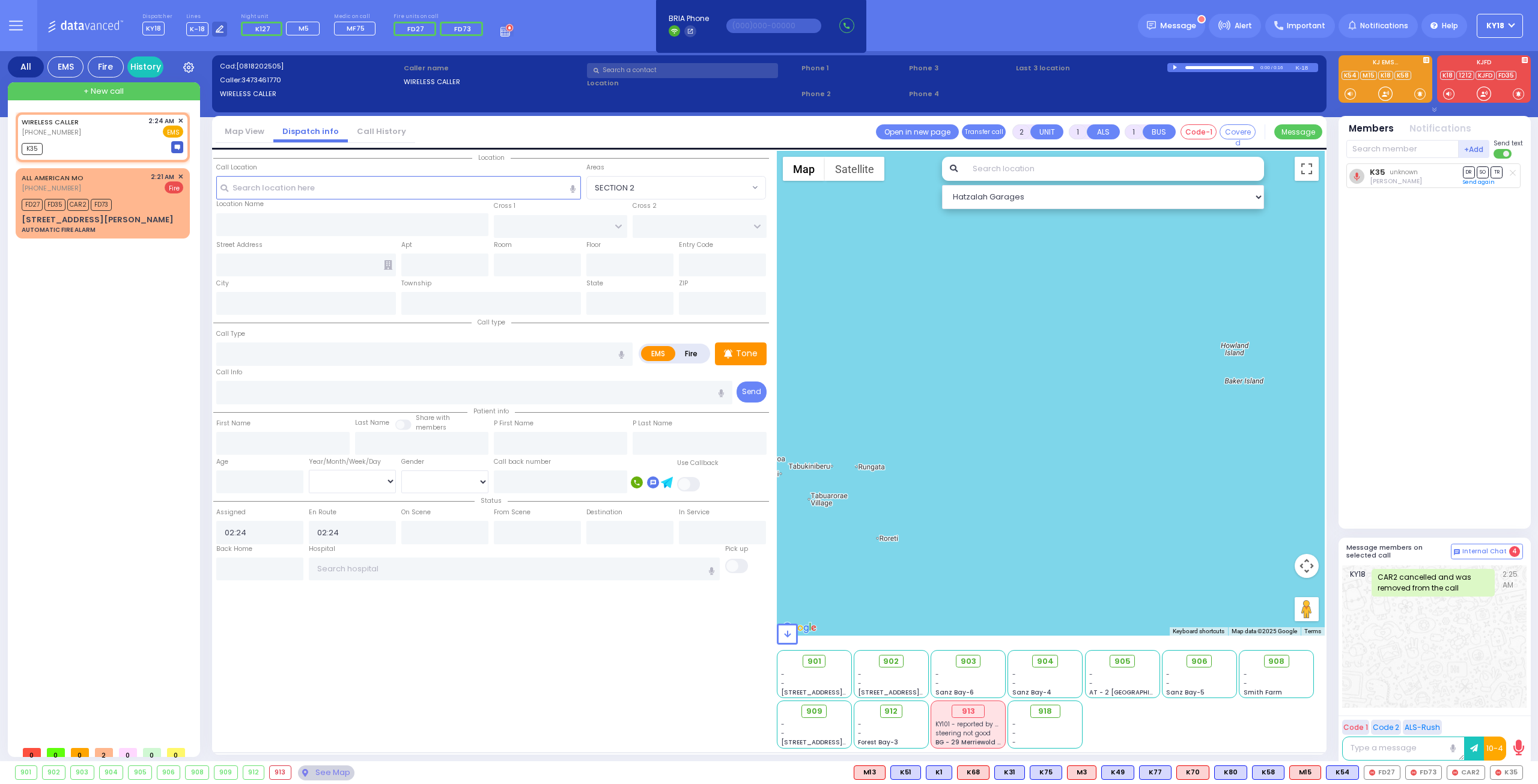
click at [1510, 199] on div "K35 unknown [PERSON_NAME] DR SO TR Sending text" at bounding box center [1436, 341] width 179 height 355
click at [1516, 173] on icon at bounding box center [1512, 173] width 6 height 6
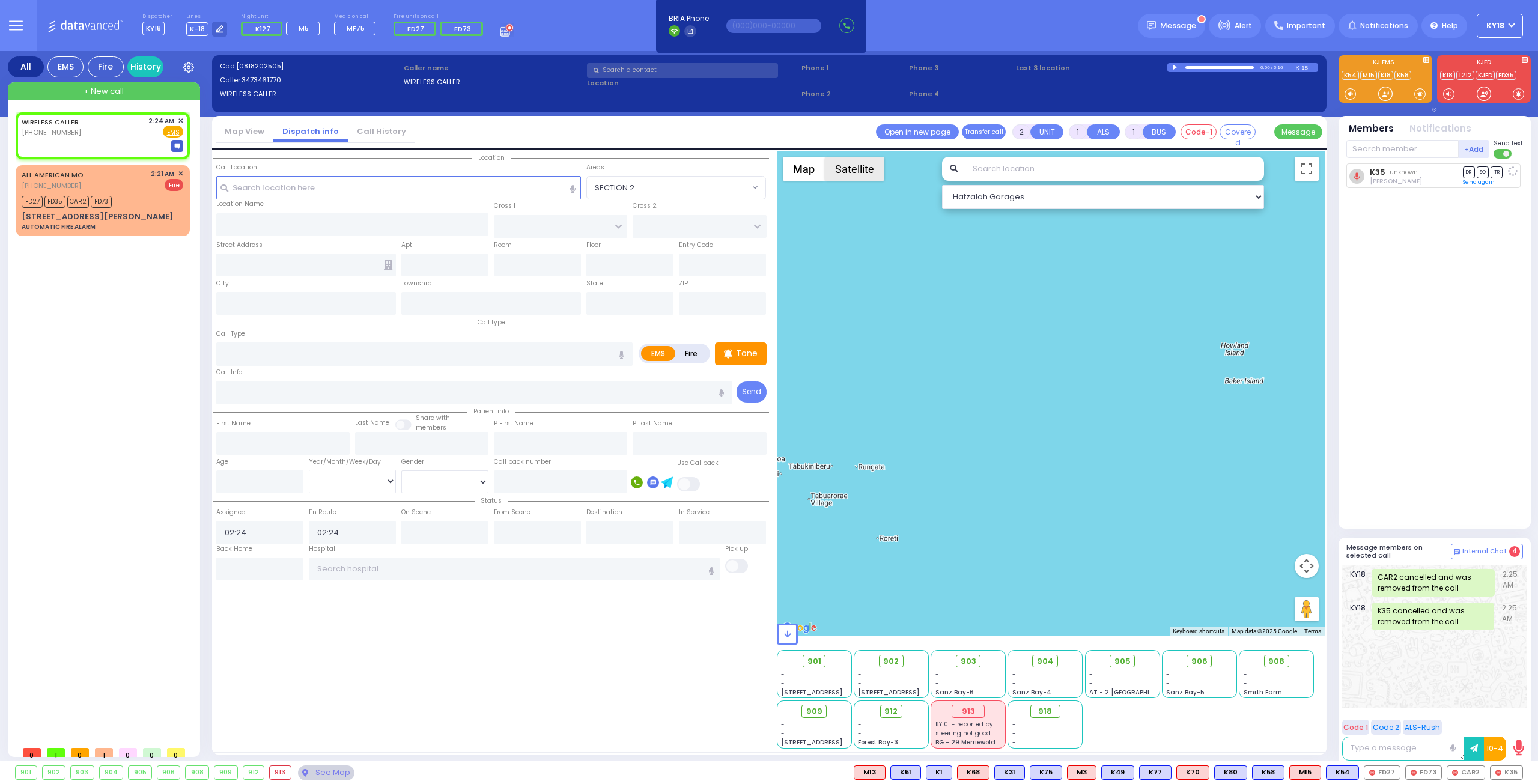
select select
radio input "true"
select select
select select "Hatzalah Garages"
drag, startPoint x: 79, startPoint y: 125, endPoint x: 90, endPoint y: 125, distance: 11.0
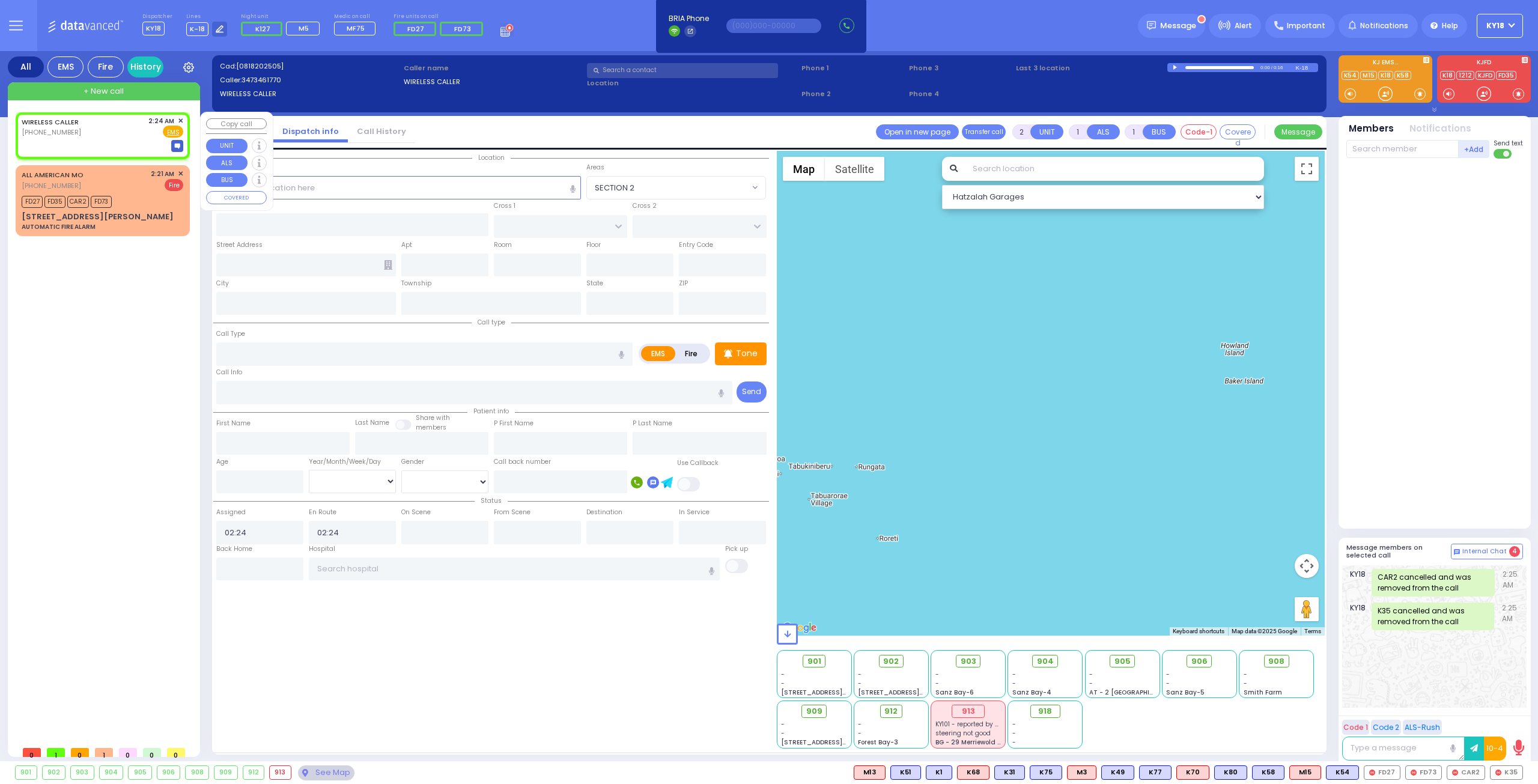
click at [80, 125] on div "WIRELESS CALLER" at bounding box center [53, 122] width 61 height 12
select select
radio input "true"
select select
select select "Hatzalah Garages"
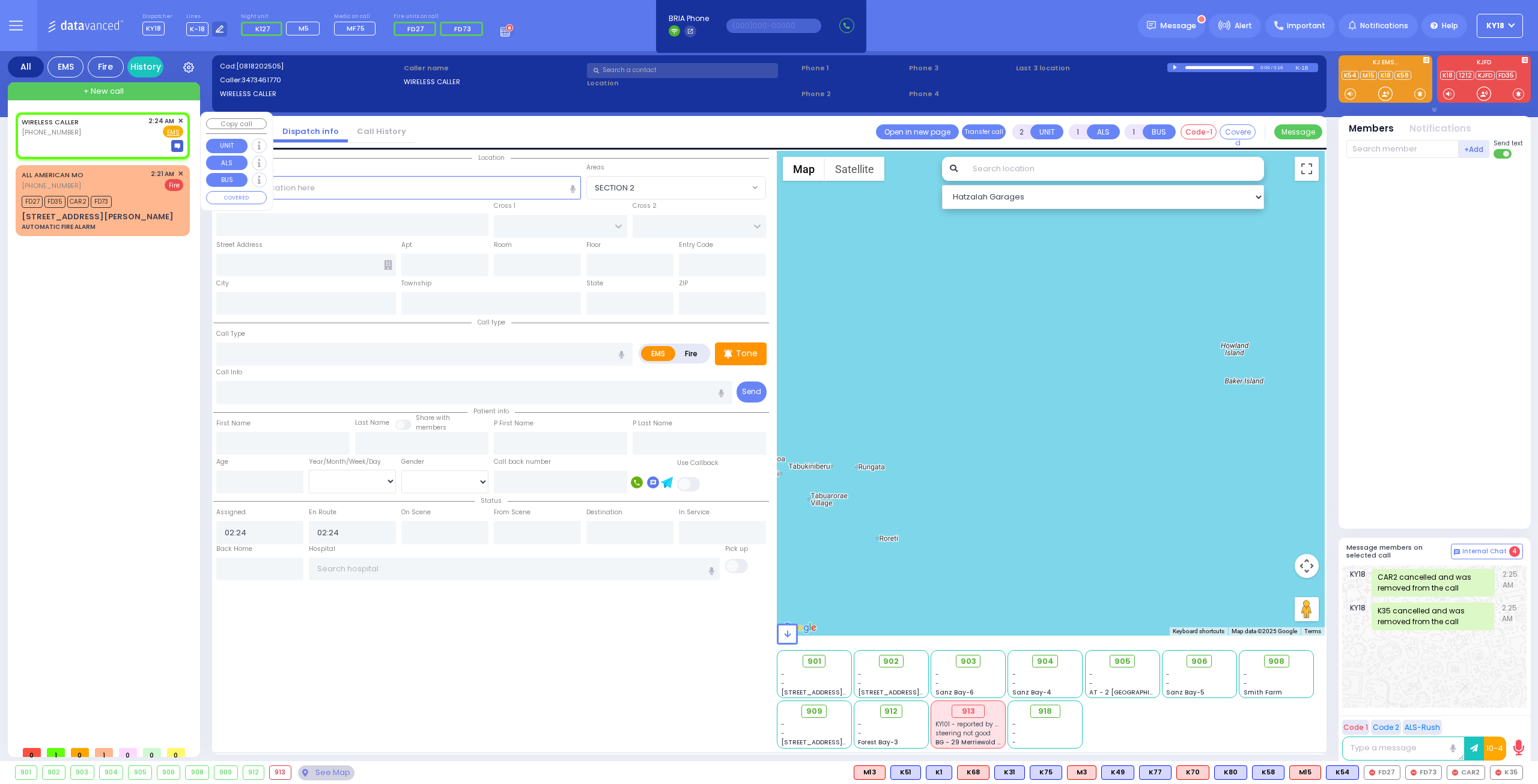
click at [178, 118] on div "2:24 AM ✕" at bounding box center [166, 121] width 35 height 10
select select
radio input "true"
select select
select select "Hatzalah Garages"
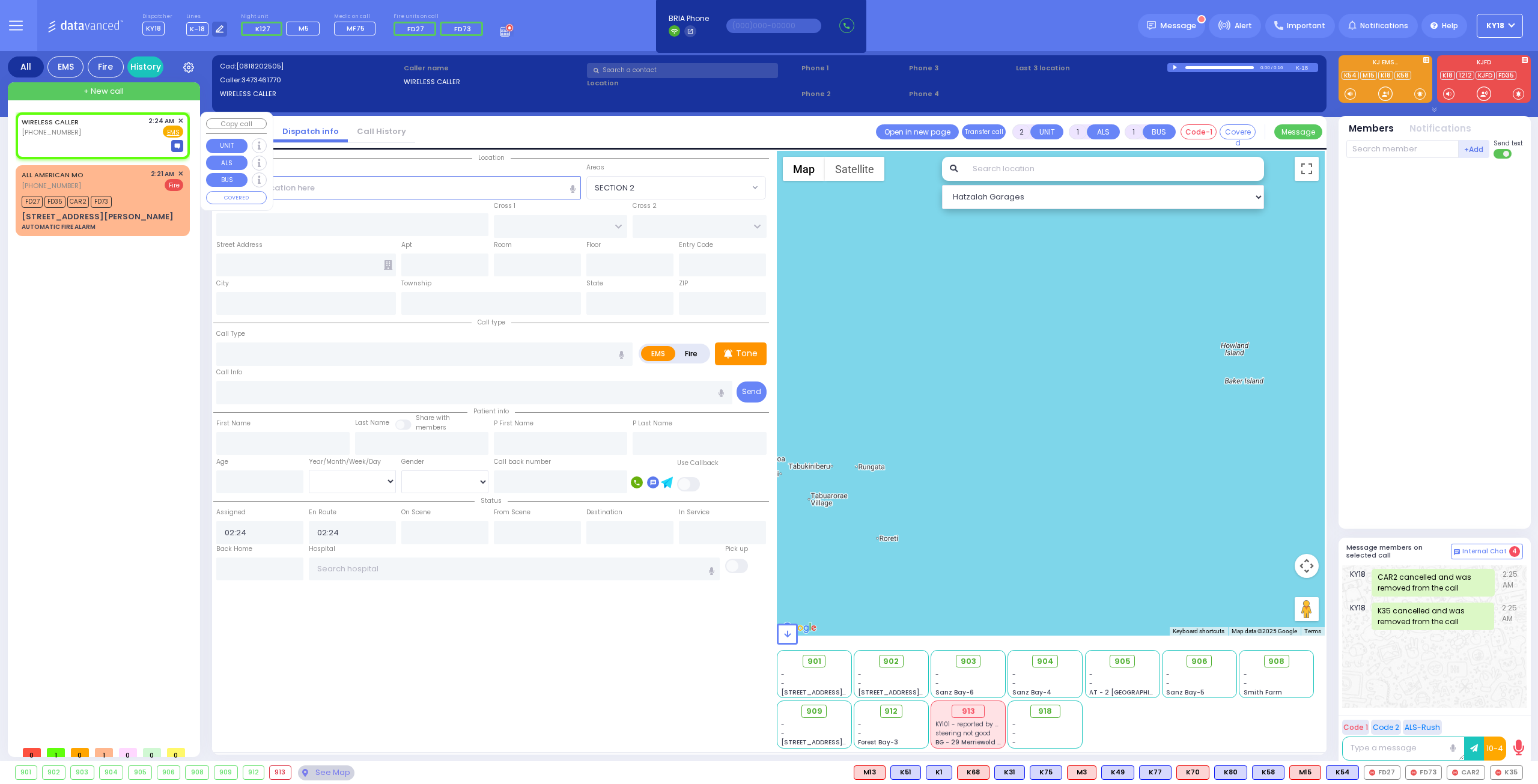
click at [179, 116] on span "✕" at bounding box center [181, 121] width 5 height 10
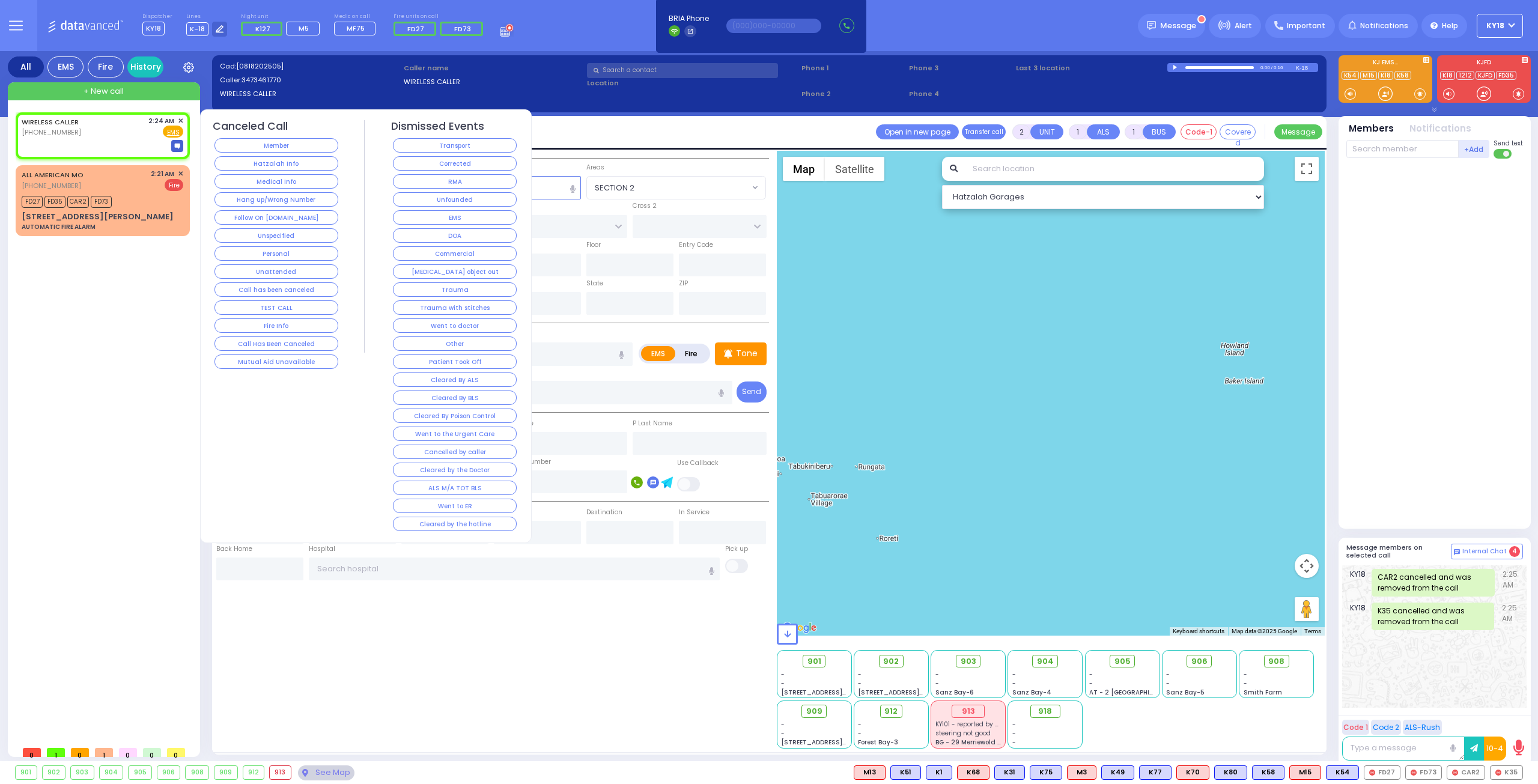
click at [302, 208] on div "Follow On [DOMAIN_NAME]" at bounding box center [277, 217] width 128 height 18
click at [300, 211] on button "Follow On [DOMAIN_NAME]" at bounding box center [276, 217] width 124 height 15
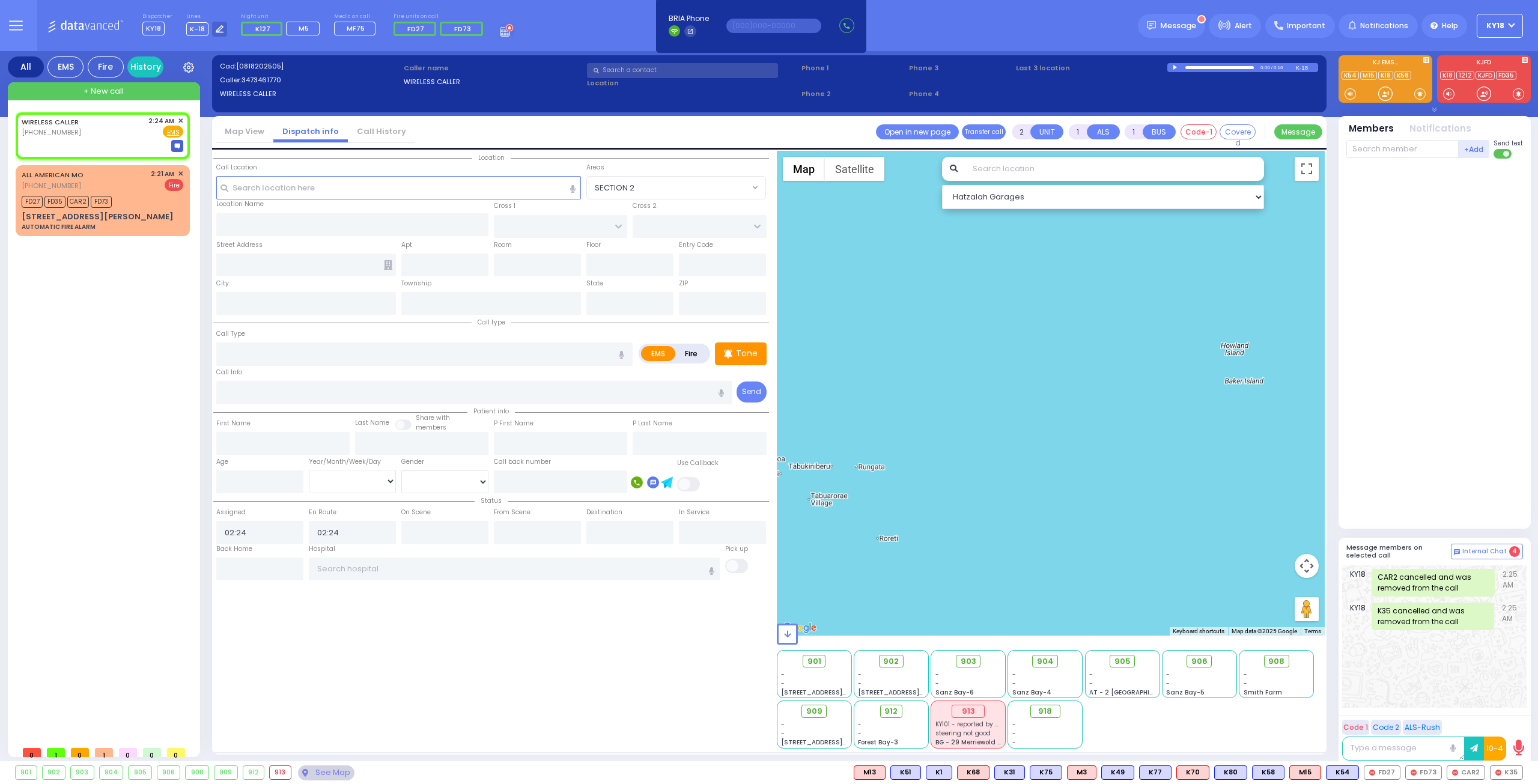
select select
radio input "true"
select select
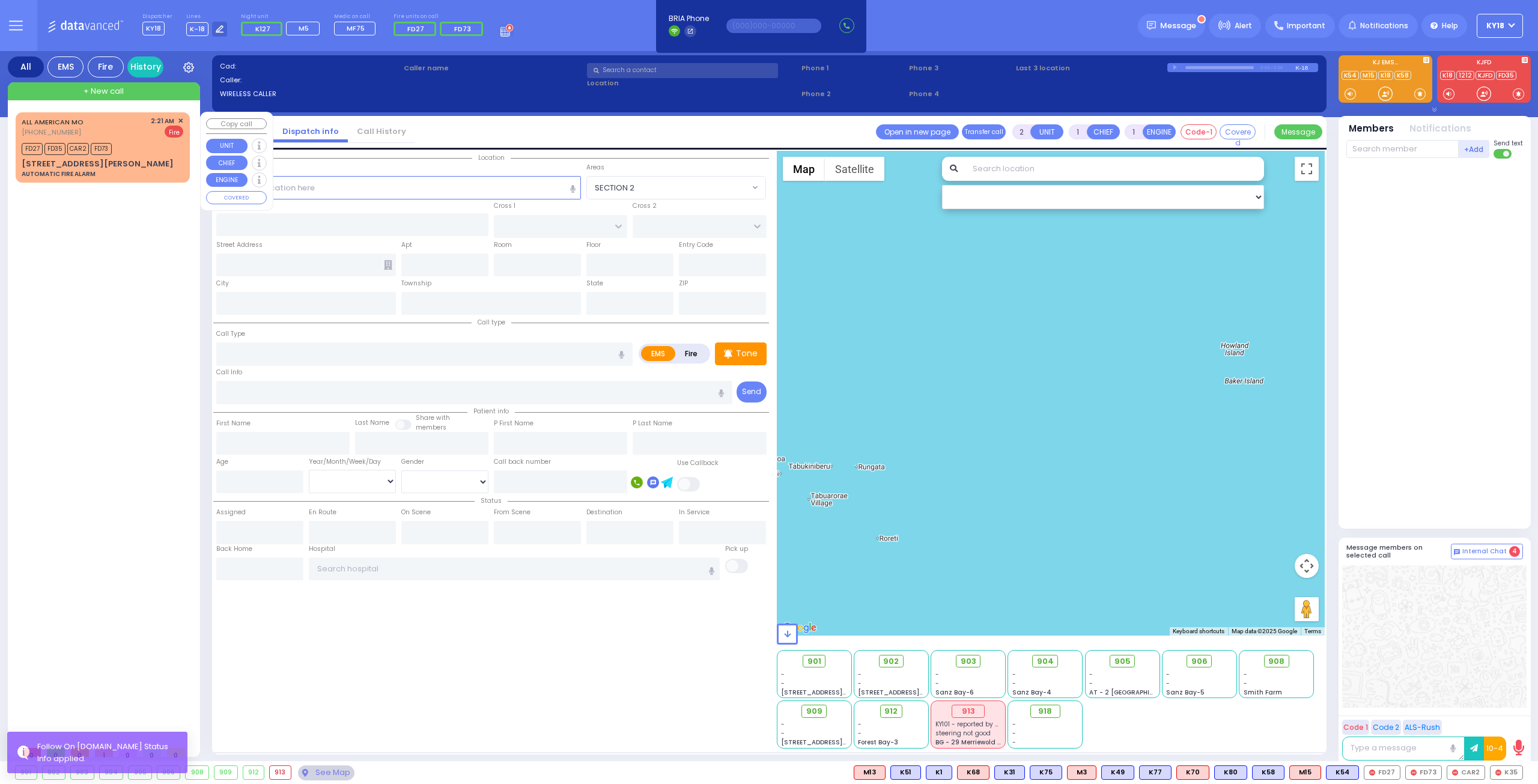
click at [130, 151] on div "FD27 FD35 CAR2 FD73" at bounding box center [102, 147] width 161 height 15
type input "3"
select select
type input "AUTOMATIC FIRE ALARM"
radio input "false"
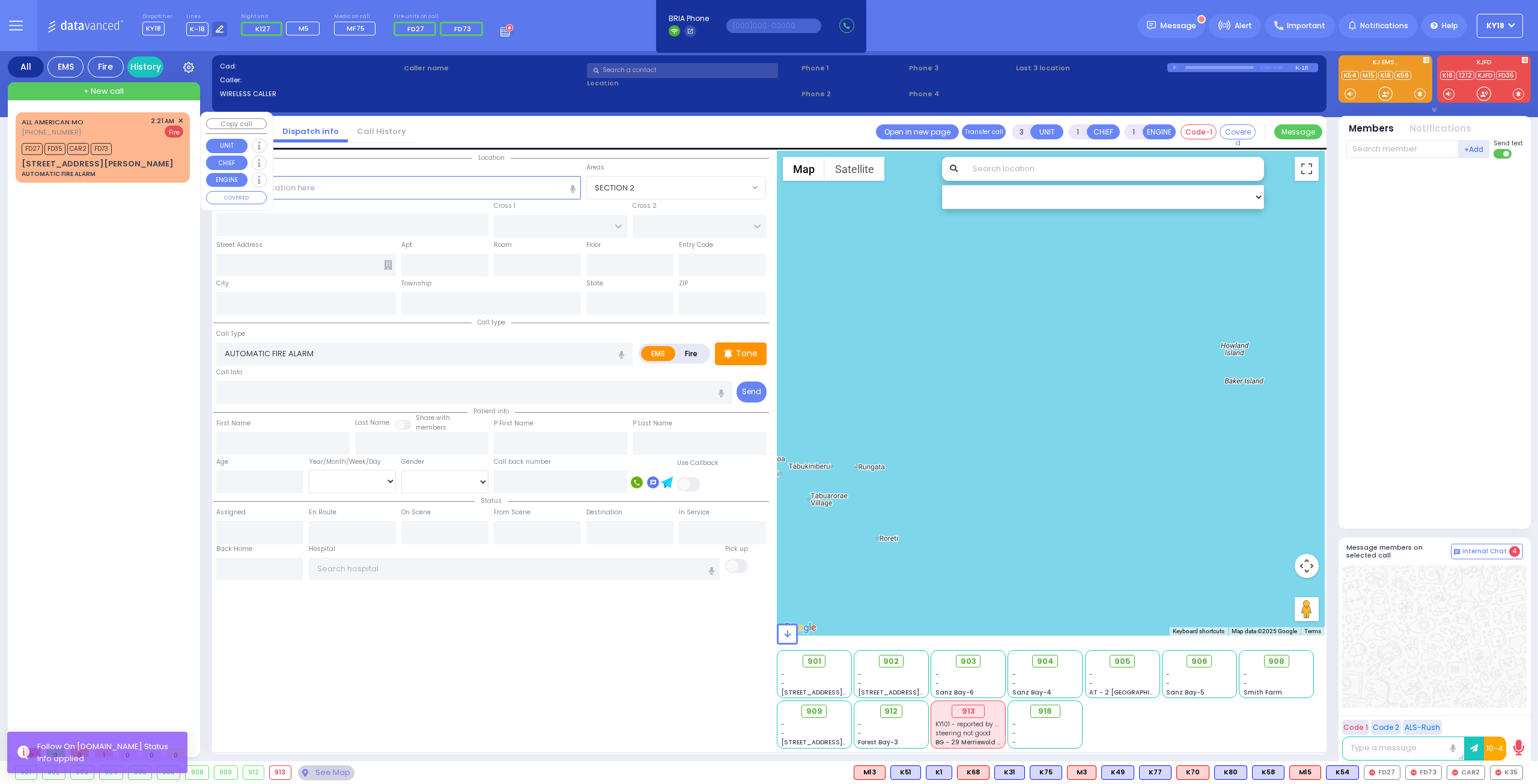
radio input "true"
type input "Zone 12"
select select
type input "02:21"
type input "02:23"
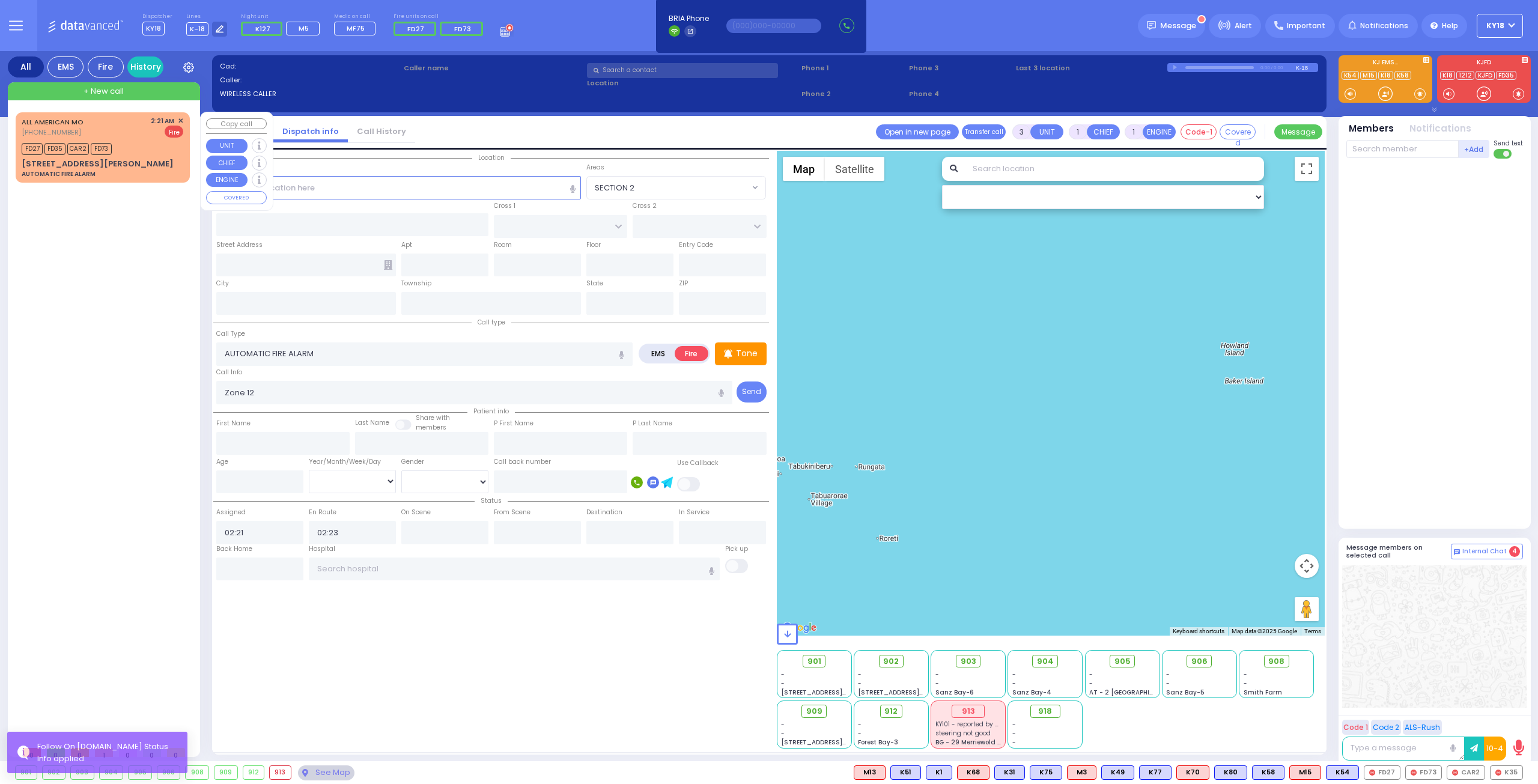
select select "Hatzalah Garages"
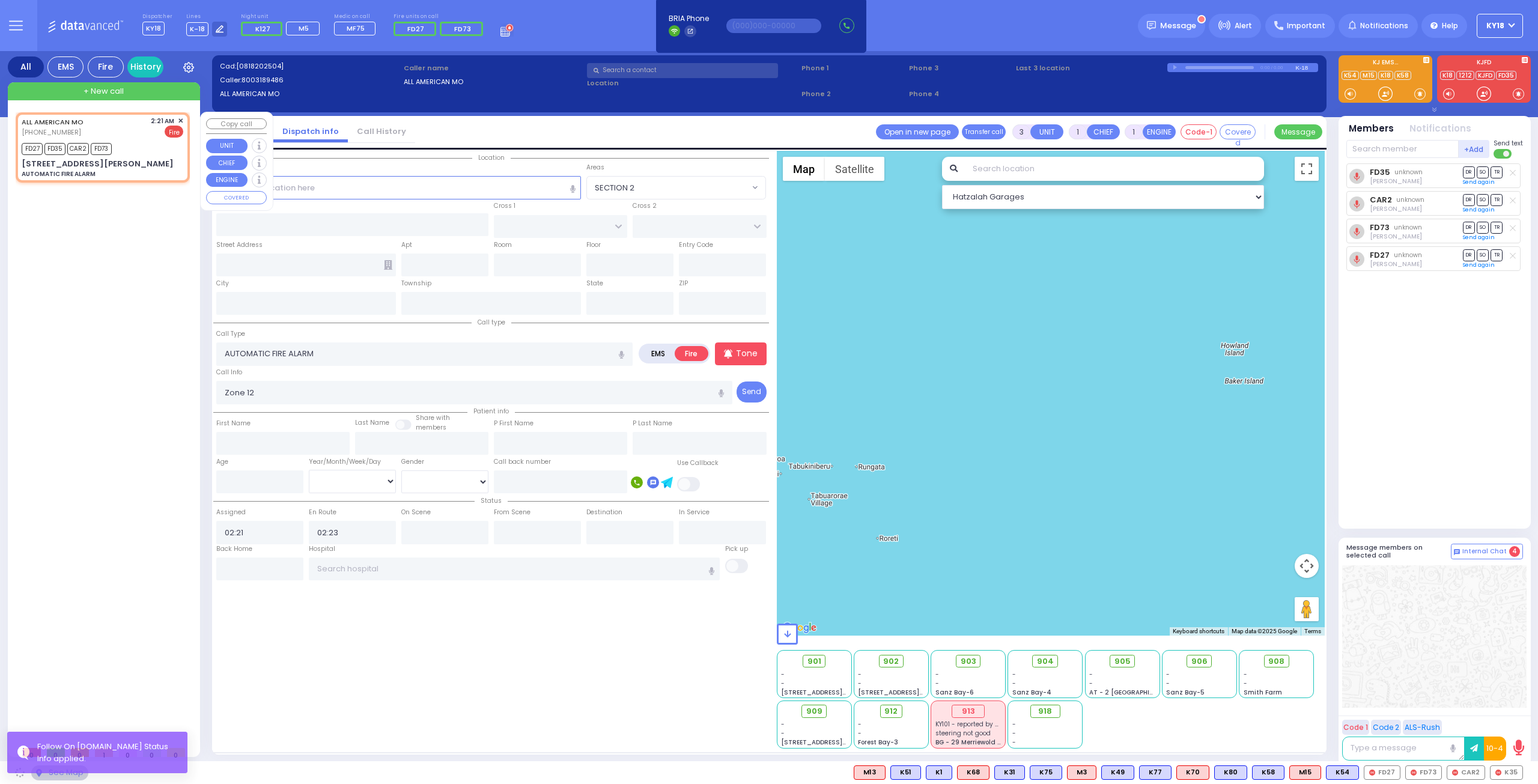
type input "[PERSON_NAME]"
type input "[PERSON_NAME] DR"
type input "[STREET_ADDRESS][PERSON_NAME]"
